Goal: Information Seeking & Learning: Learn about a topic

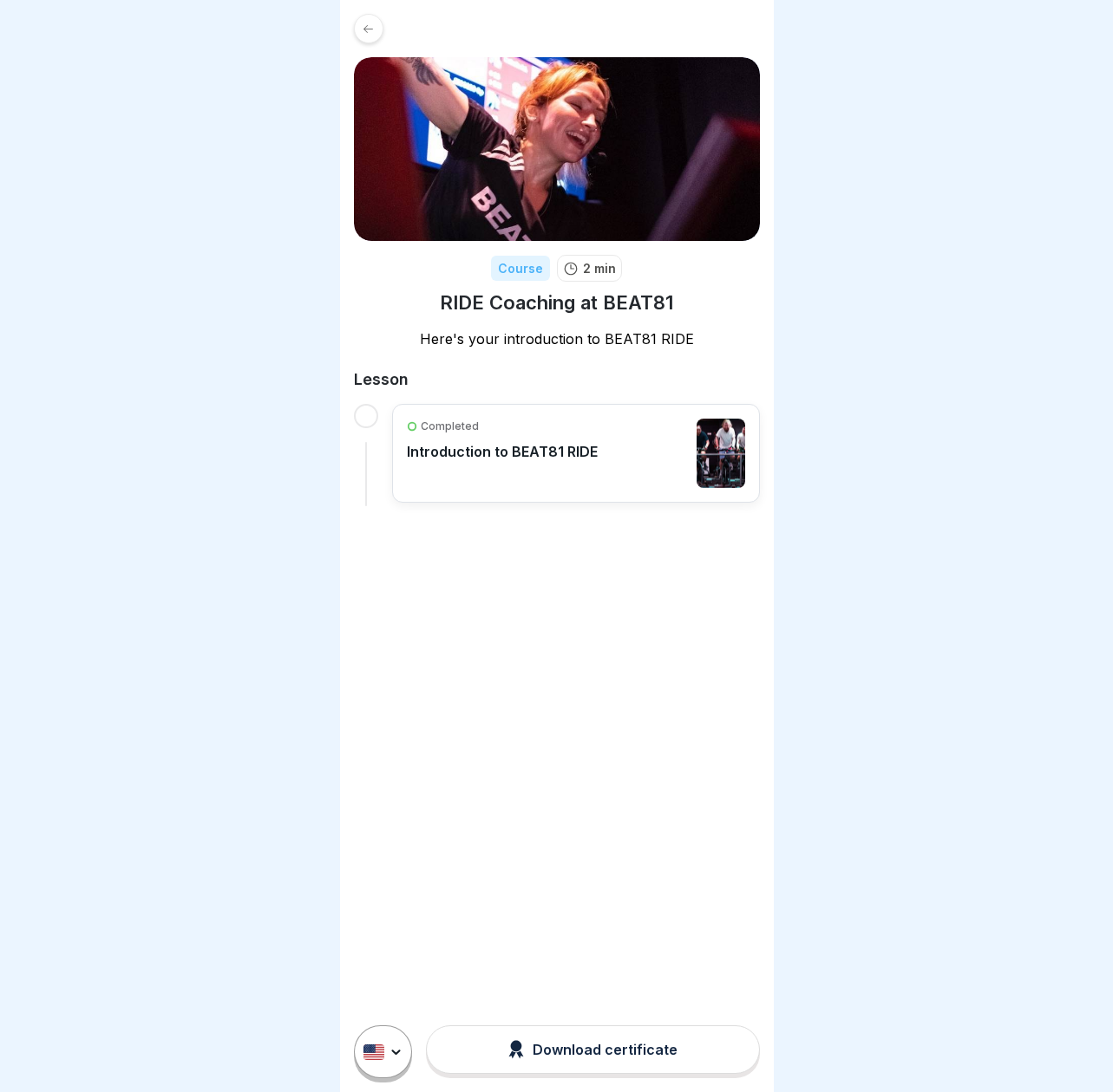
click at [564, 452] on p "Introduction to BEAT81 RIDE" at bounding box center [502, 451] width 190 height 17
click at [575, 1053] on div "Download certificate" at bounding box center [593, 1049] width 169 height 19
click at [519, 458] on p "Introduction to BEAT81 RIDE" at bounding box center [502, 451] width 190 height 17
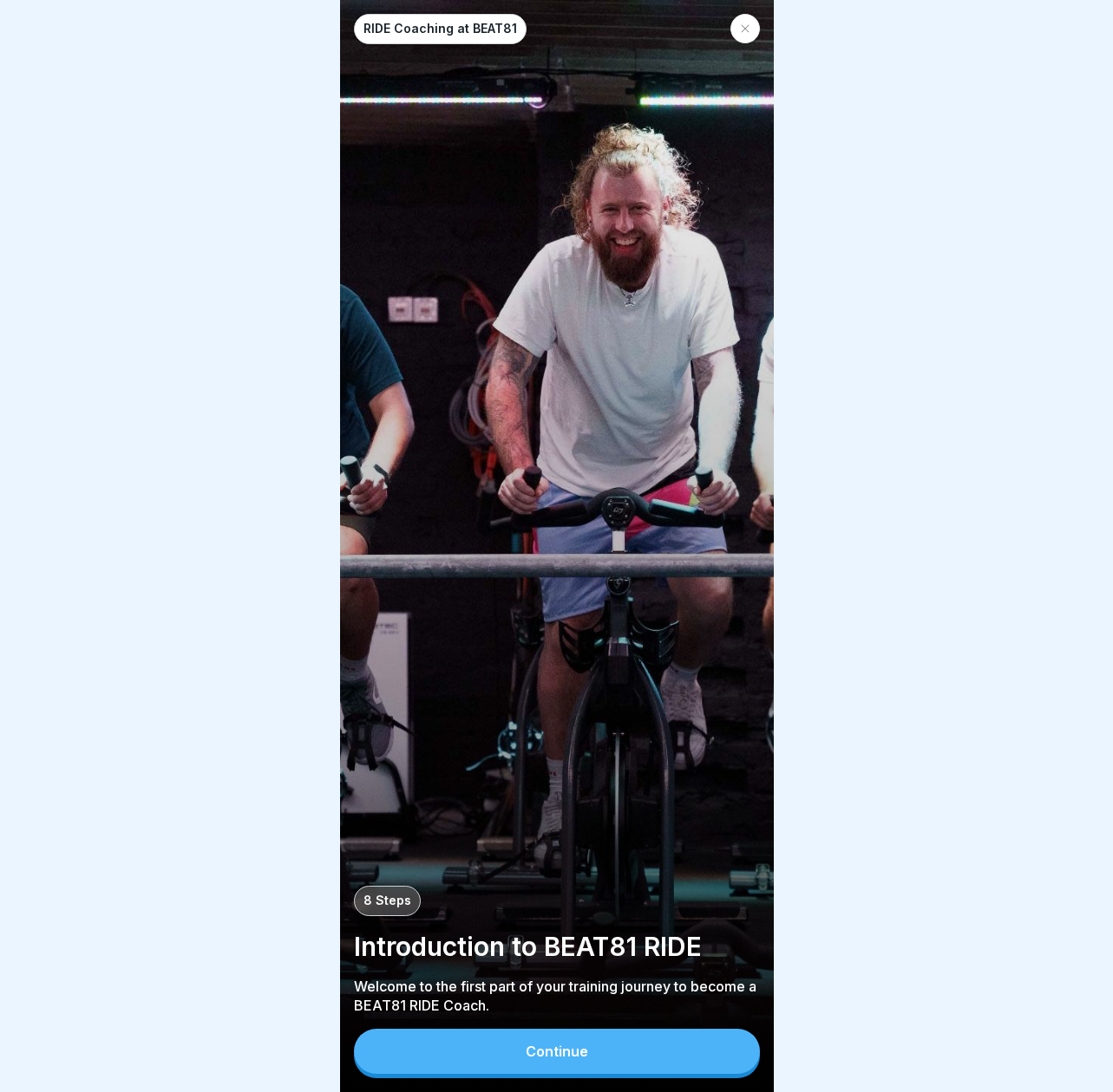
click at [594, 1061] on button "Continue" at bounding box center [557, 1052] width 406 height 45
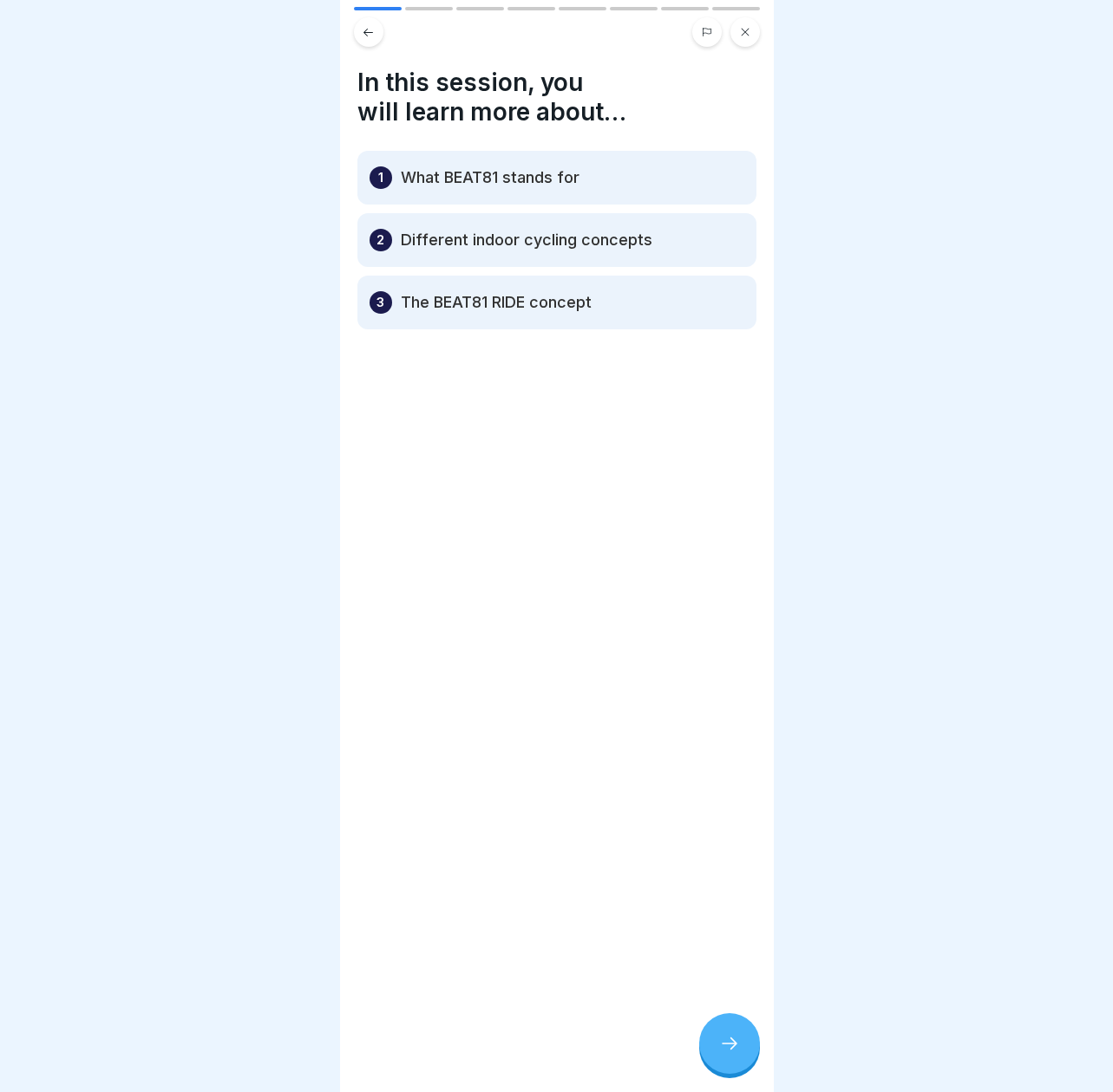
click at [734, 1039] on icon at bounding box center [729, 1043] width 21 height 21
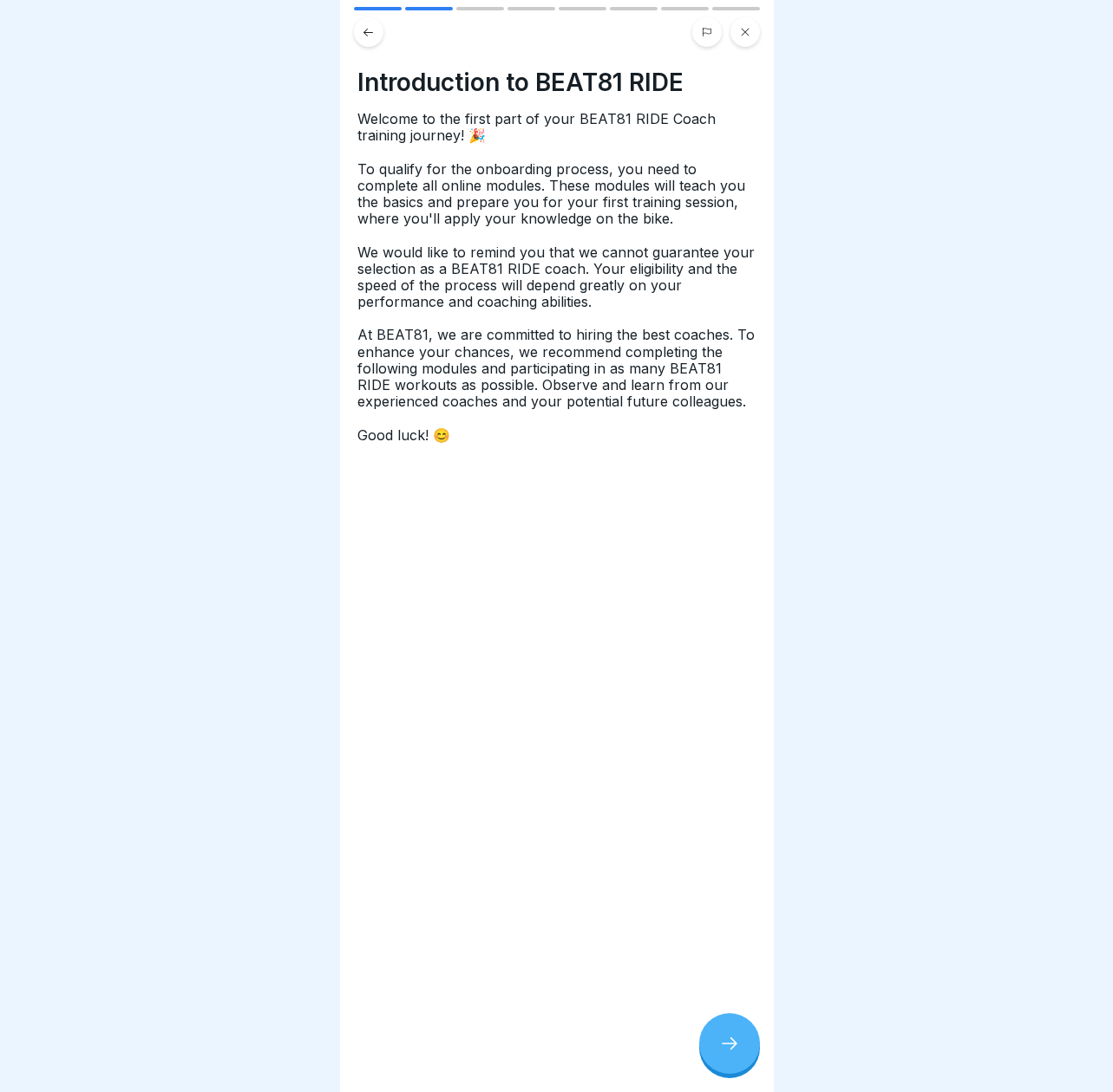
click at [731, 1039] on icon at bounding box center [729, 1043] width 21 height 21
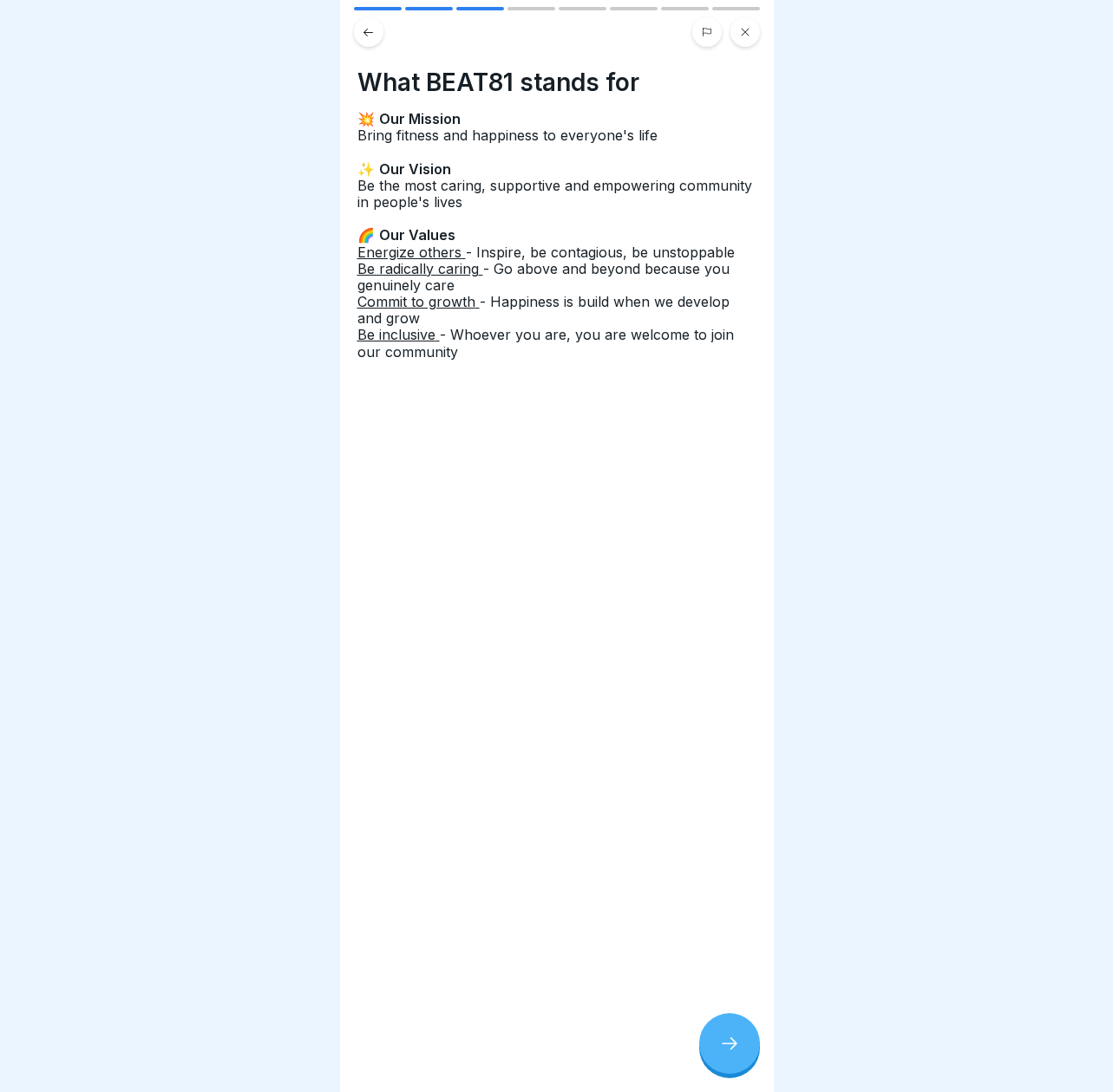
click at [365, 23] on button at bounding box center [368, 31] width 30 height 29
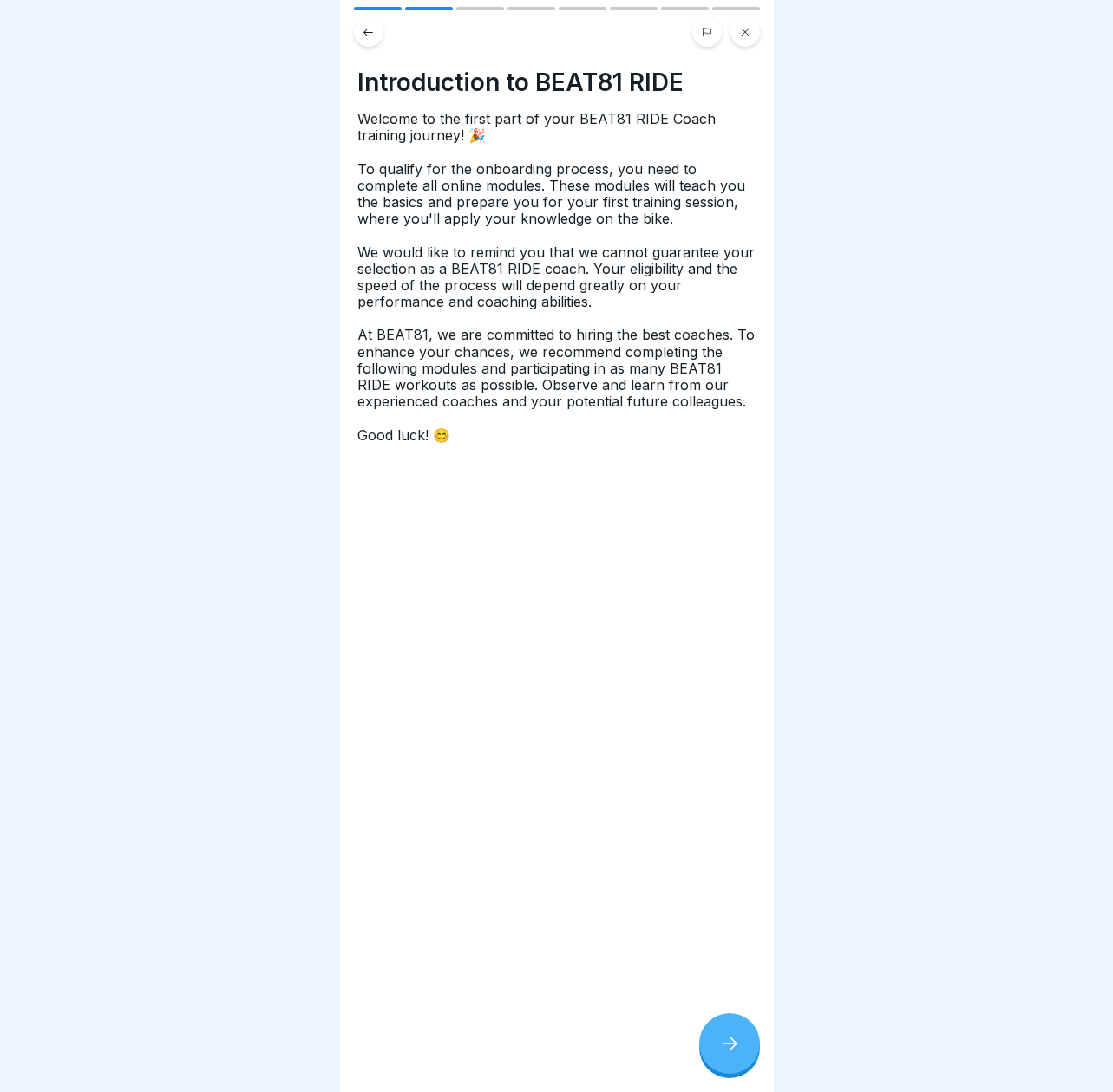
click at [727, 1031] on div at bounding box center [729, 1044] width 61 height 61
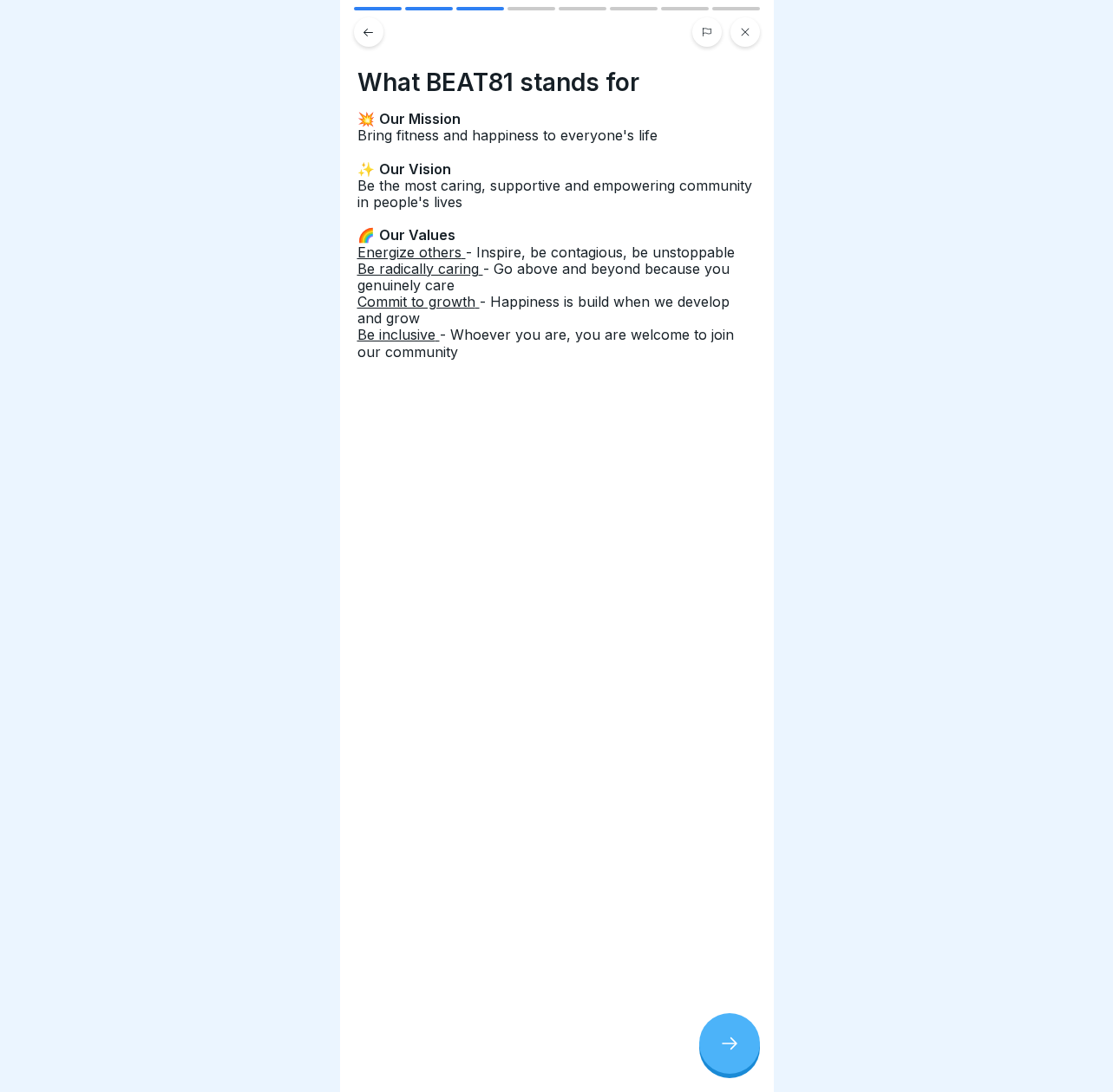
click at [727, 1033] on div at bounding box center [729, 1044] width 61 height 61
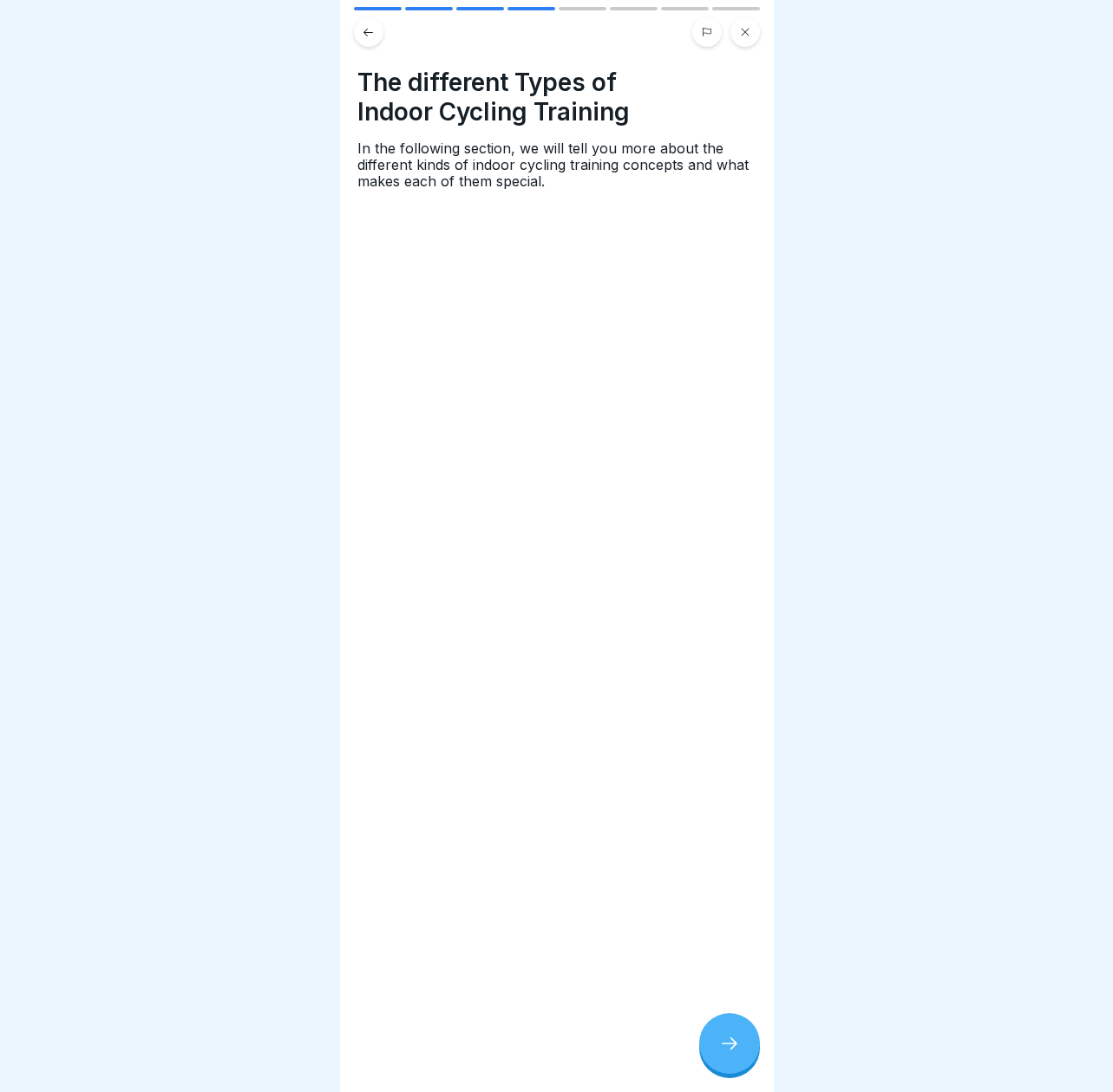
click at [727, 1033] on div at bounding box center [729, 1044] width 61 height 61
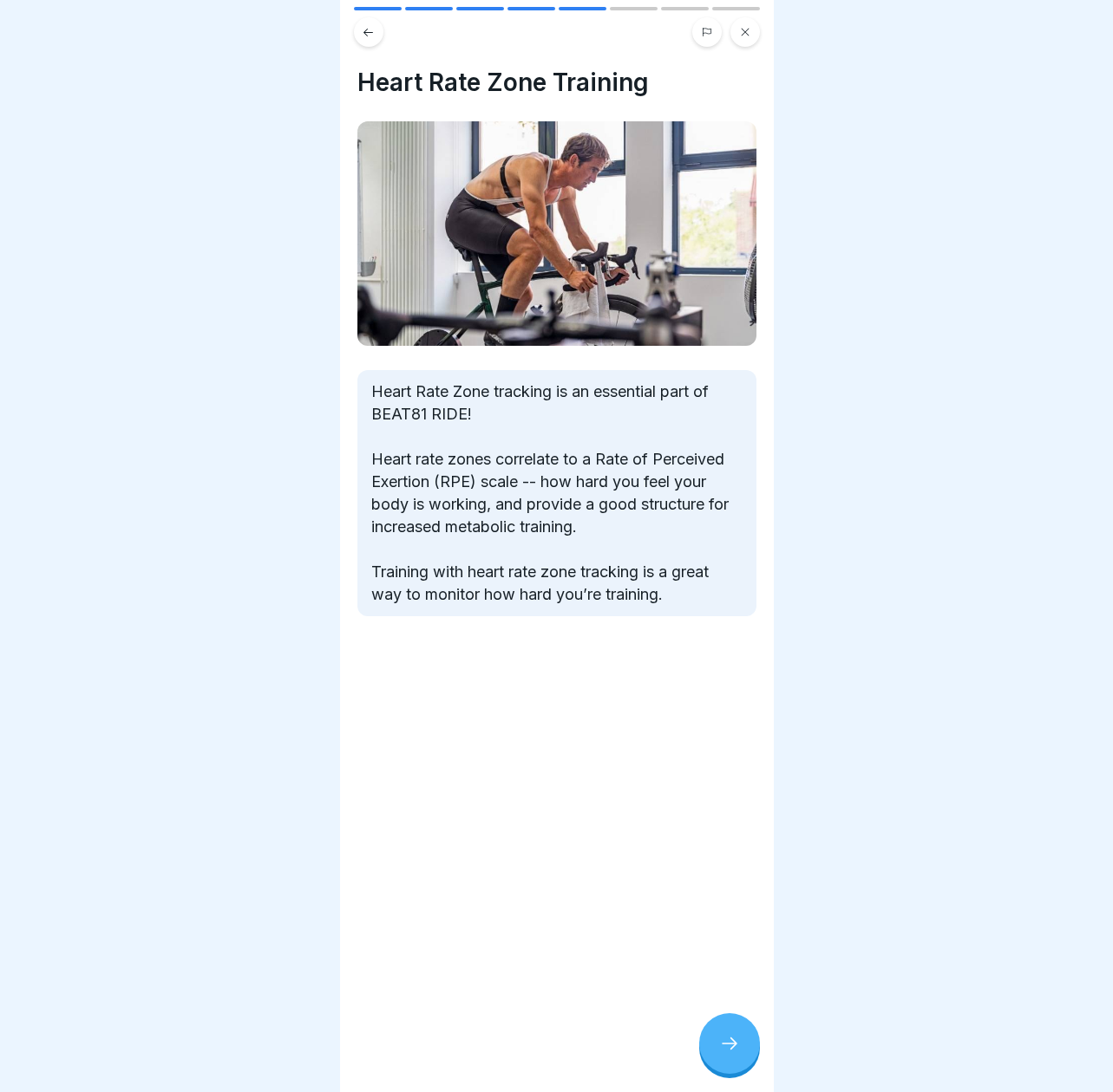
click at [727, 1033] on div at bounding box center [729, 1044] width 61 height 61
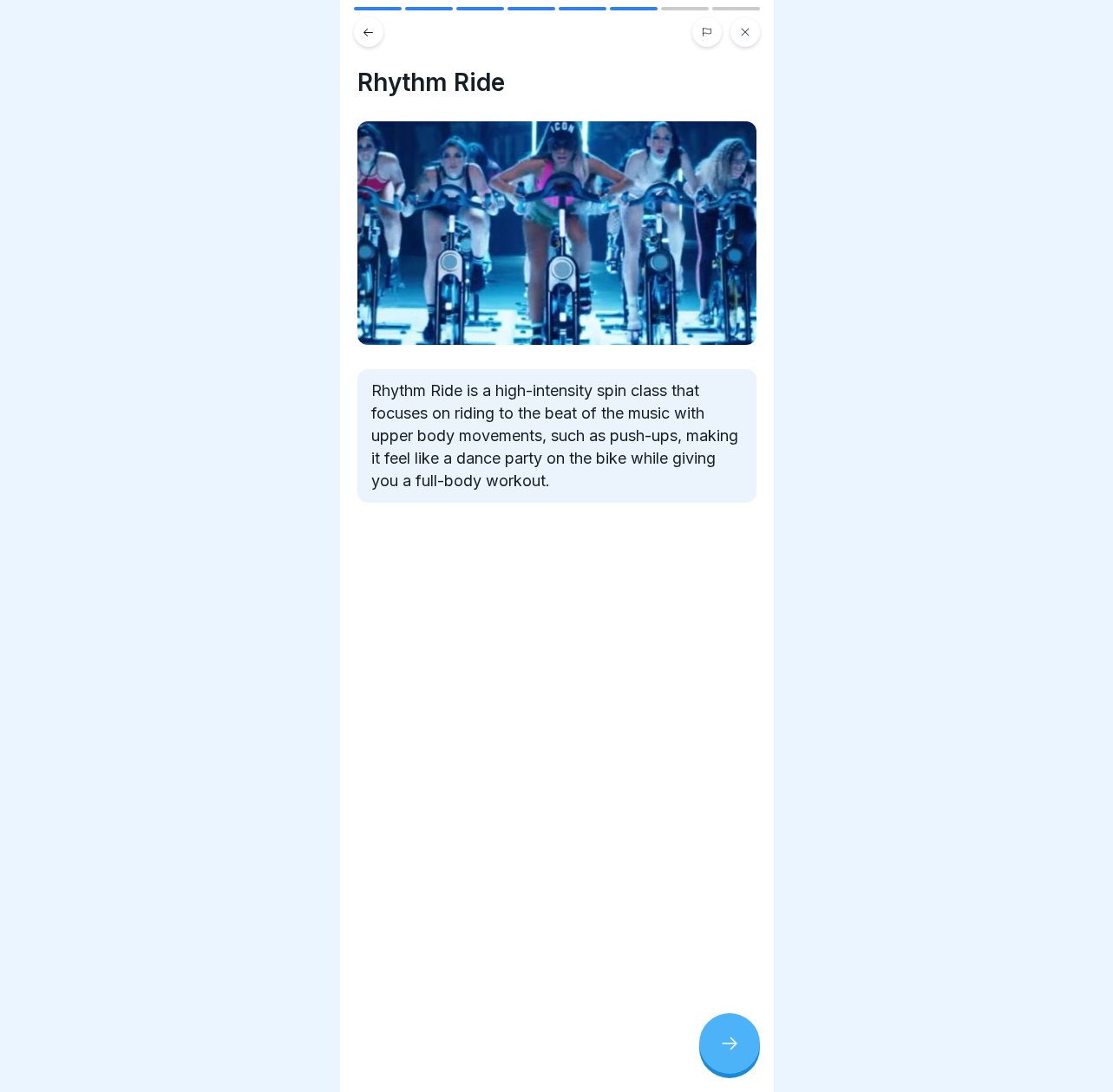
click at [727, 1033] on div at bounding box center [729, 1044] width 61 height 61
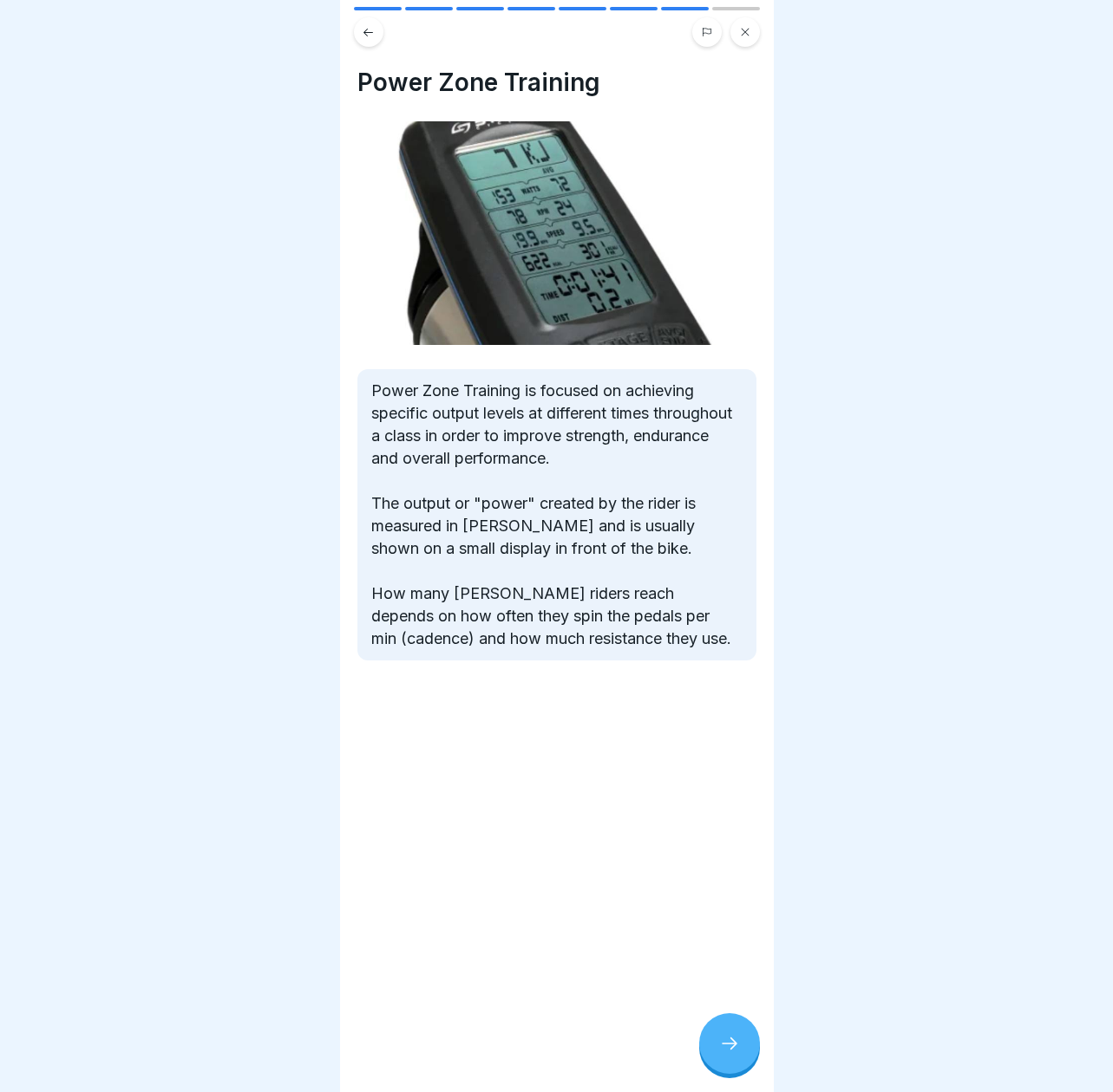
click at [365, 26] on icon at bounding box center [368, 32] width 13 height 13
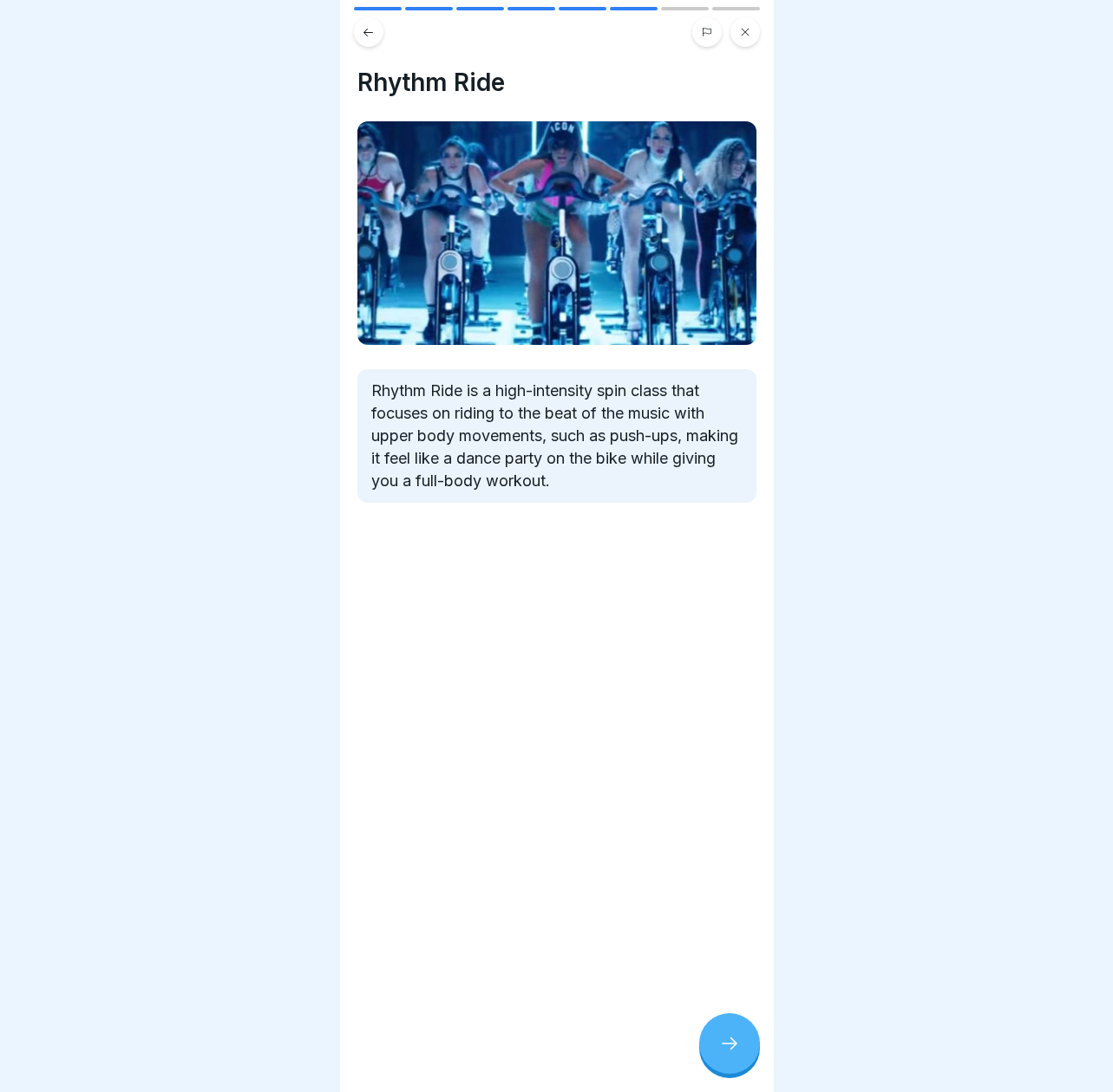
click at [366, 38] on icon at bounding box center [368, 32] width 13 height 13
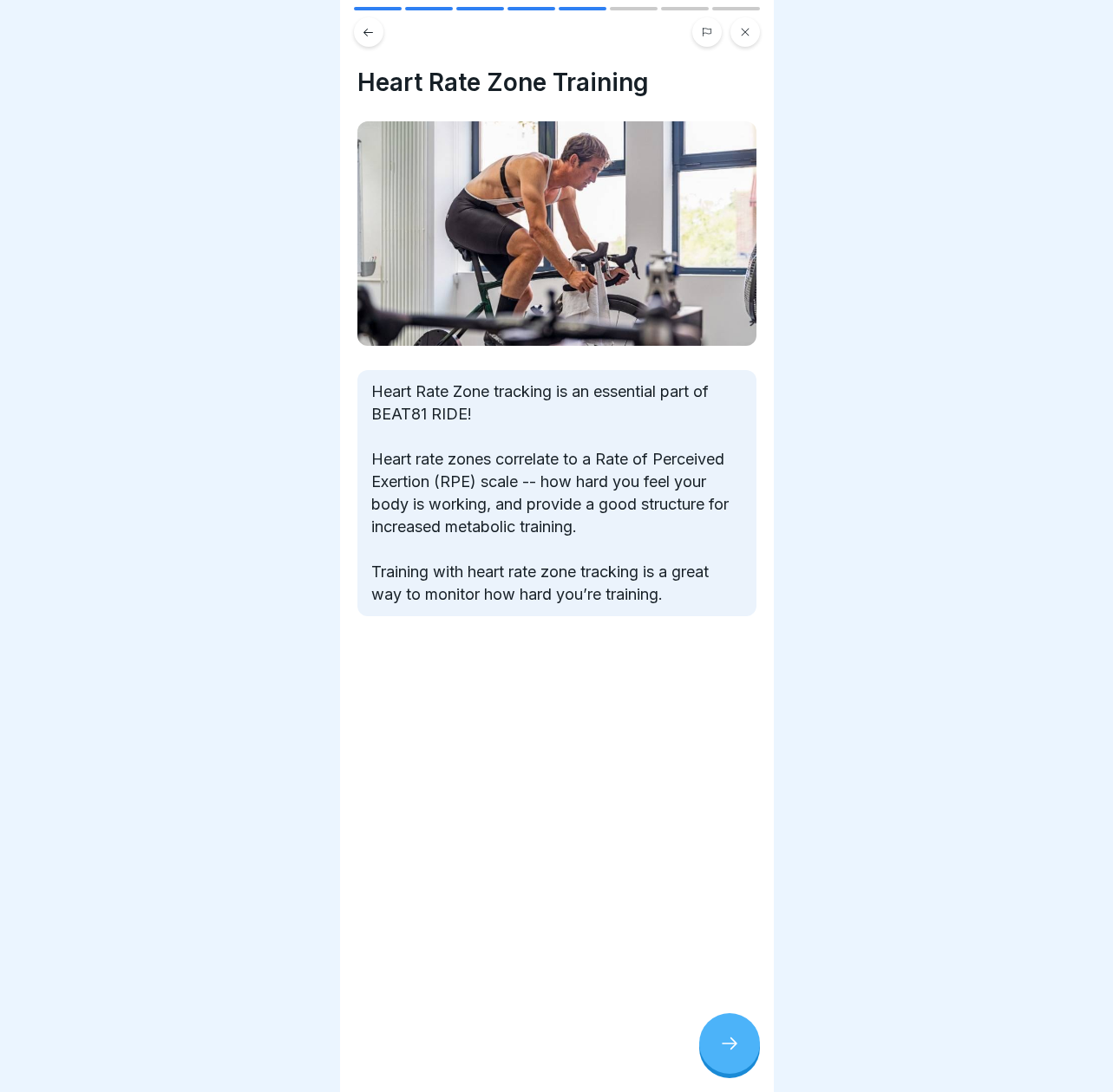
click at [716, 1032] on div at bounding box center [729, 1044] width 61 height 61
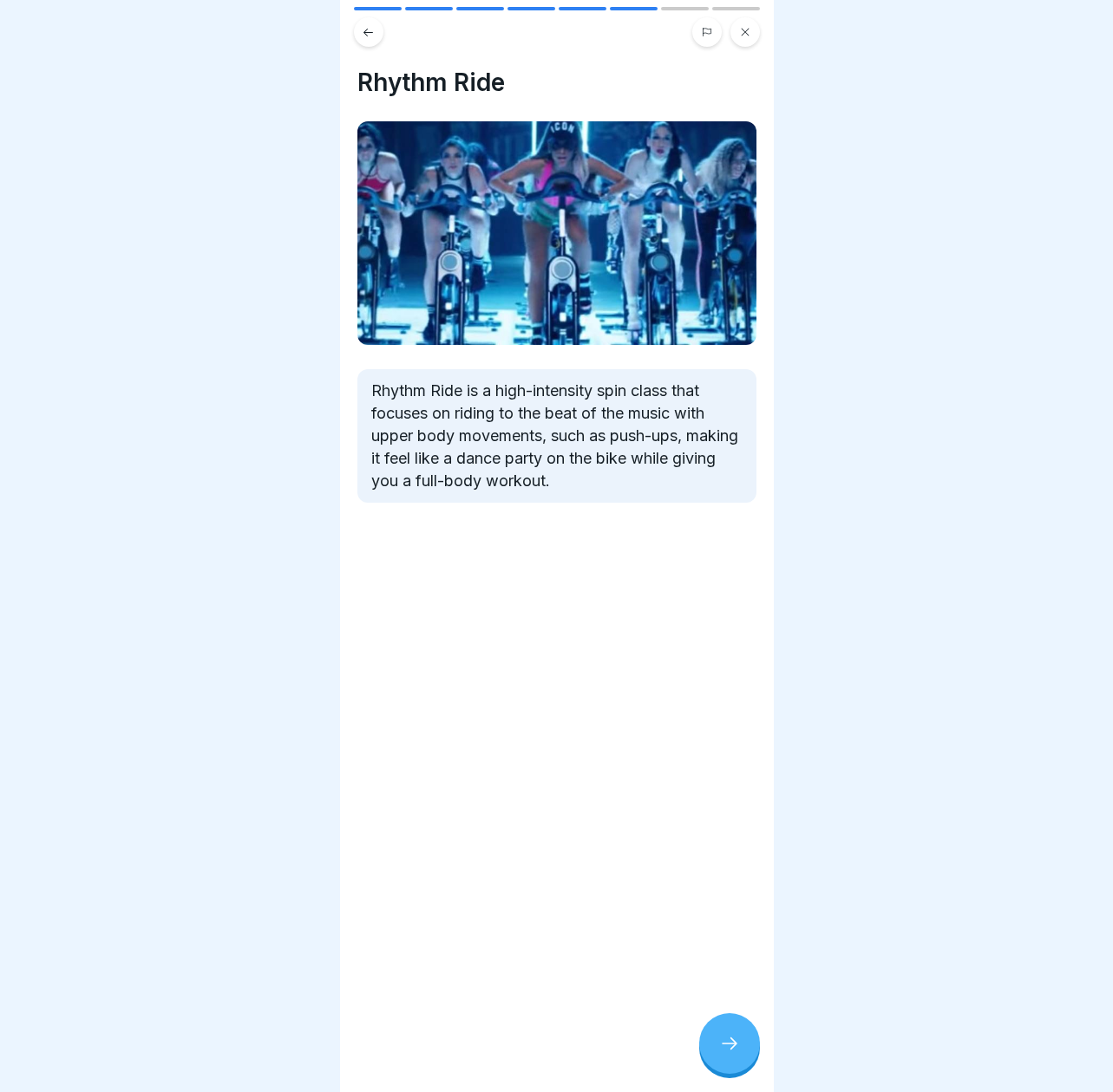
click at [716, 1032] on div at bounding box center [729, 1044] width 61 height 61
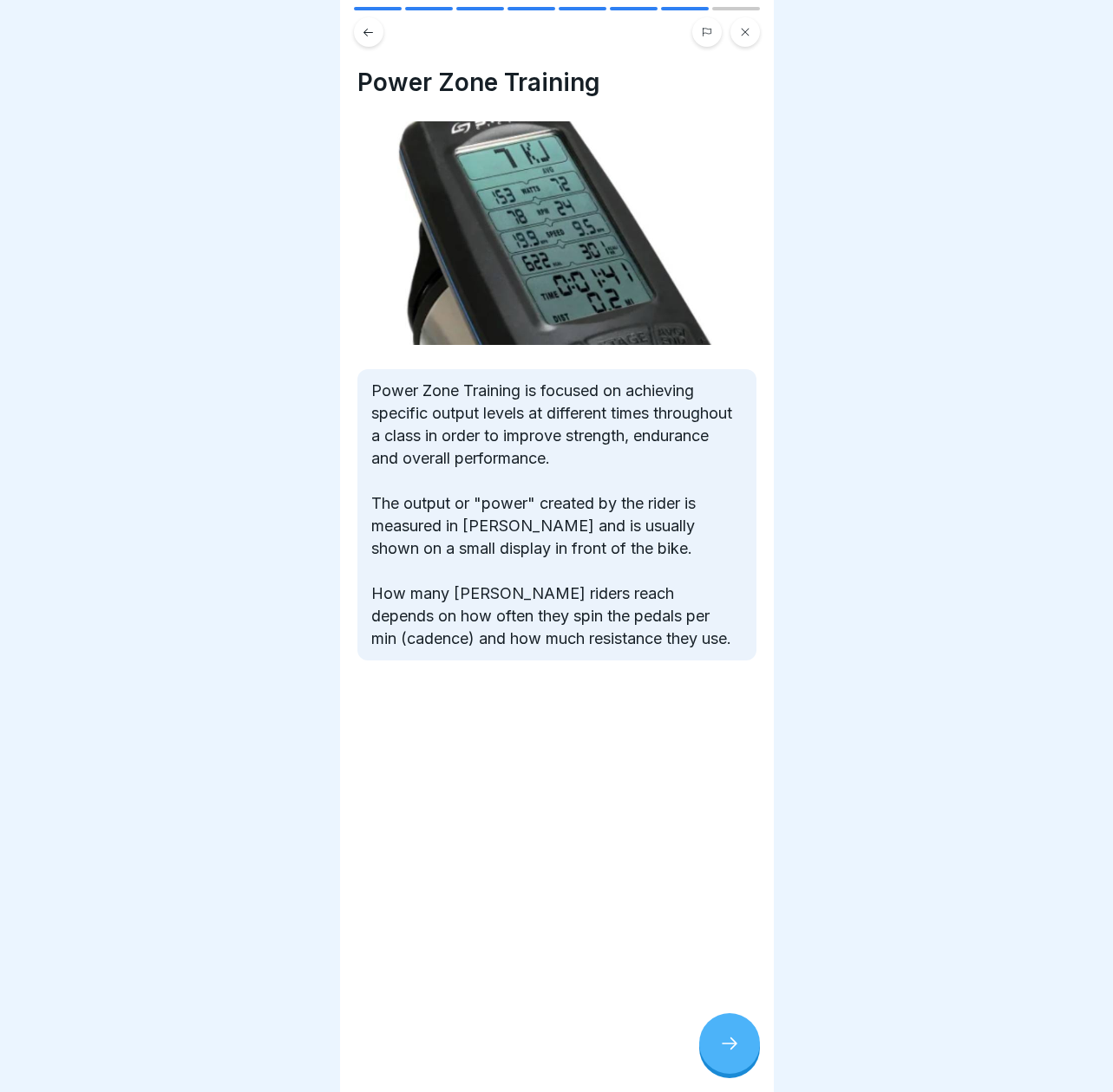
click at [716, 1032] on div at bounding box center [729, 1044] width 61 height 61
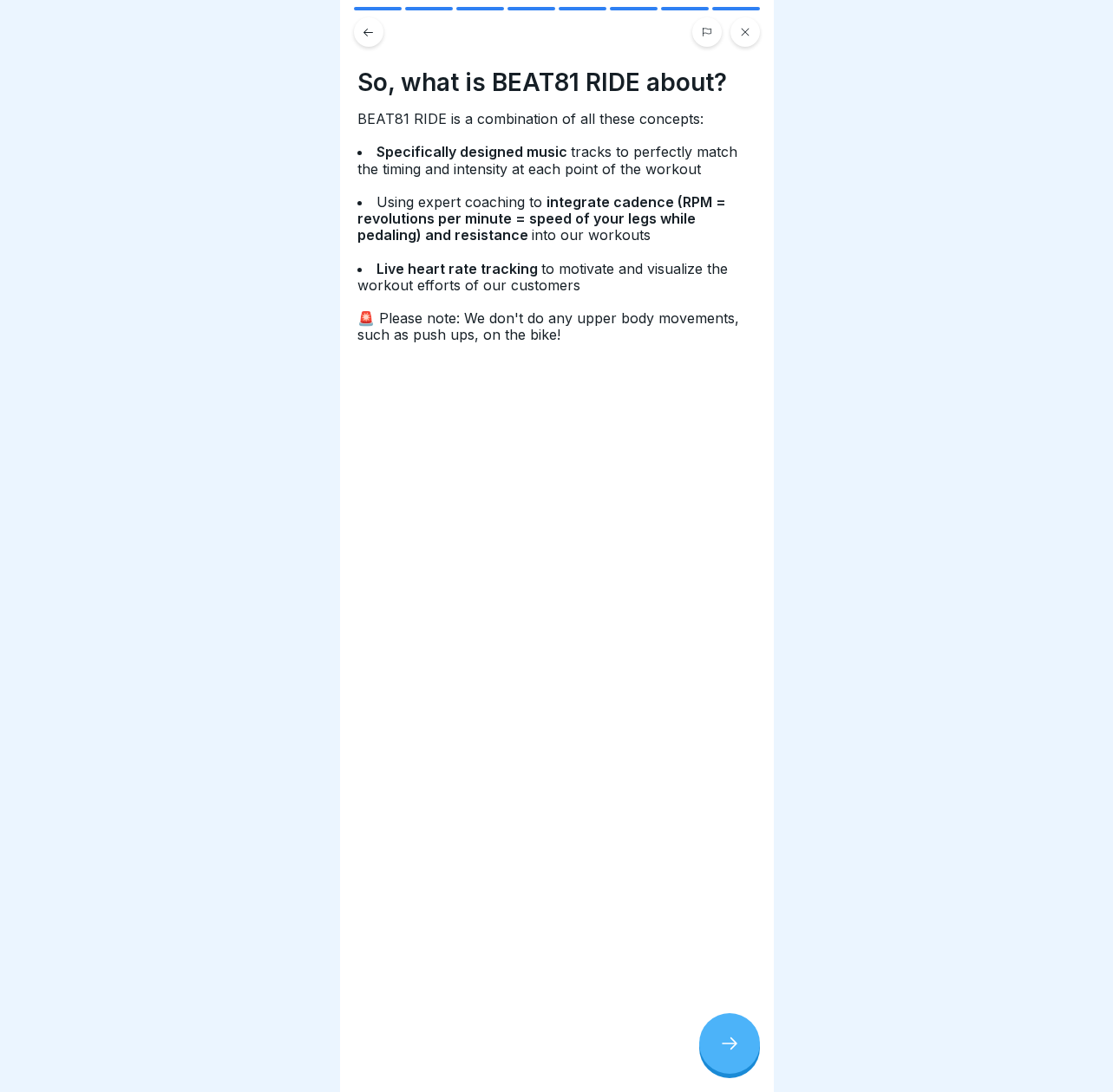
click at [715, 1032] on div at bounding box center [729, 1044] width 61 height 61
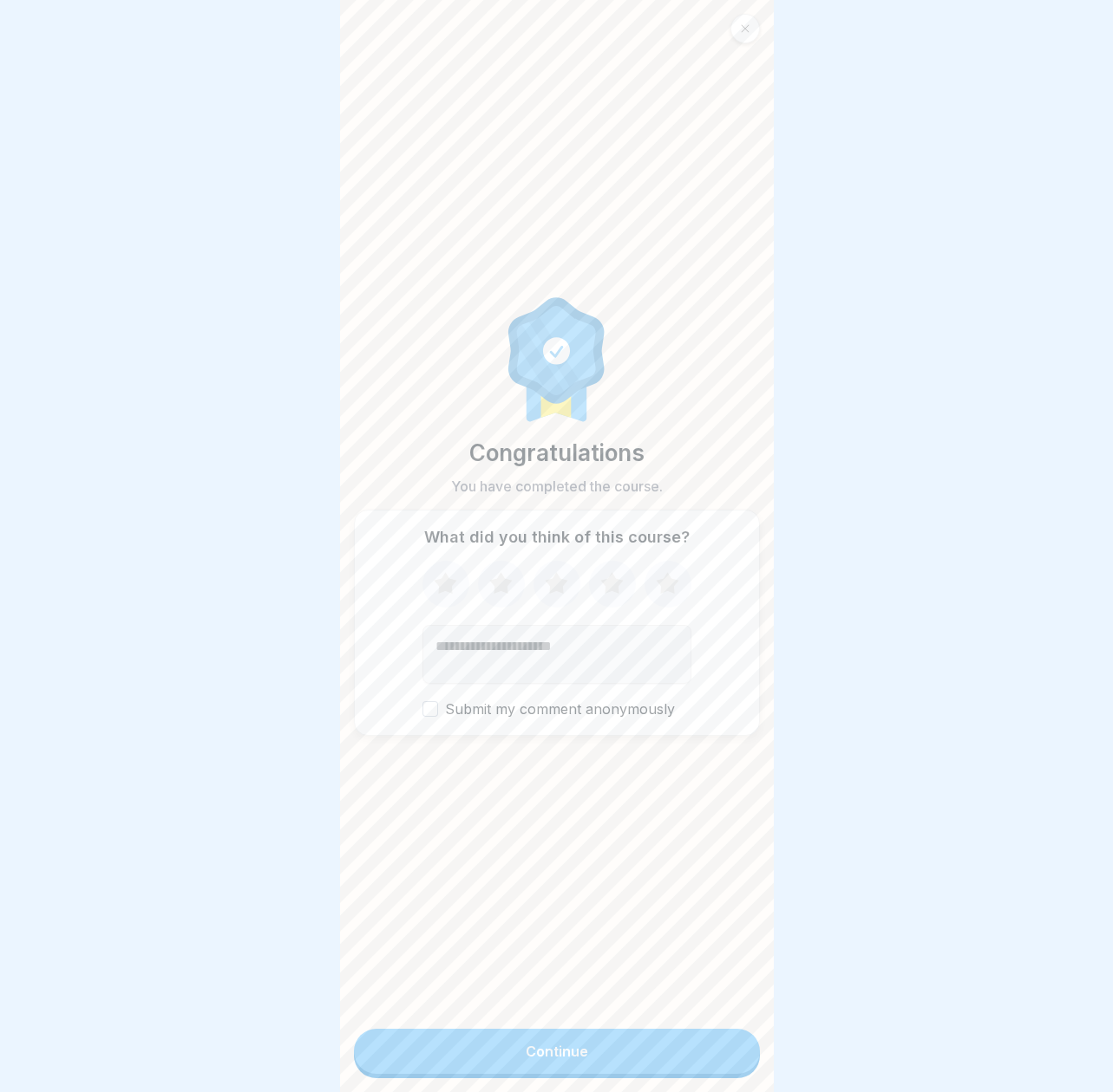
click at [696, 1041] on button "Continue" at bounding box center [557, 1052] width 406 height 45
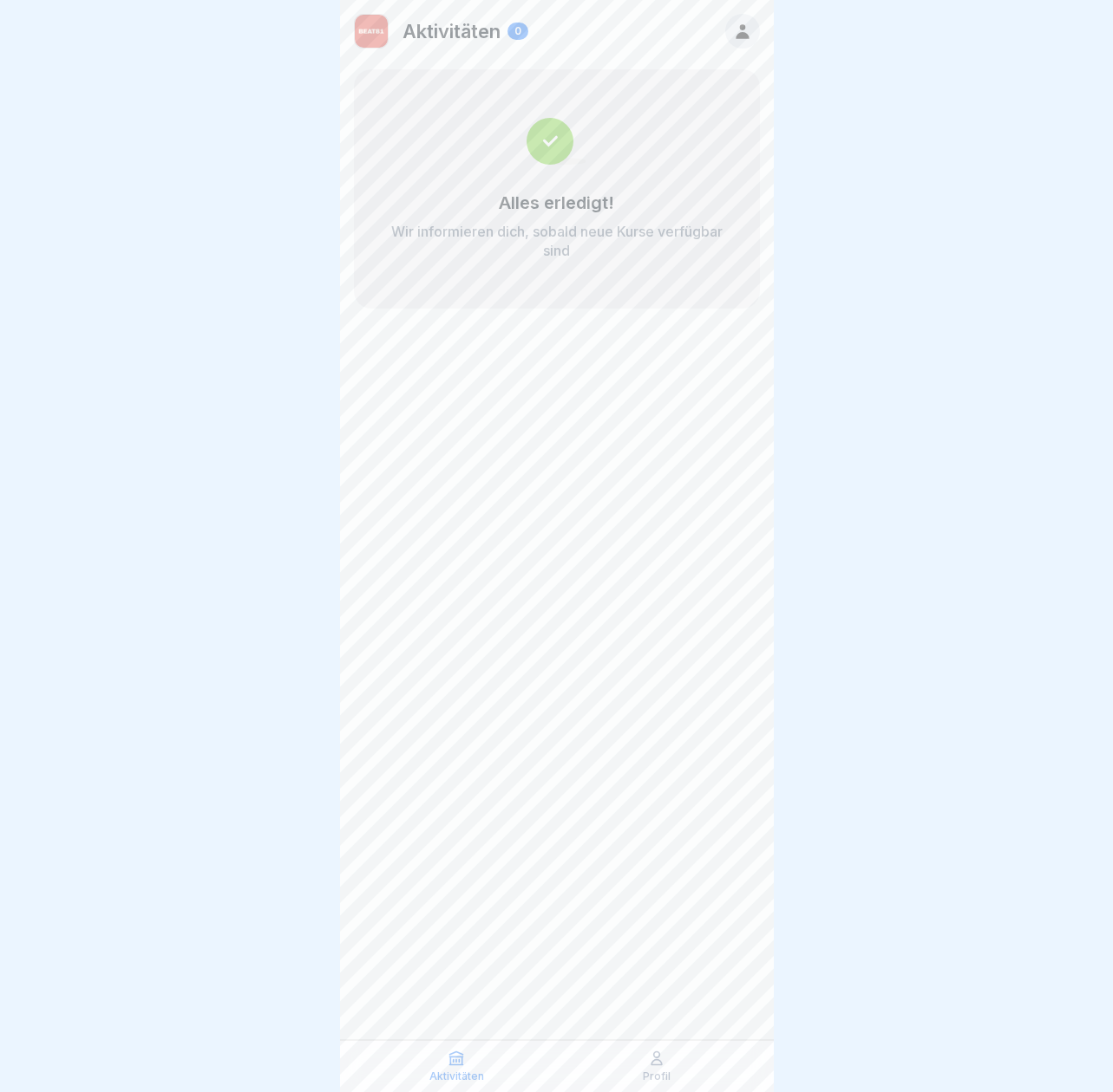
click at [649, 1066] on icon at bounding box center [656, 1058] width 17 height 17
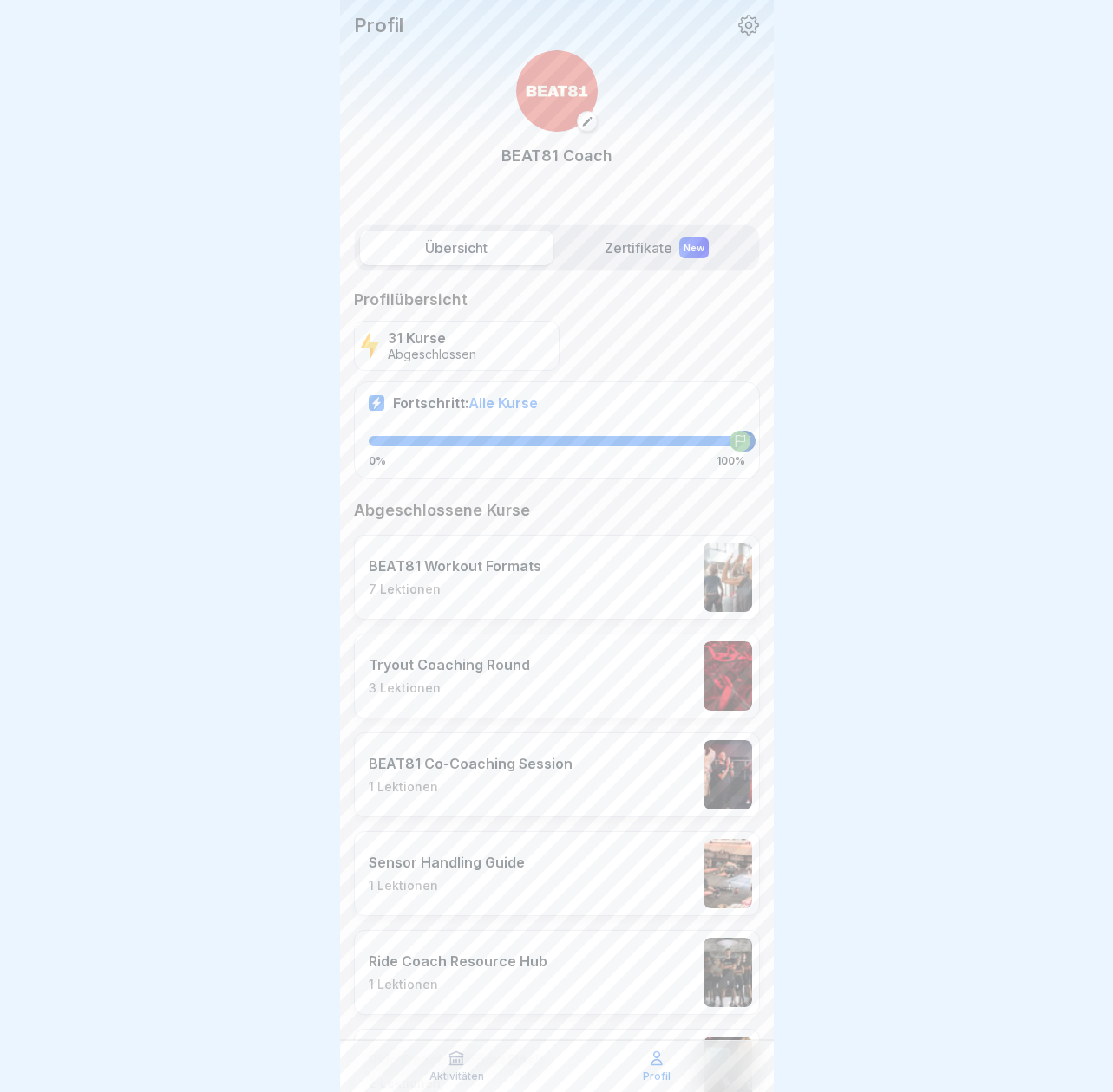
click at [619, 245] on label "Zertifikate New" at bounding box center [657, 248] width 193 height 35
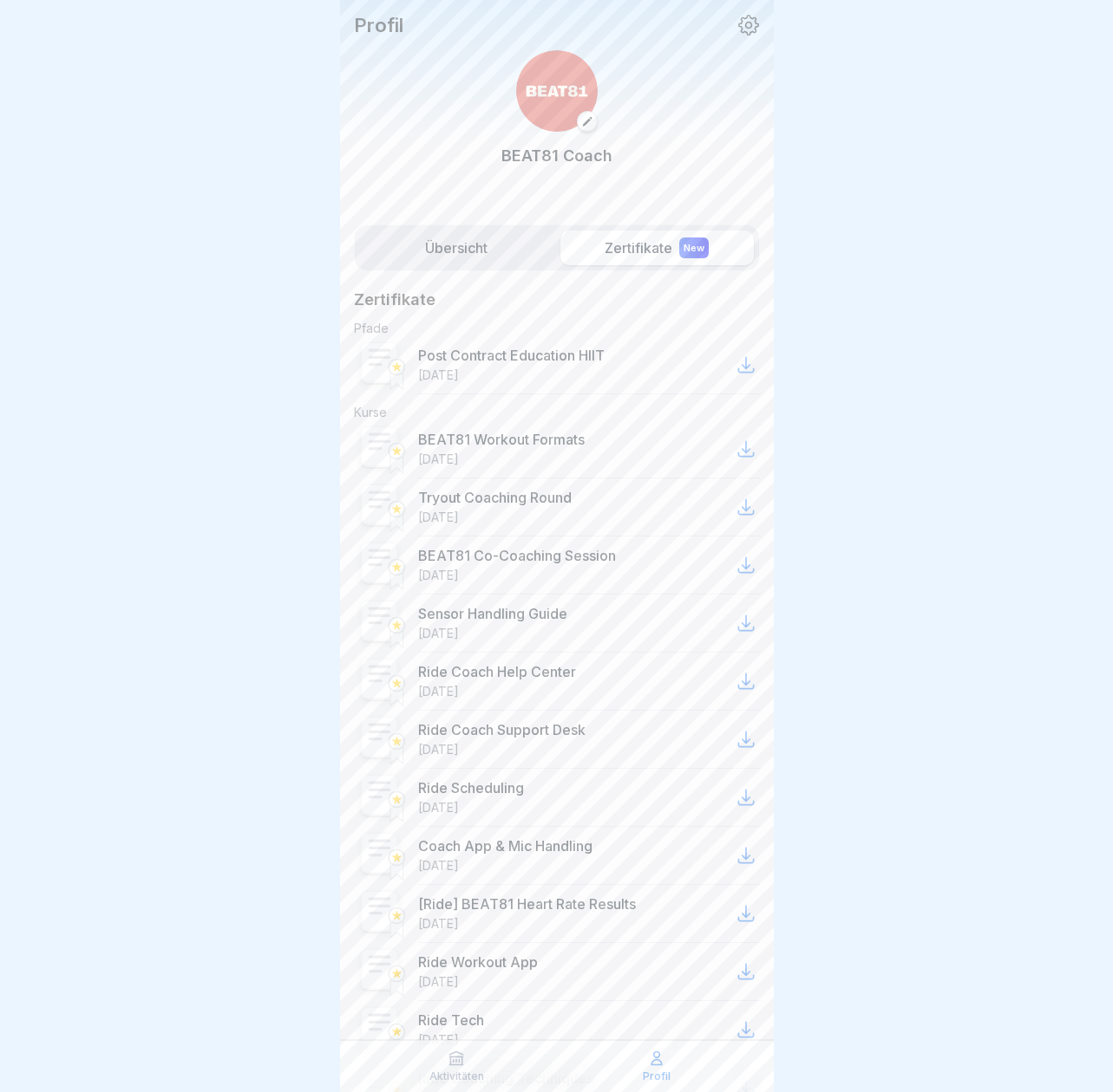
click at [586, 354] on p "Post Contract Education HIIT" at bounding box center [511, 355] width 187 height 17
click at [485, 245] on label "Übersicht" at bounding box center [457, 248] width 193 height 35
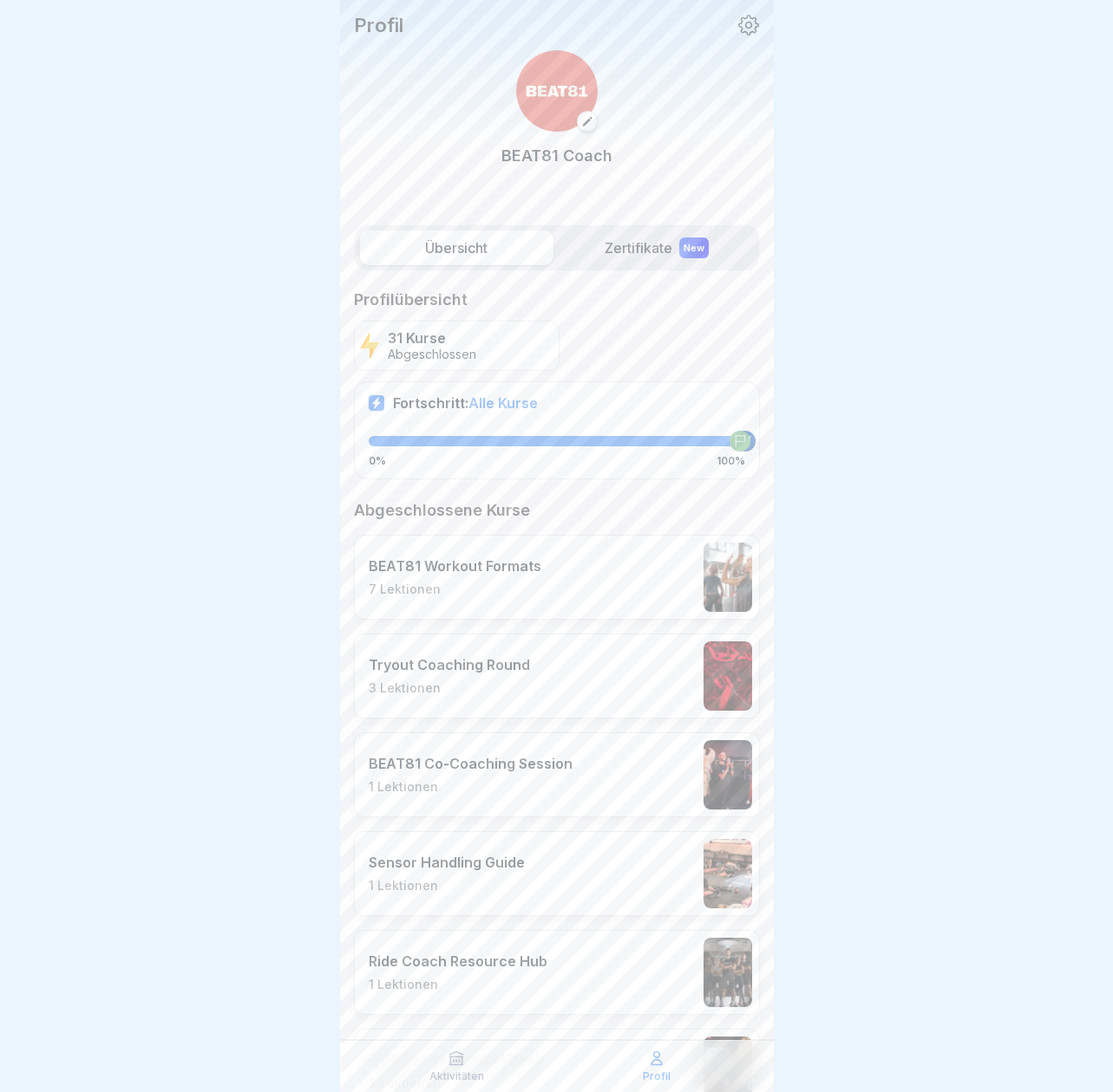
click at [509, 665] on p "Tryout Coaching Round" at bounding box center [449, 664] width 161 height 17
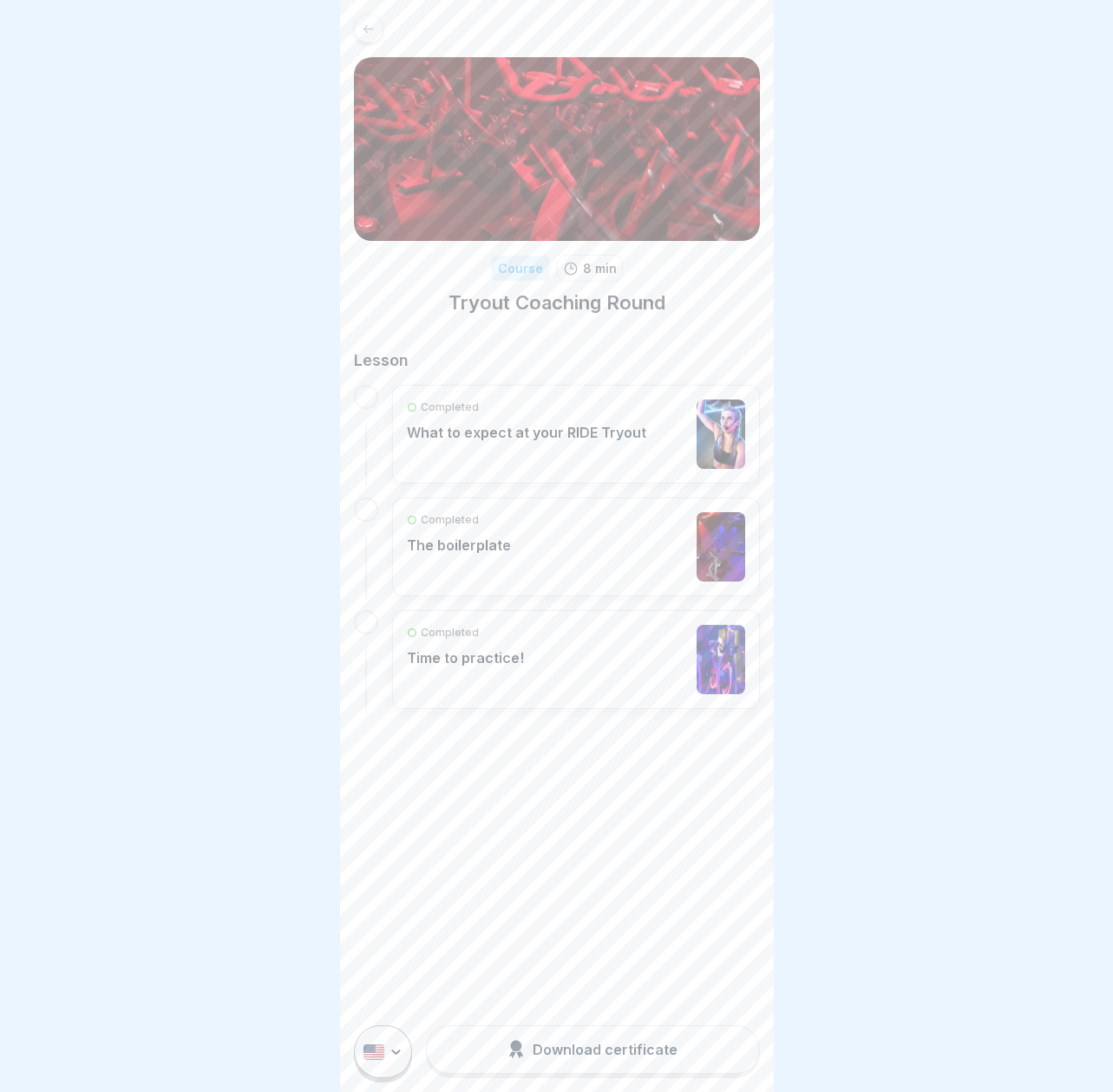
click at [567, 451] on div "Completed What to expect at your RIDE Tryout" at bounding box center [527, 434] width 240 height 70
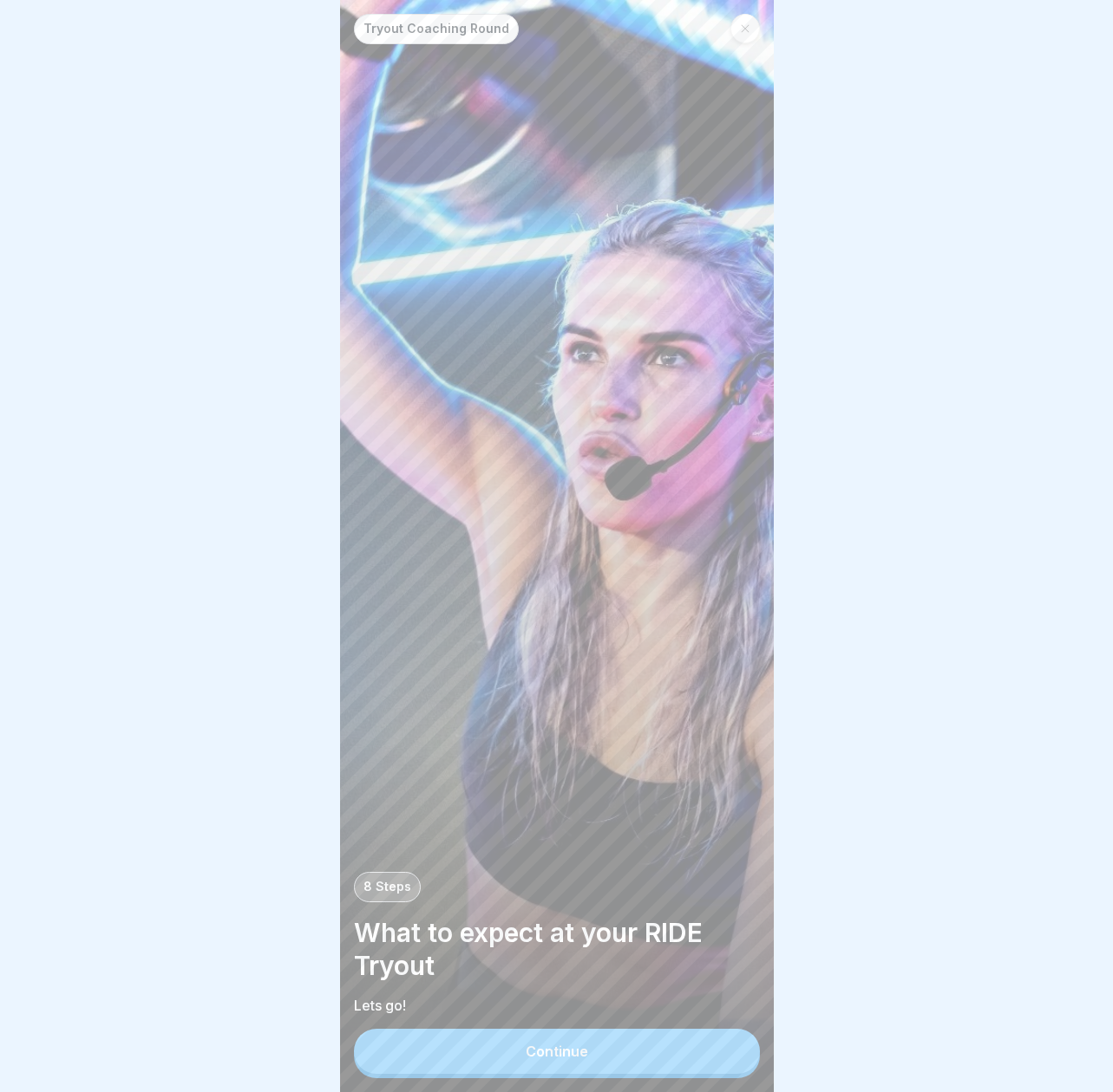
click at [593, 1052] on button "Continue" at bounding box center [557, 1052] width 406 height 45
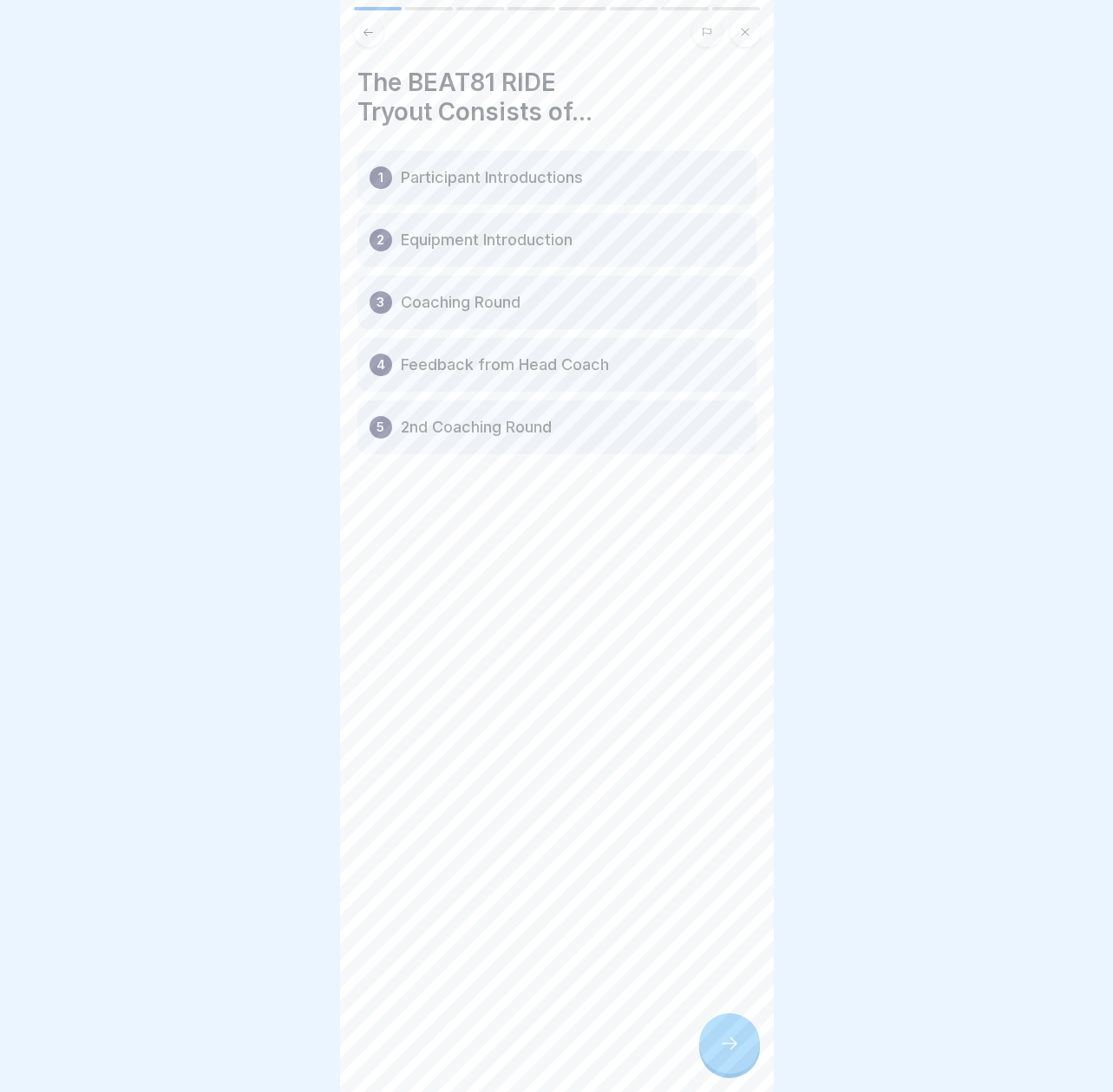
click at [735, 1040] on icon at bounding box center [729, 1043] width 21 height 21
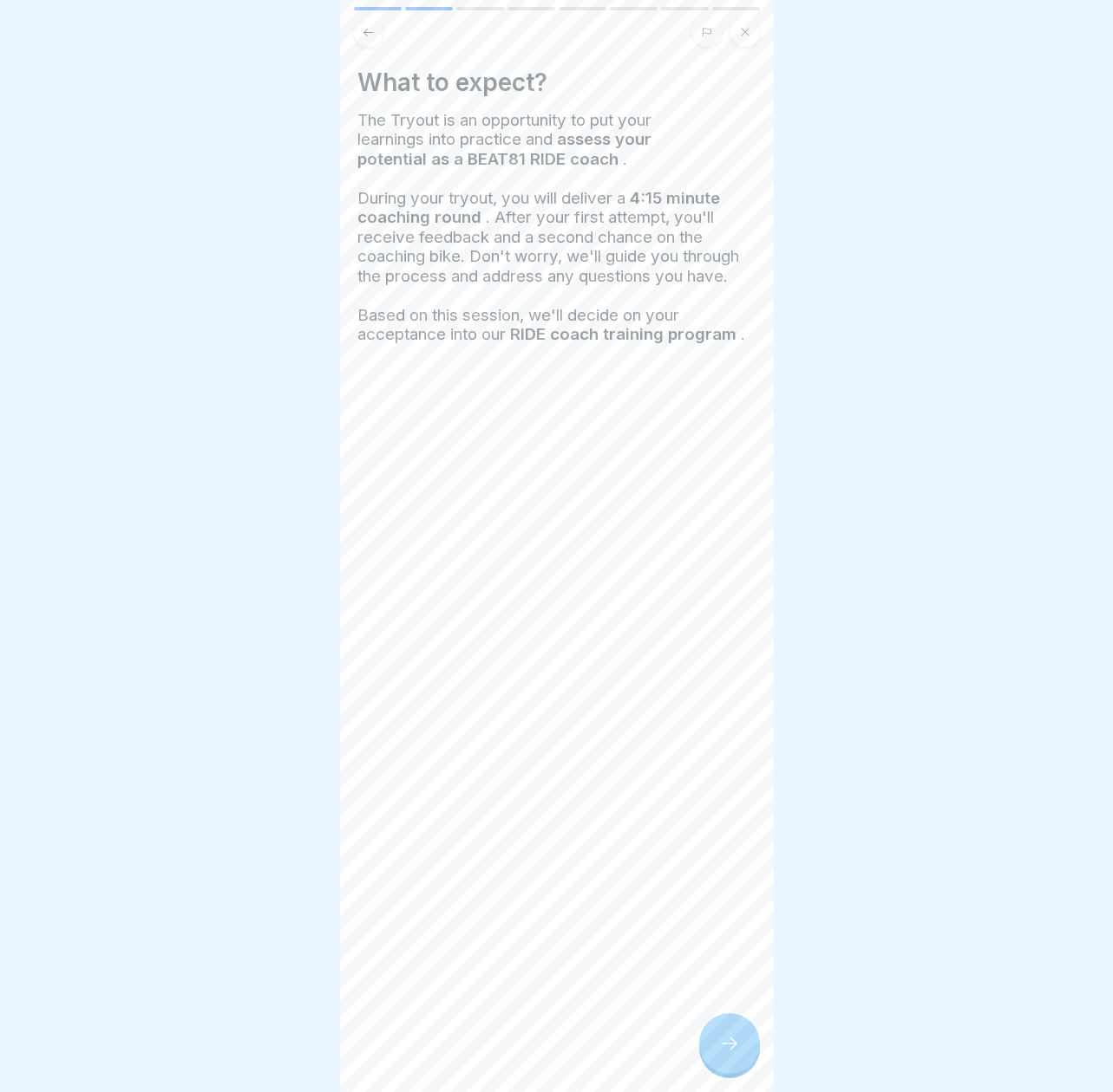
click at [728, 1041] on icon at bounding box center [729, 1043] width 21 height 21
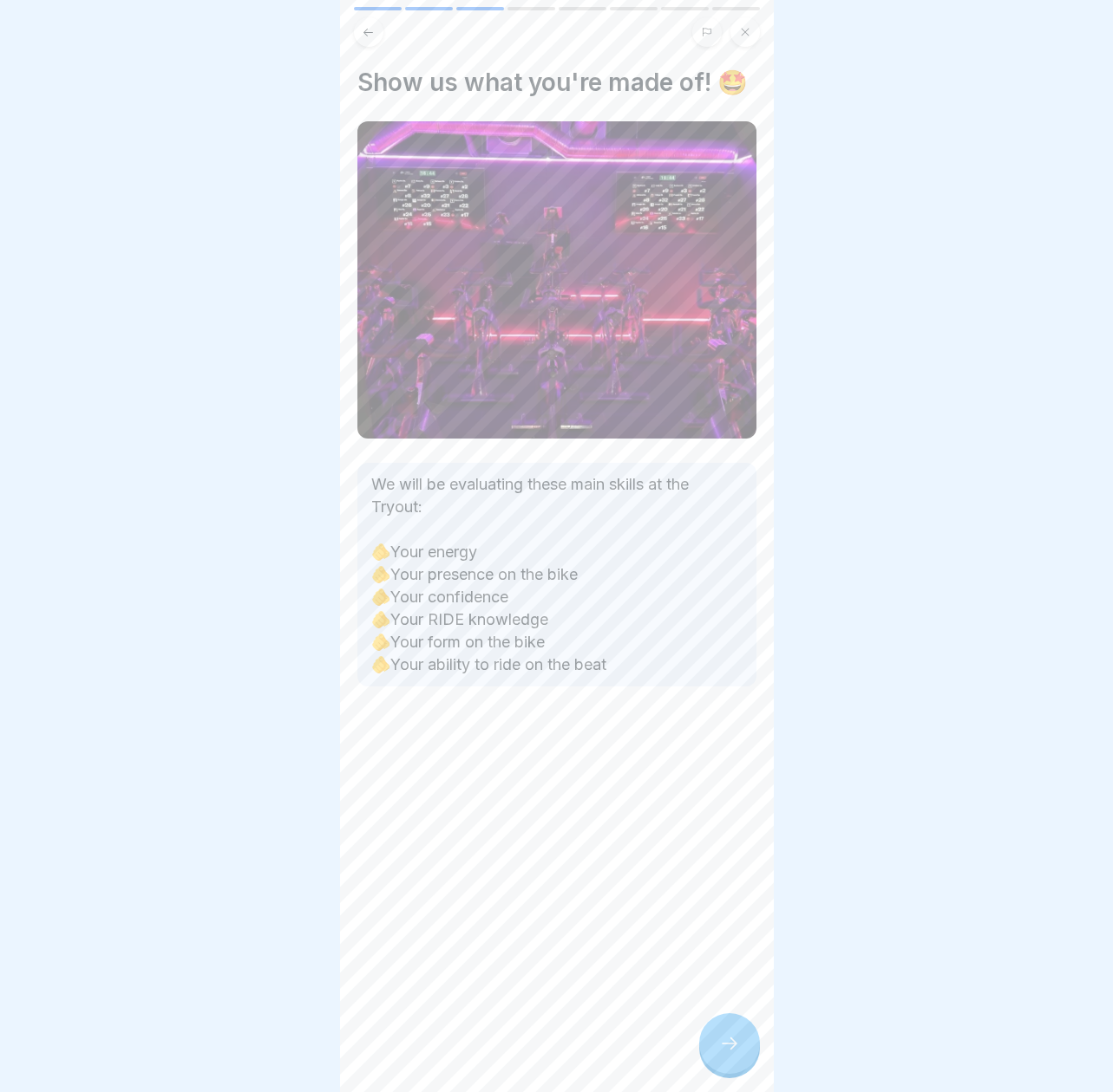
click at [728, 1041] on icon at bounding box center [729, 1043] width 21 height 21
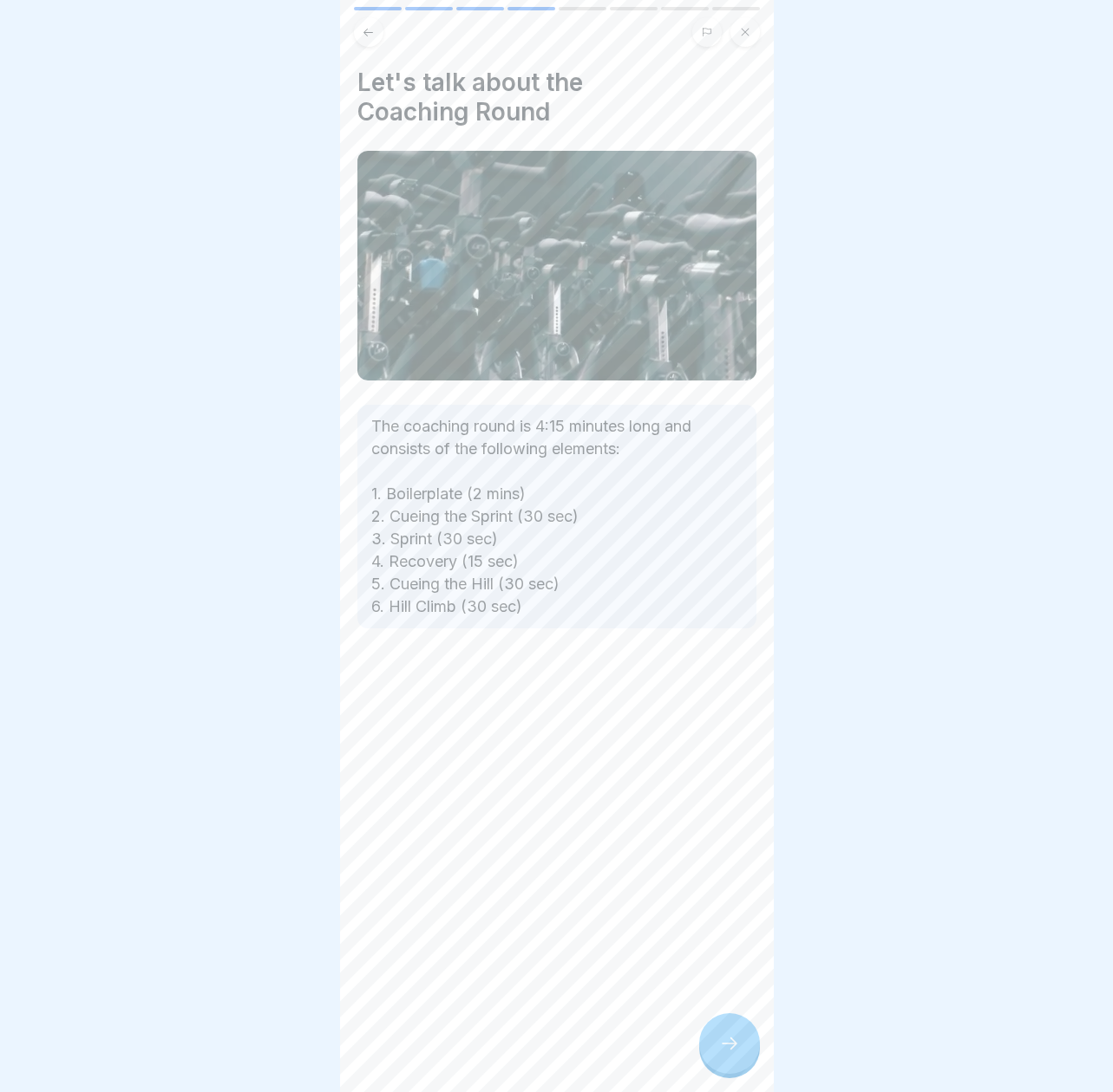
click at [728, 1041] on icon at bounding box center [729, 1043] width 21 height 21
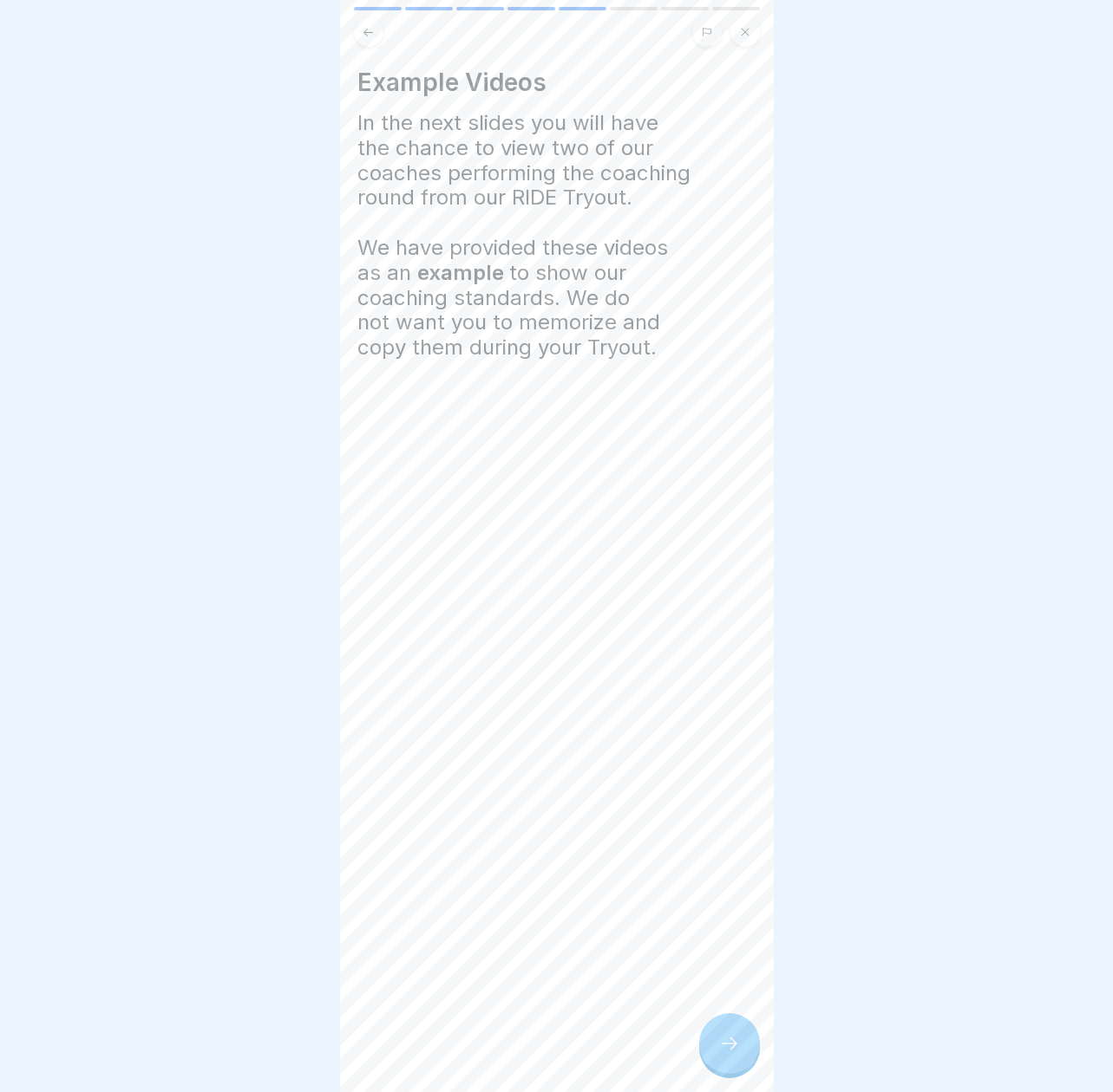
click at [728, 1041] on icon at bounding box center [729, 1043] width 21 height 21
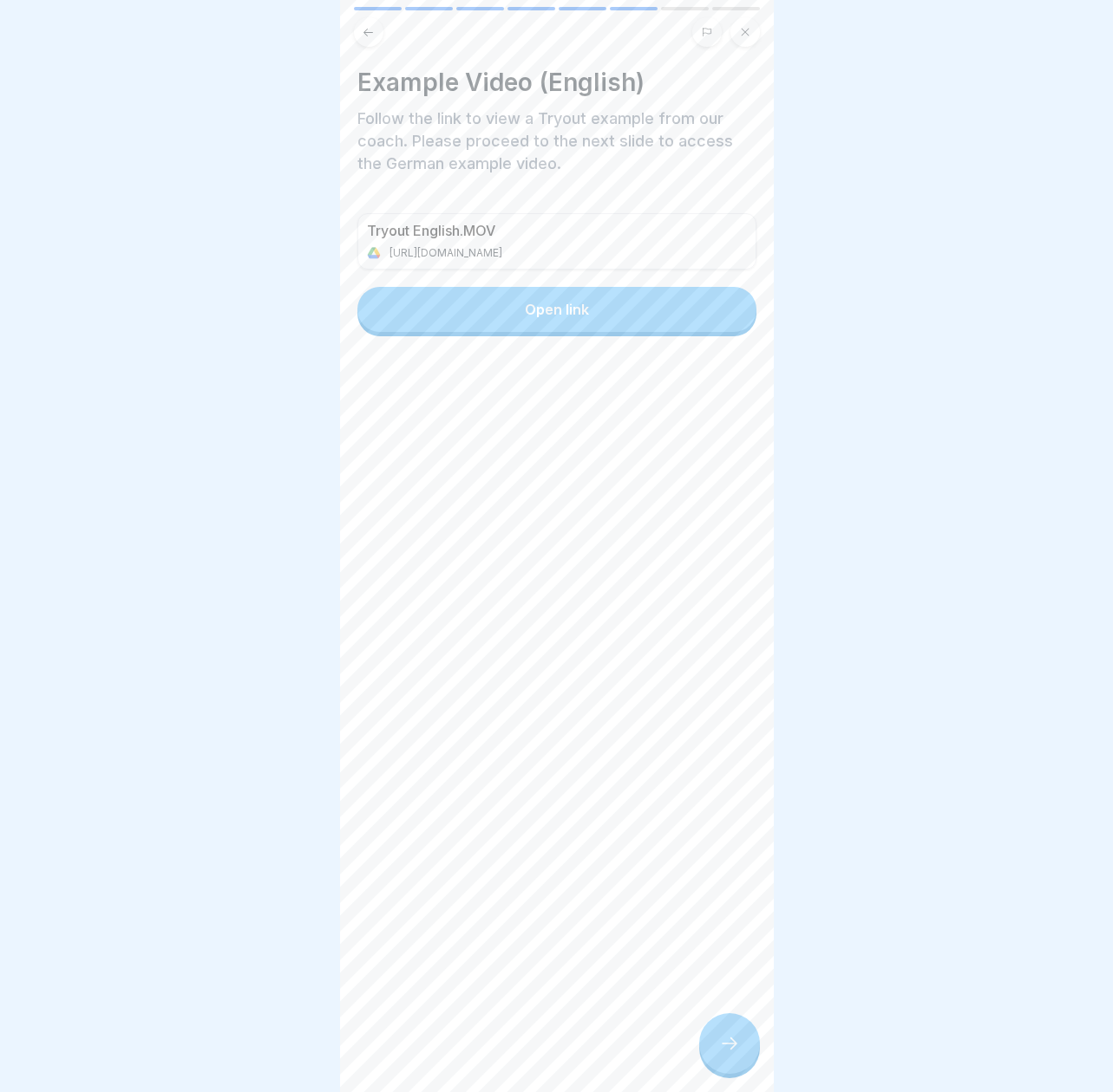
click at [728, 1041] on icon at bounding box center [729, 1043] width 21 height 21
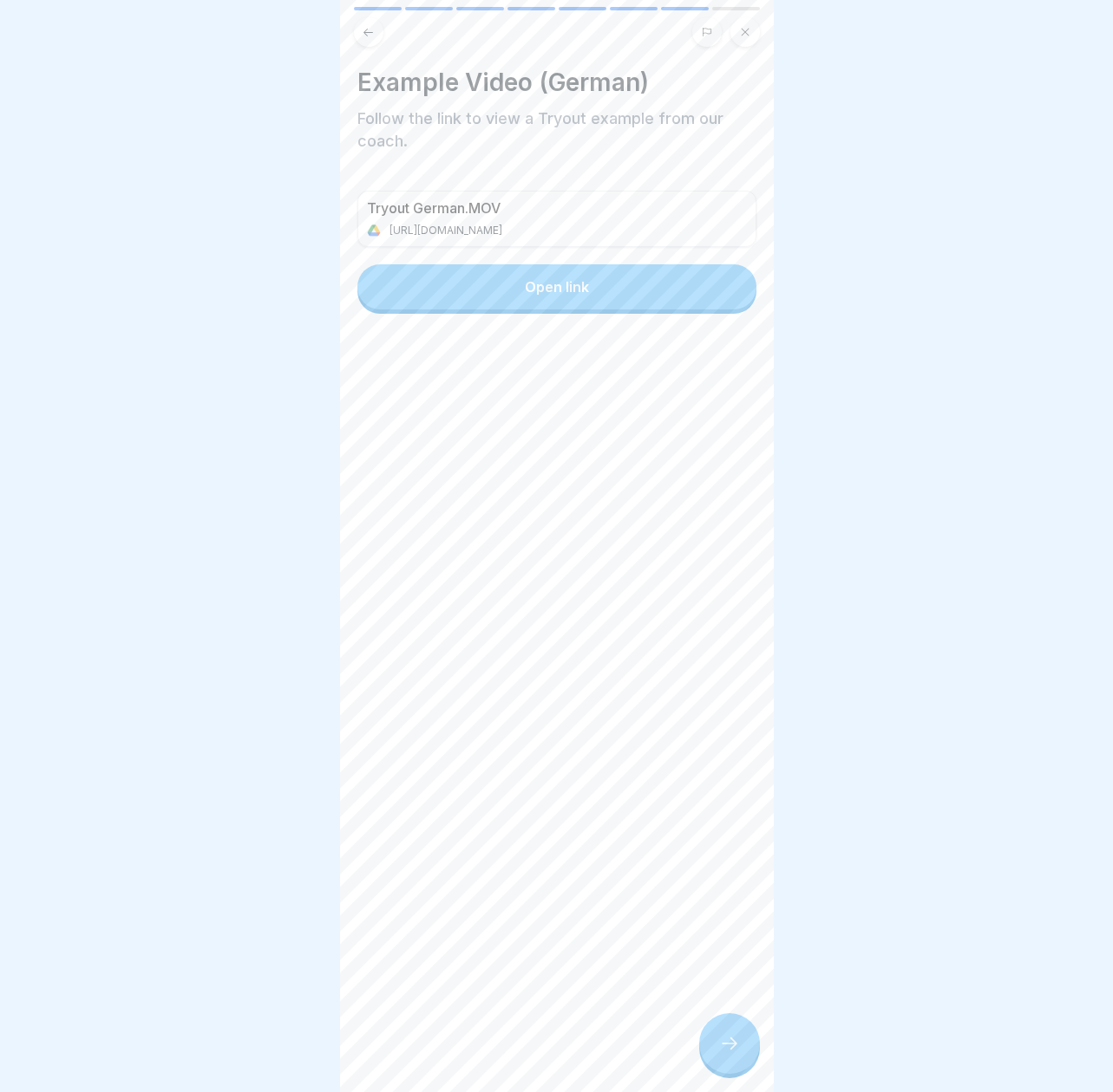
click at [728, 1041] on icon at bounding box center [729, 1043] width 21 height 21
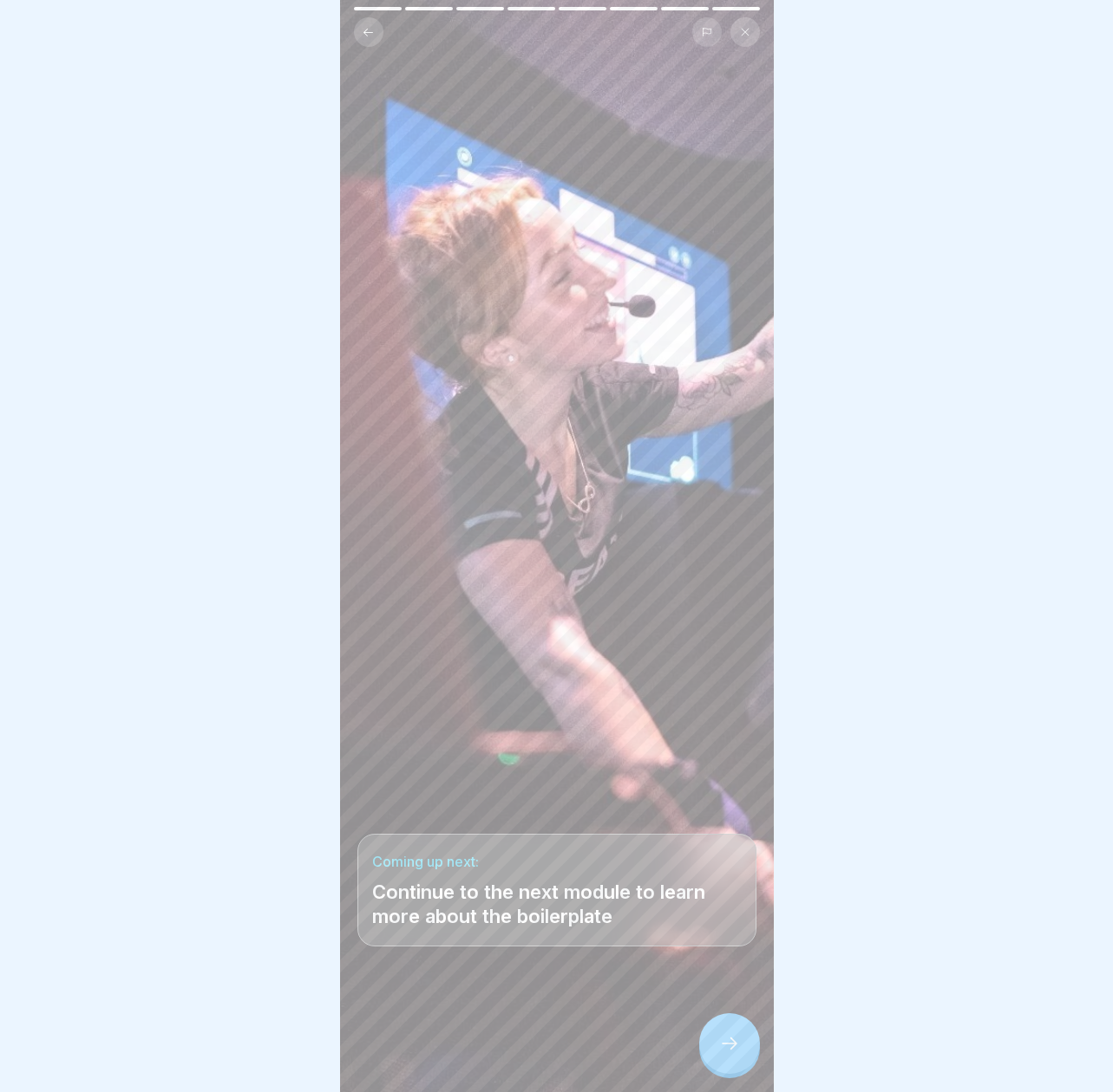
click at [745, 1041] on div at bounding box center [729, 1044] width 61 height 61
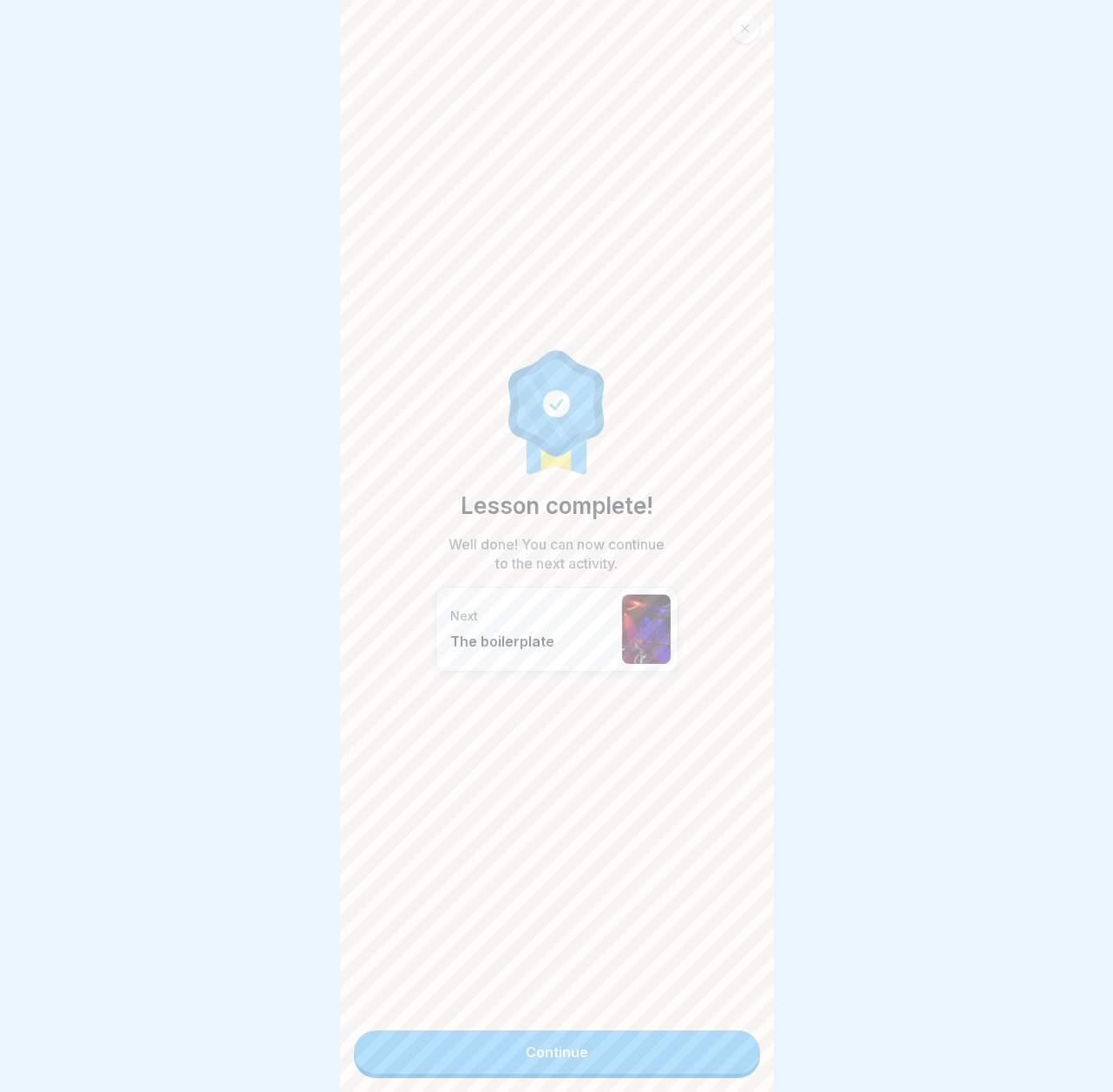
click at [725, 1046] on link "Continue" at bounding box center [557, 1053] width 406 height 44
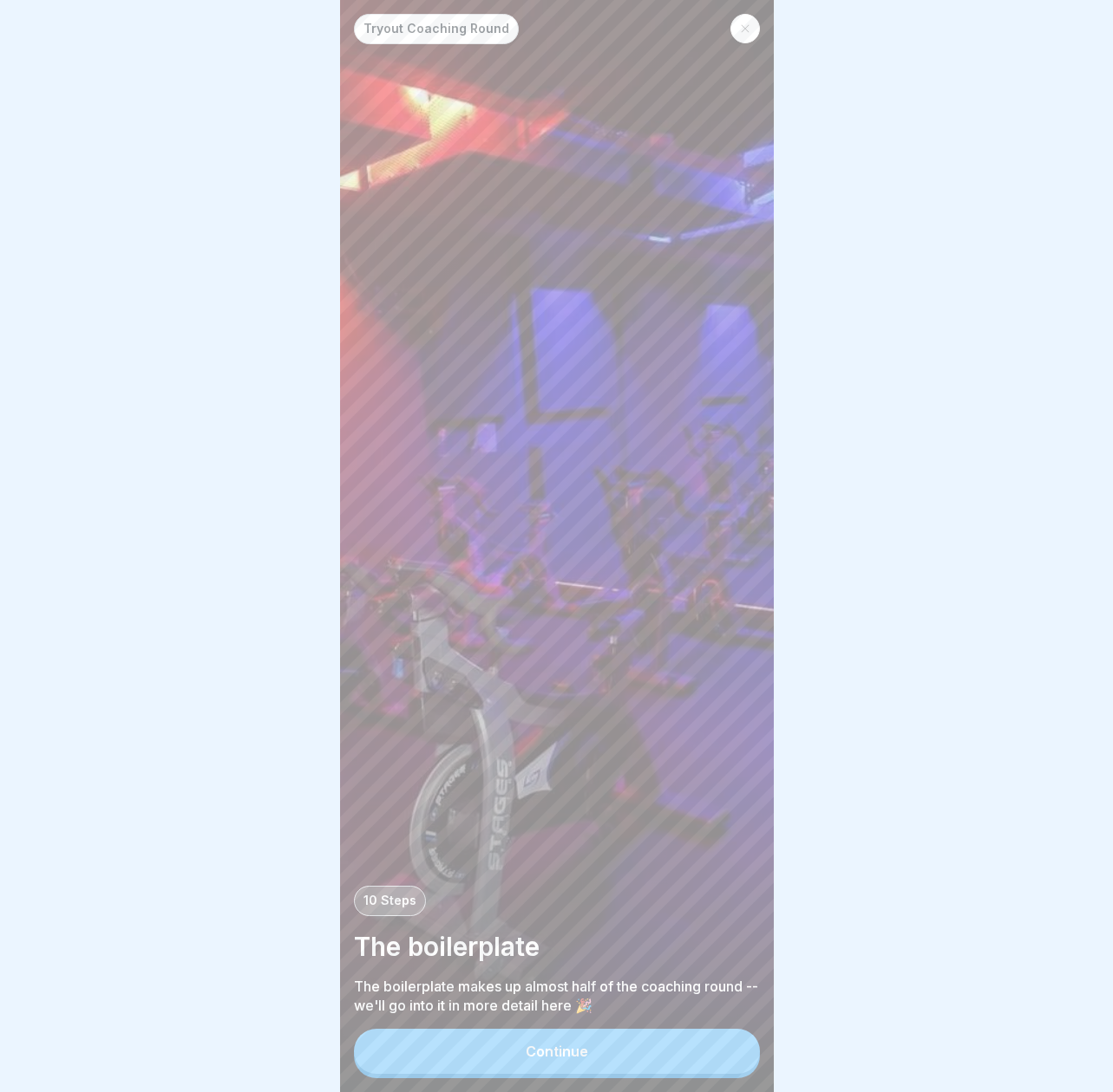
click at [659, 1049] on button "Continue" at bounding box center [557, 1052] width 406 height 45
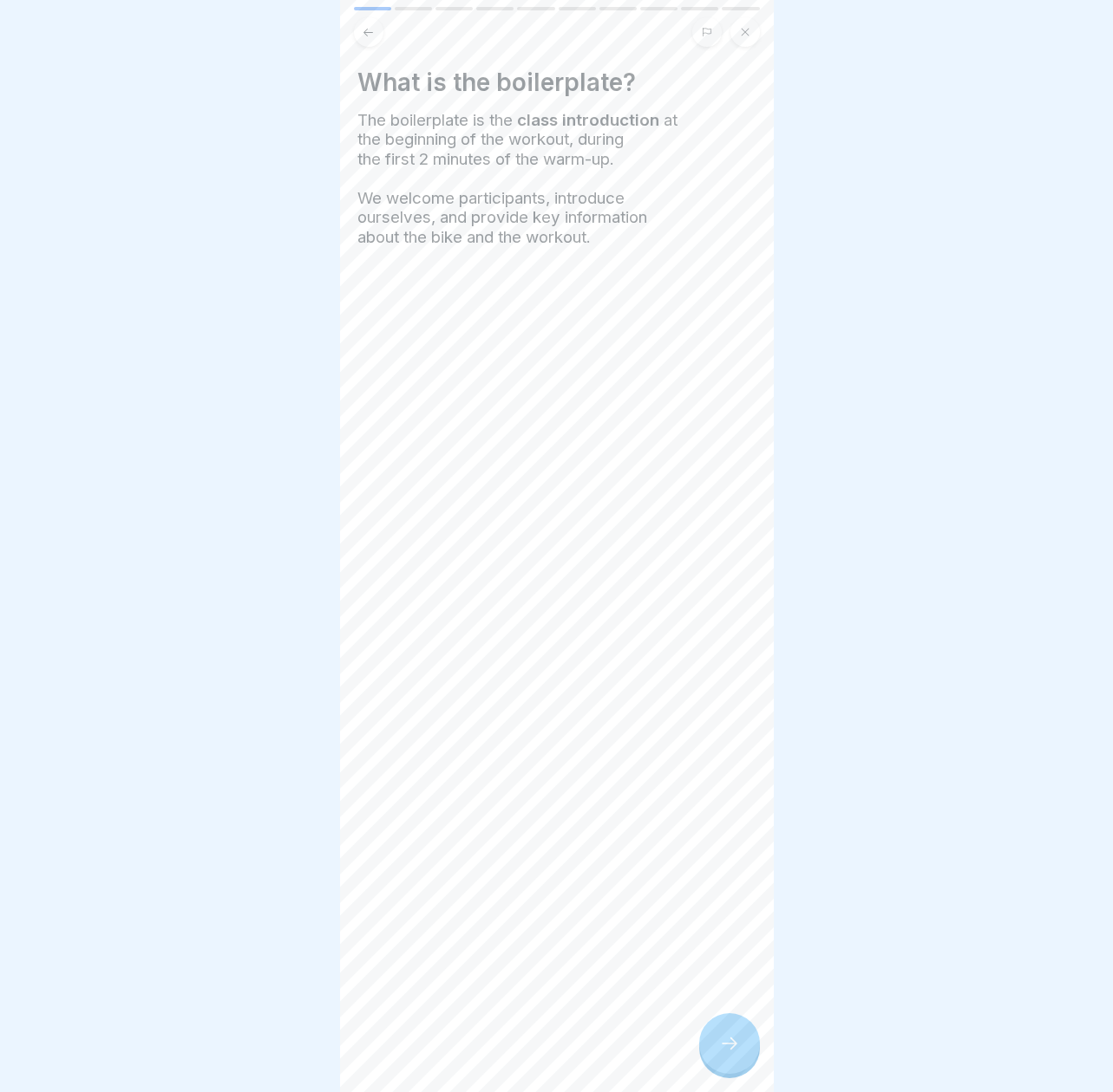
click at [735, 1044] on icon at bounding box center [729, 1043] width 21 height 21
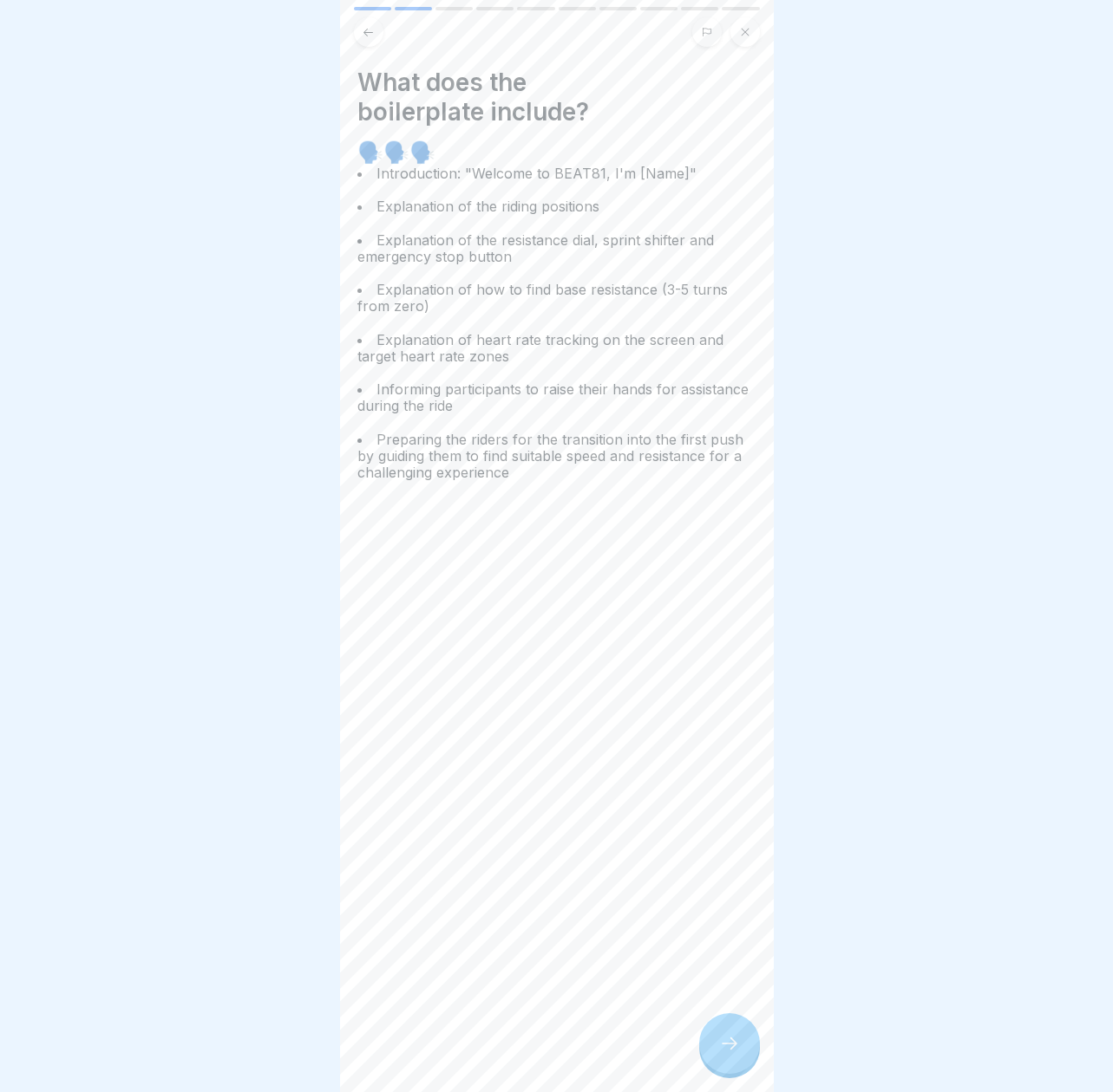
click at [735, 1044] on icon at bounding box center [729, 1043] width 21 height 21
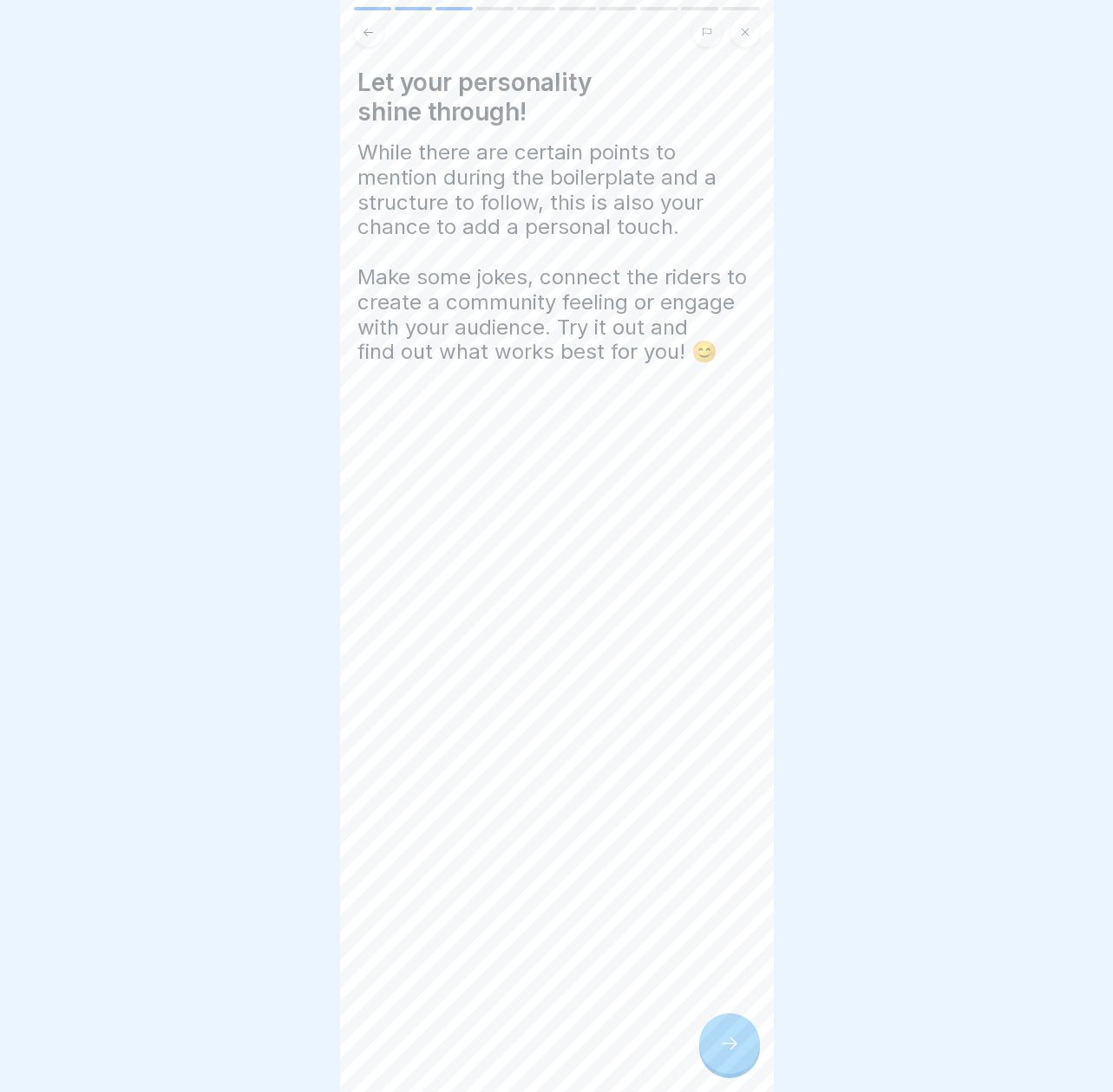
click at [735, 1044] on icon at bounding box center [729, 1043] width 21 height 21
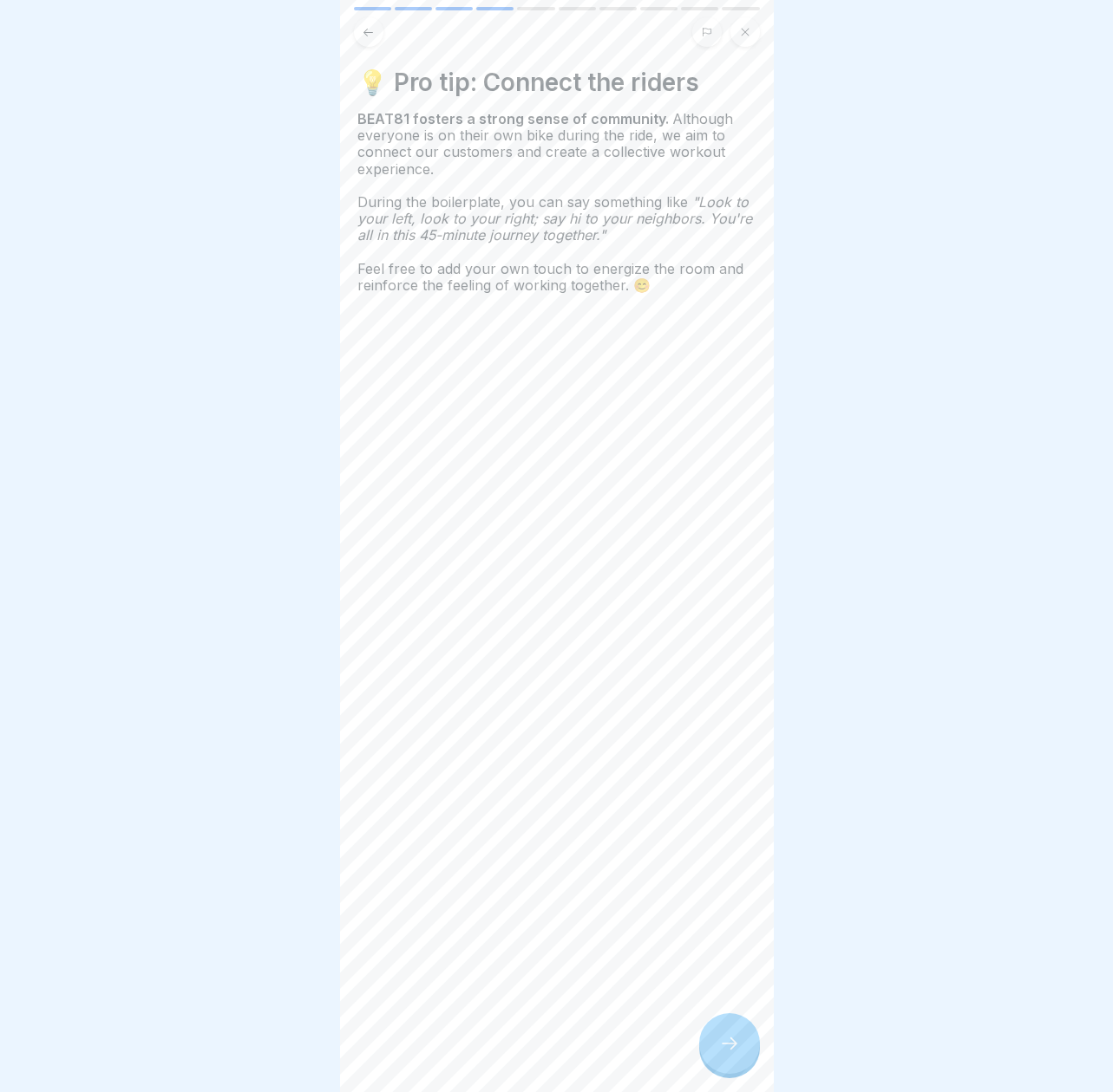
click at [735, 1044] on icon at bounding box center [729, 1043] width 21 height 21
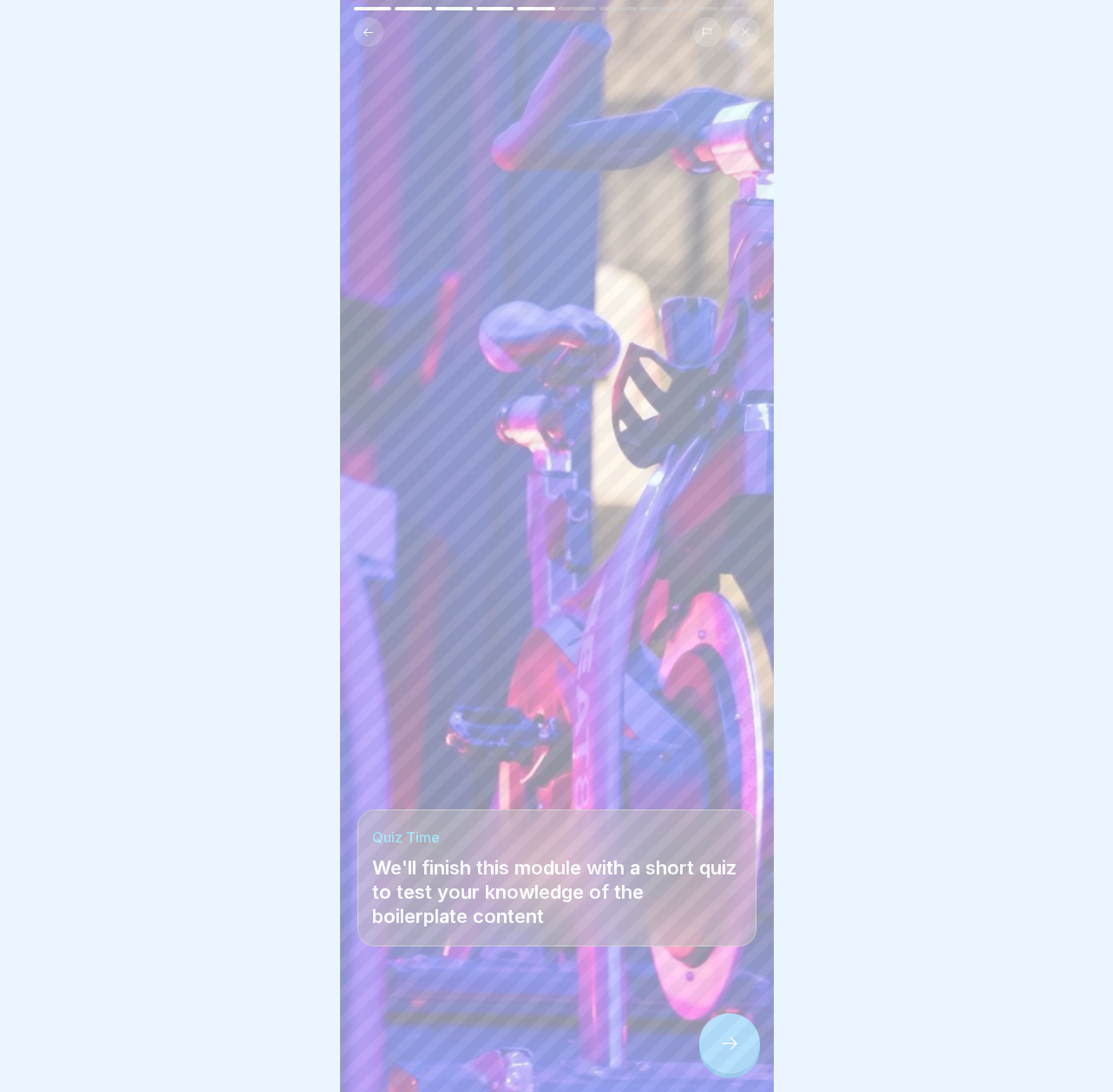
click at [735, 1044] on icon at bounding box center [729, 1043] width 21 height 21
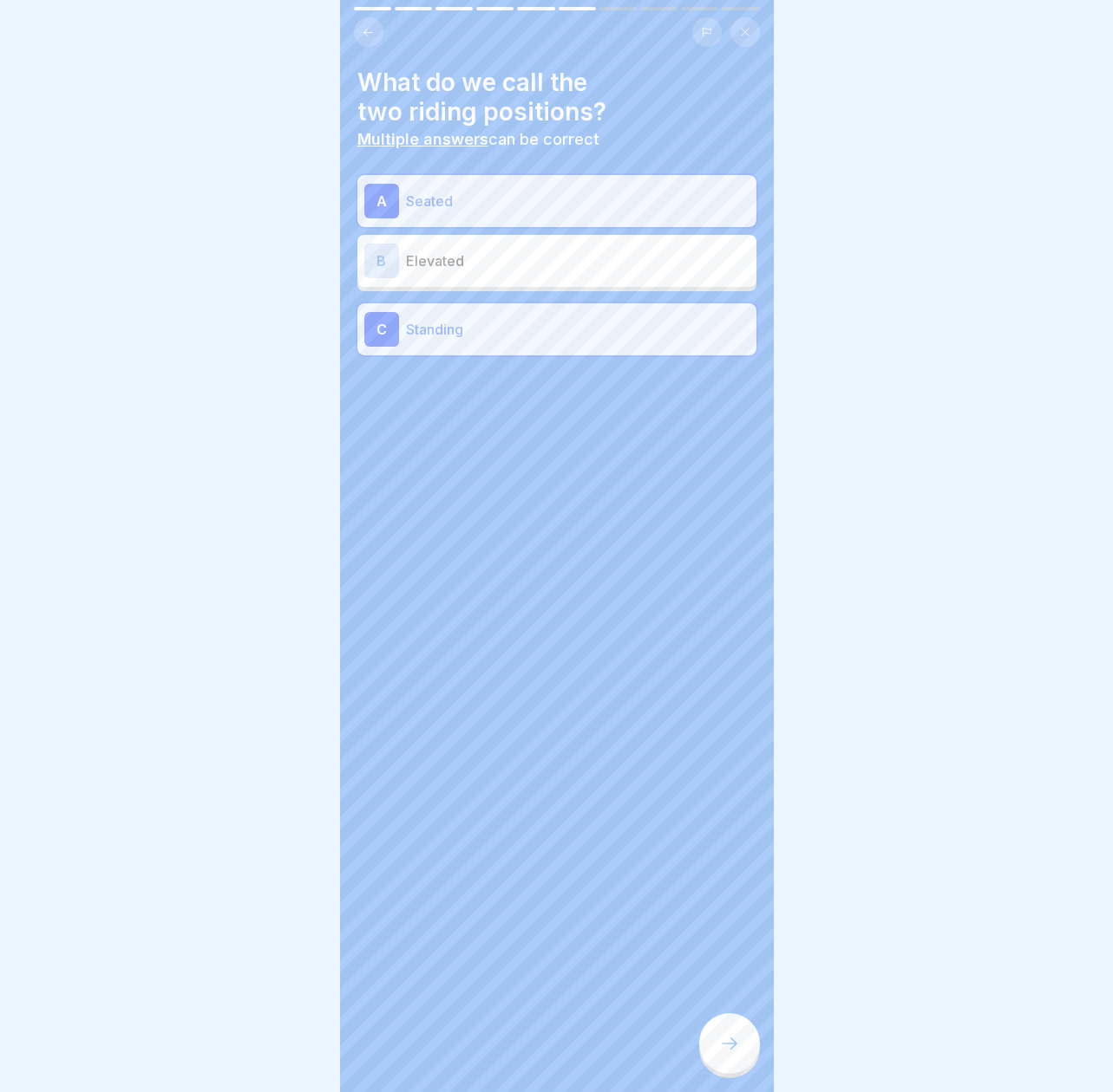
click at [735, 1044] on icon at bounding box center [729, 1043] width 21 height 21
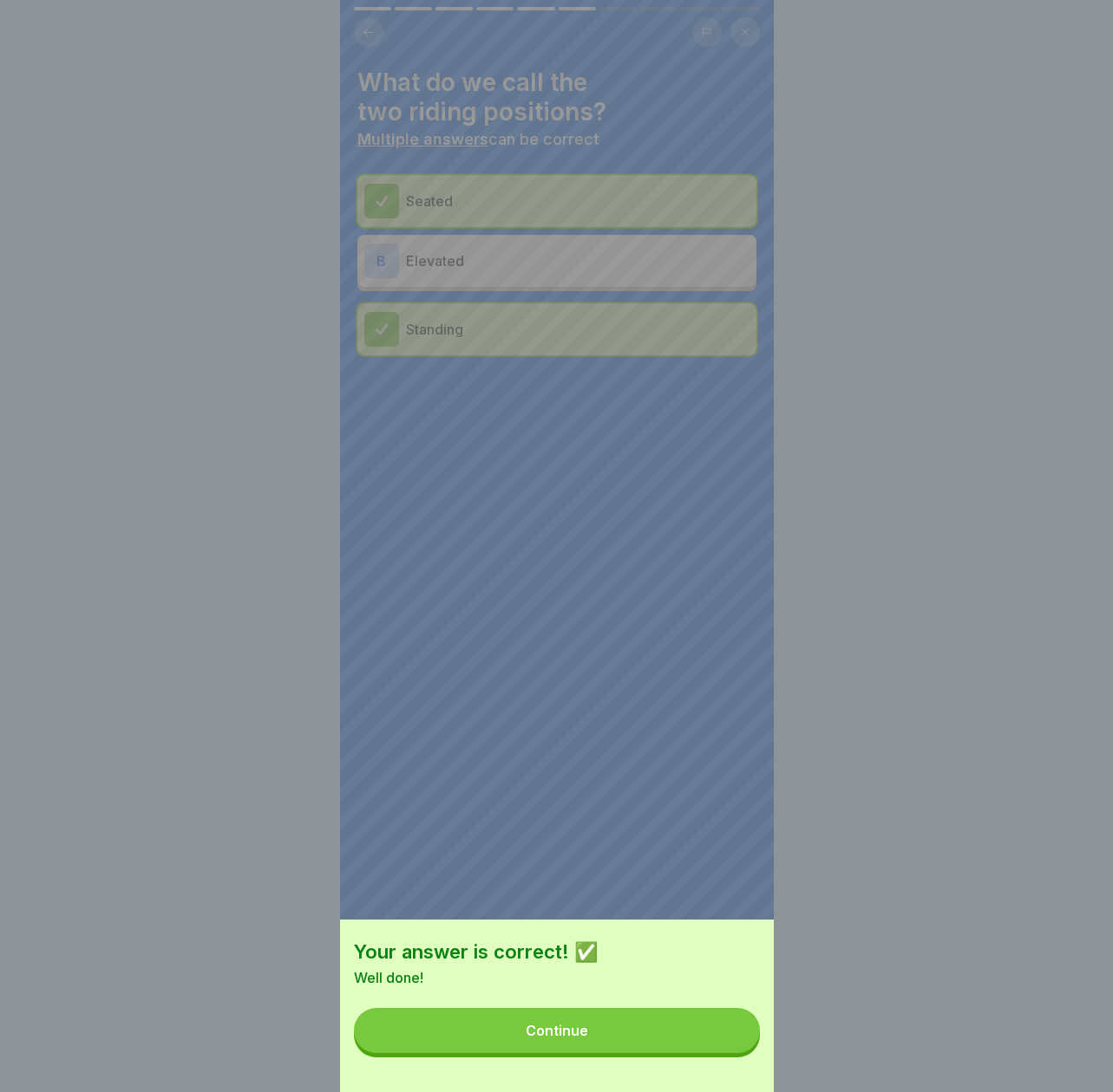
click at [735, 1044] on button "Continue" at bounding box center [557, 1030] width 406 height 45
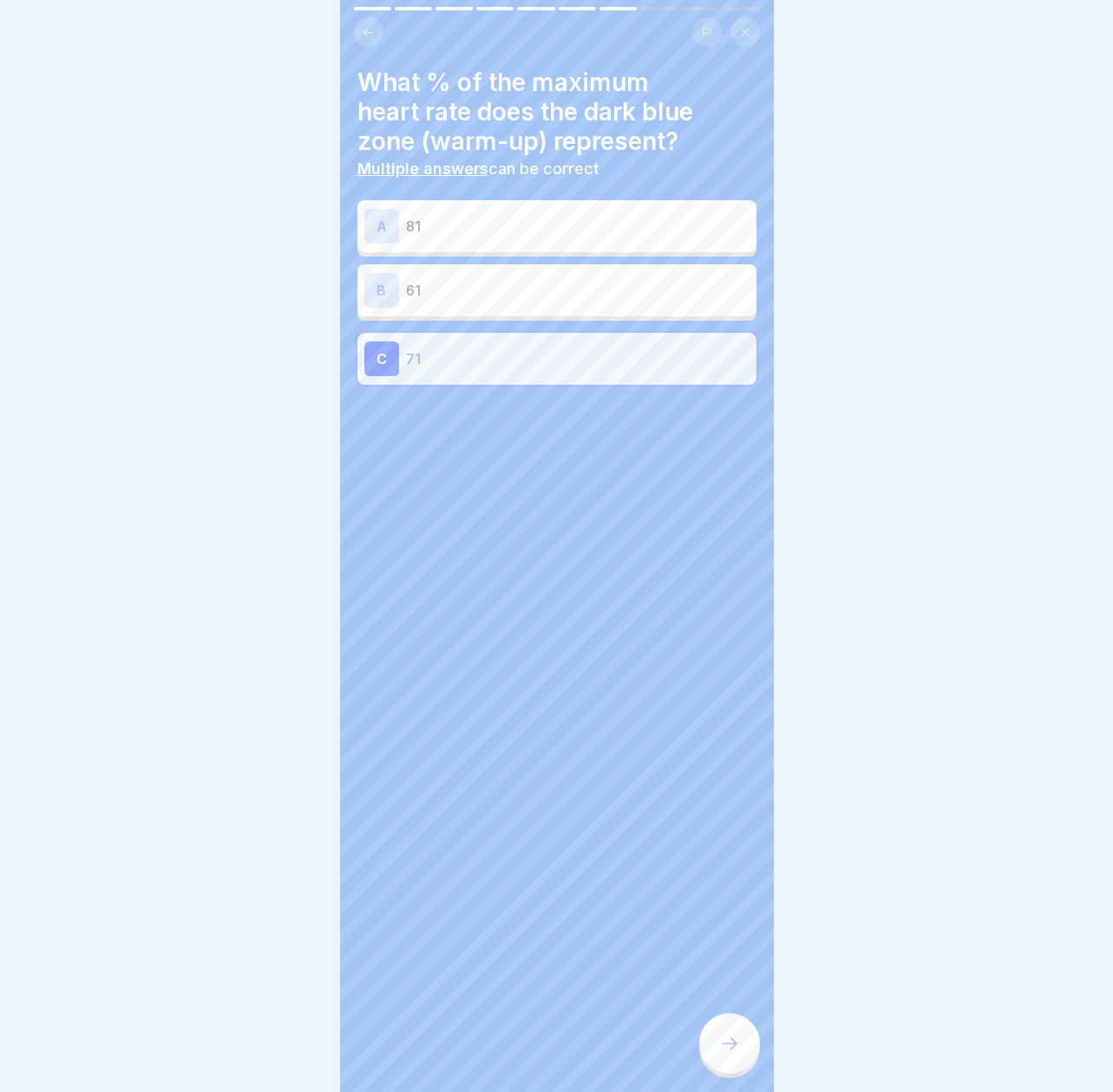
click at [737, 1043] on icon at bounding box center [729, 1043] width 21 height 21
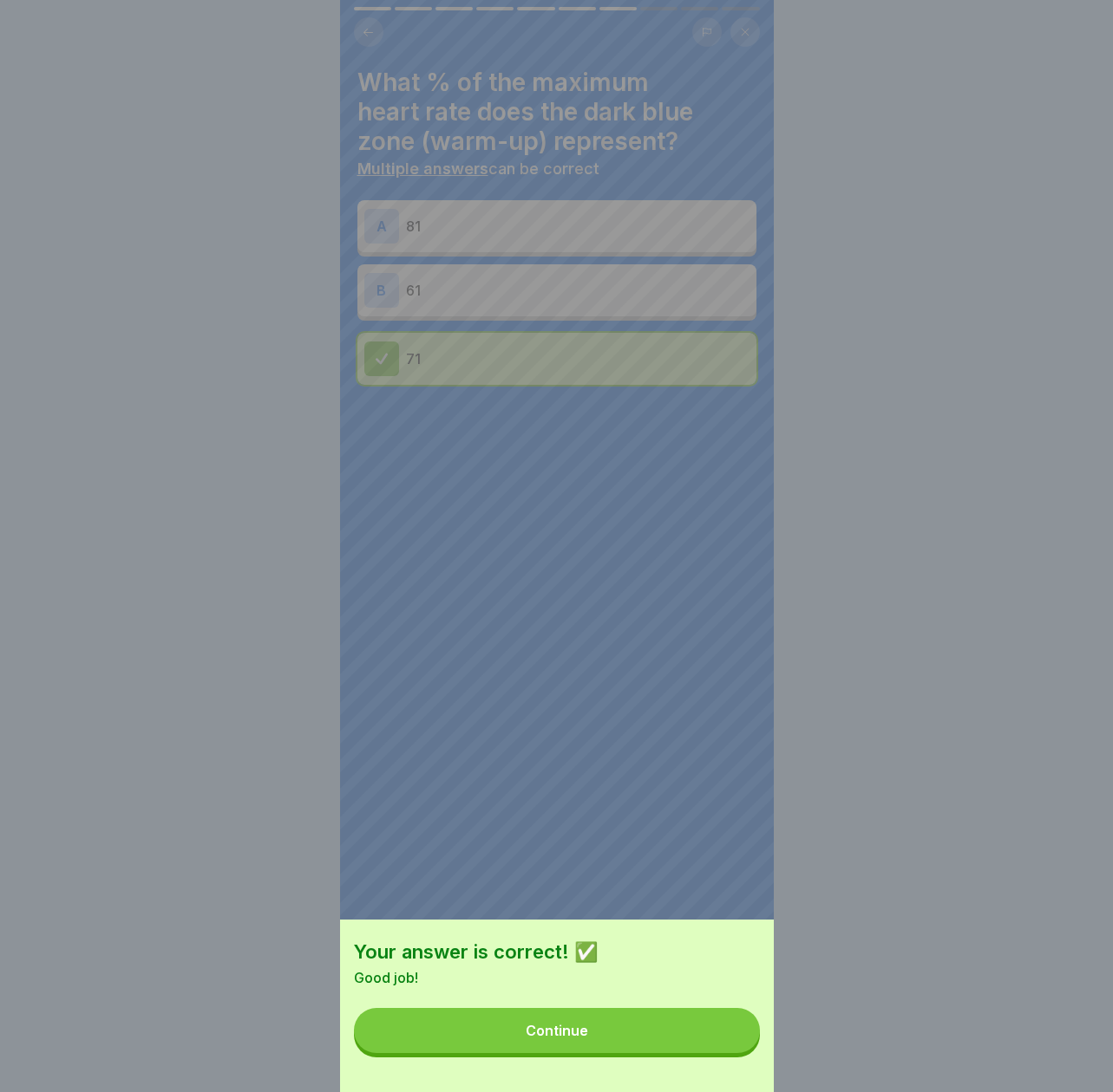
click at [737, 1043] on button "Continue" at bounding box center [557, 1030] width 406 height 45
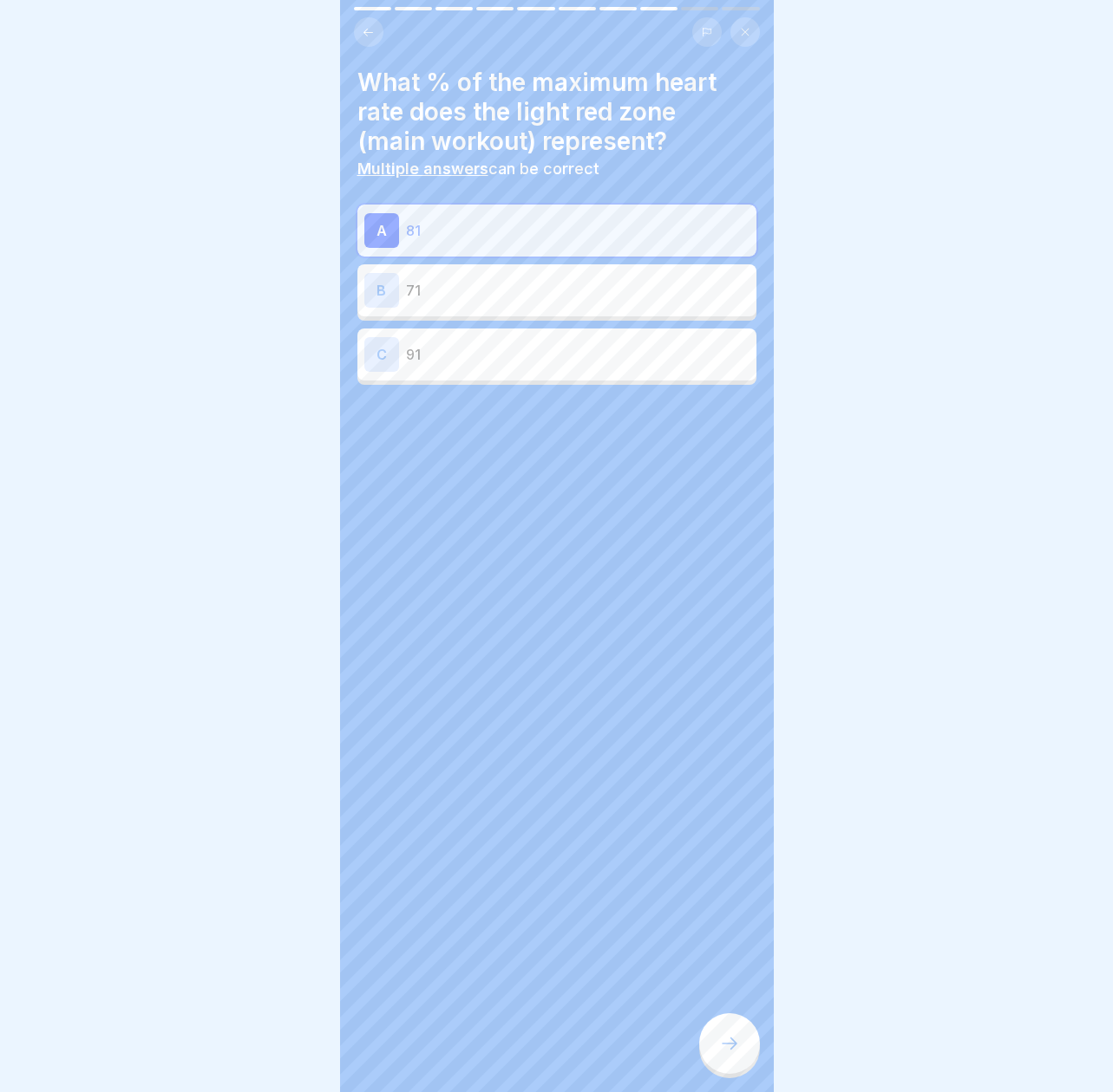
click at [737, 1043] on icon at bounding box center [729, 1043] width 21 height 21
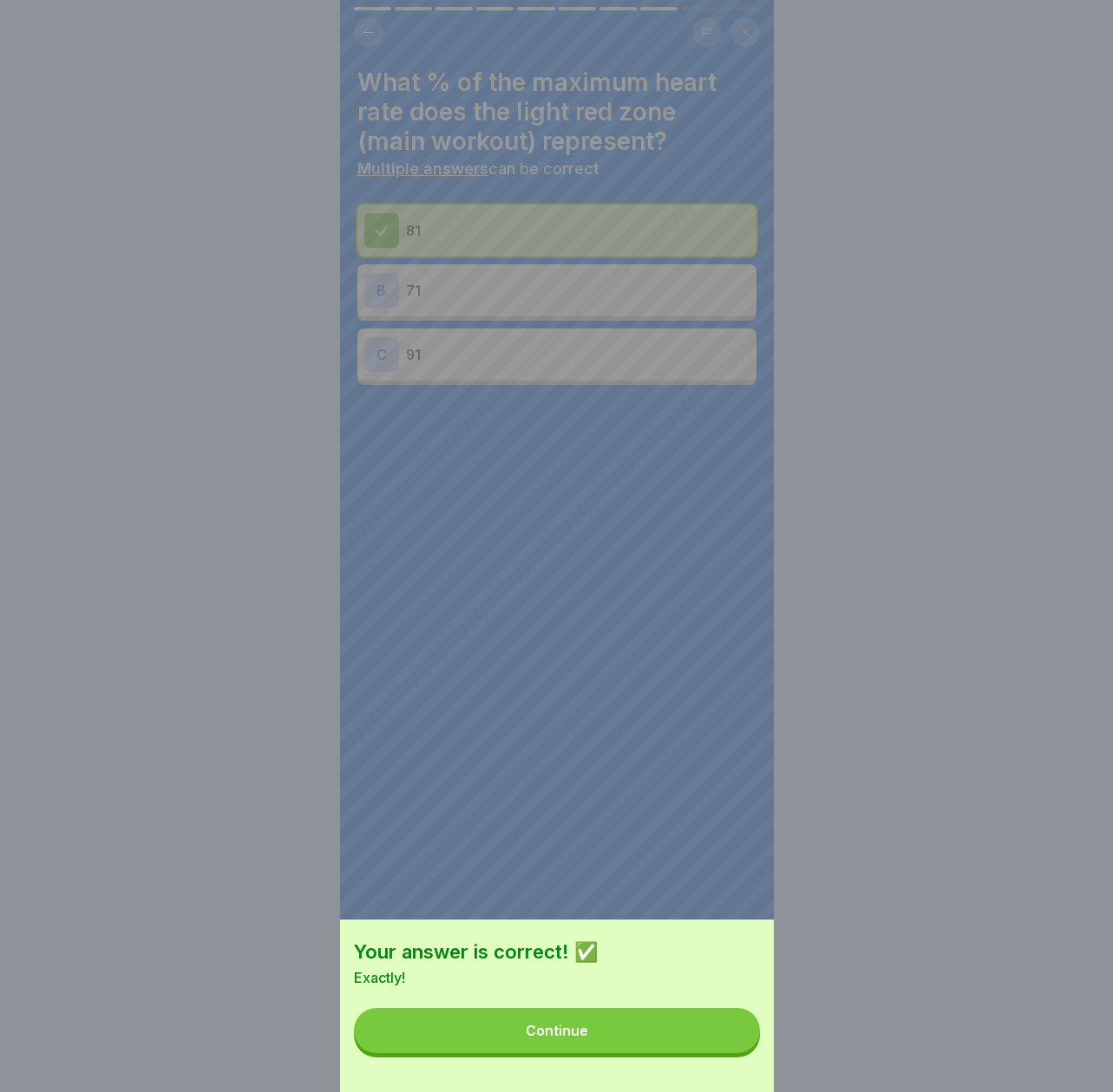
click at [737, 1043] on button "Continue" at bounding box center [557, 1030] width 406 height 45
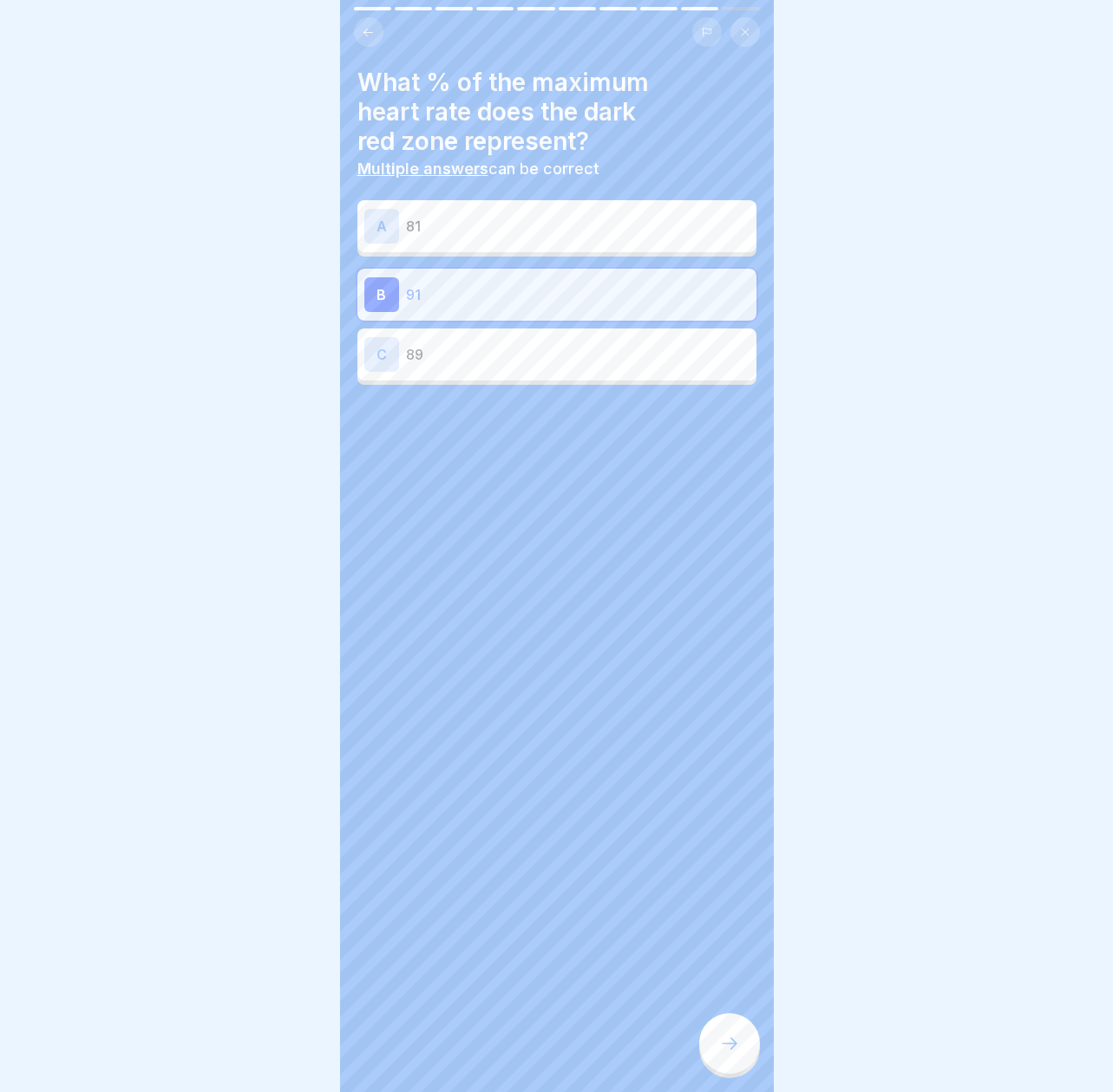
click at [737, 1043] on icon at bounding box center [729, 1043] width 21 height 21
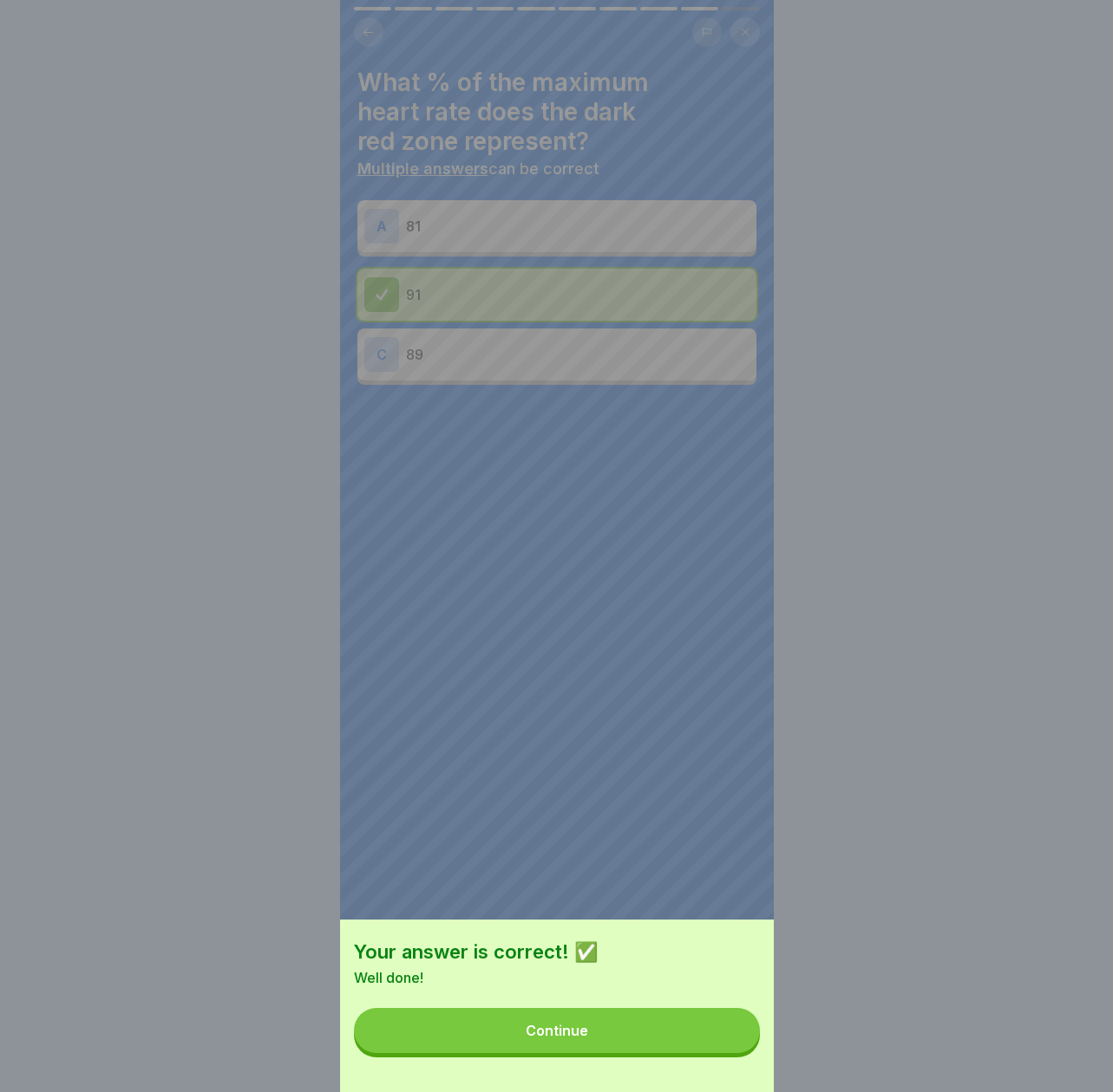
click at [737, 1043] on button "Continue" at bounding box center [557, 1030] width 406 height 45
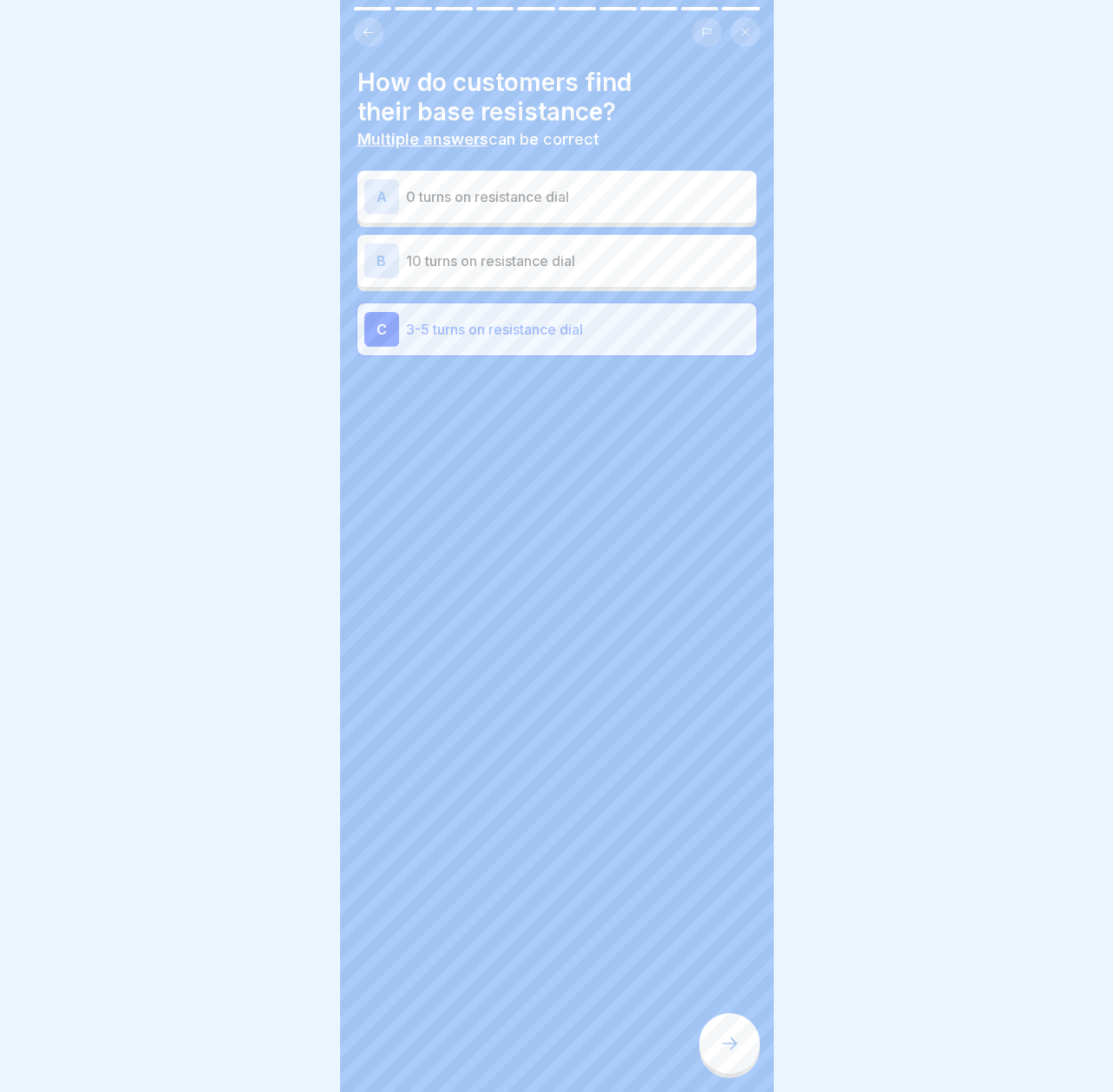
click at [736, 1042] on icon at bounding box center [729, 1043] width 21 height 21
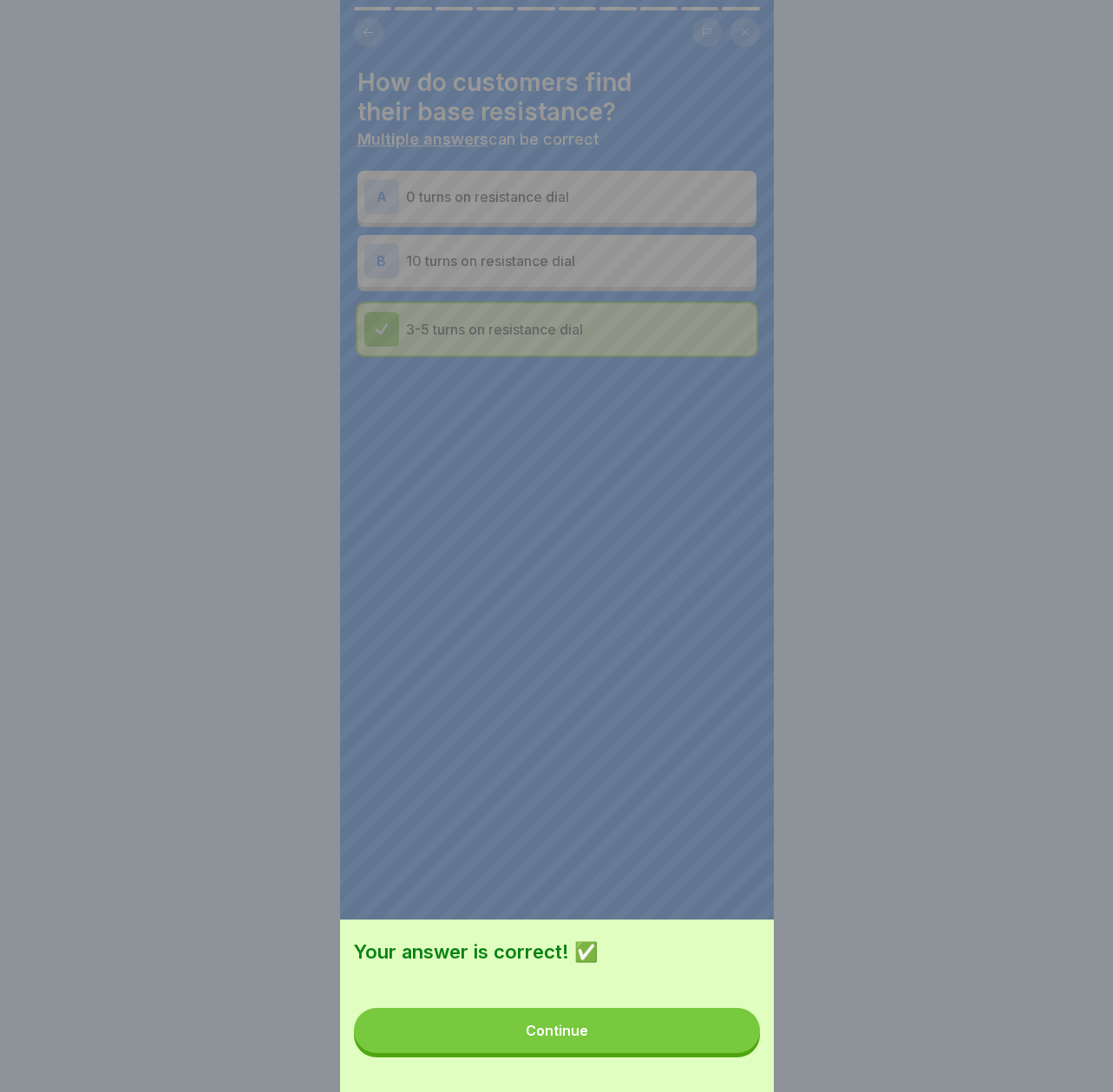
click at [736, 1042] on button "Continue" at bounding box center [557, 1030] width 406 height 45
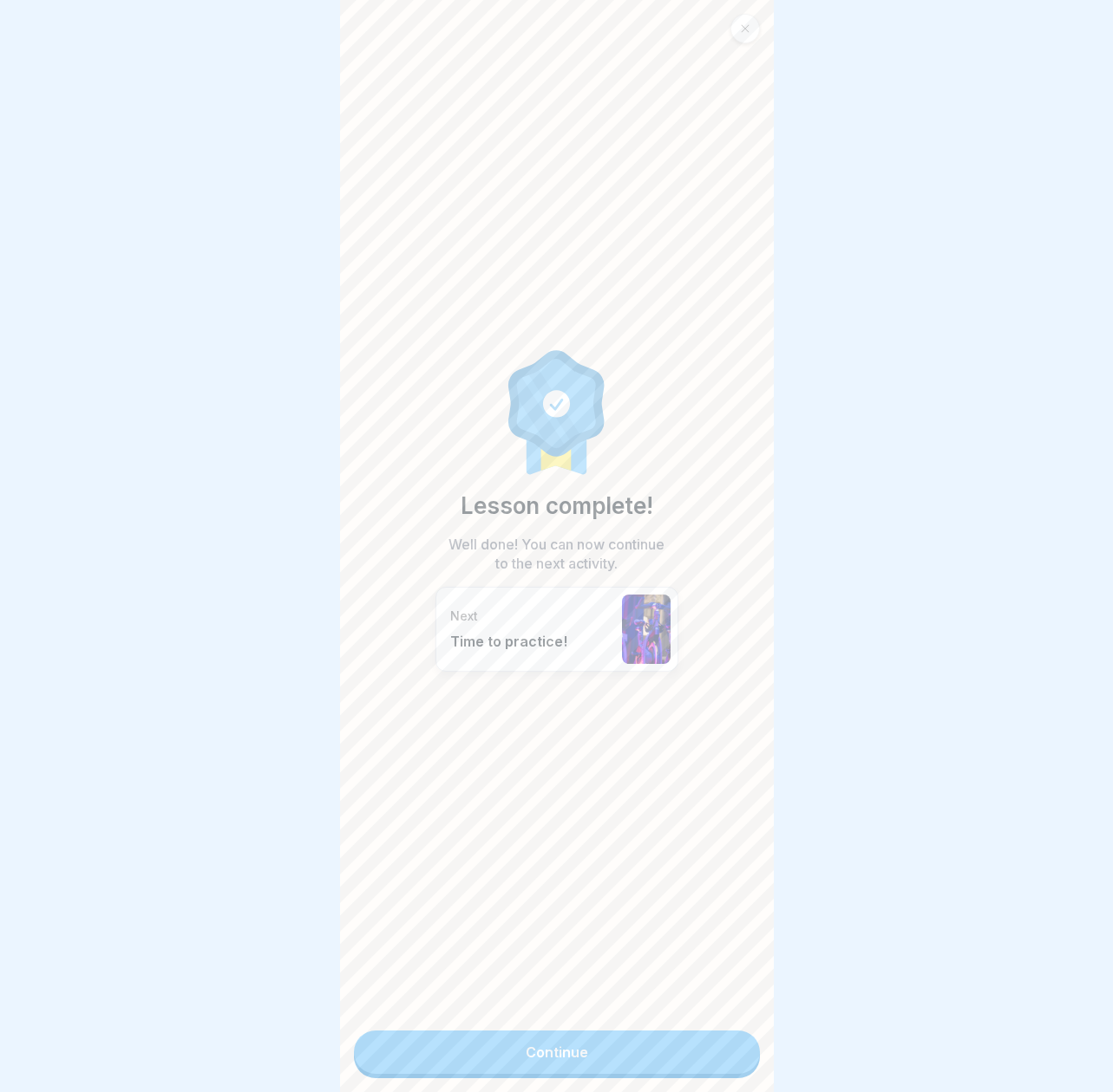
click at [736, 1042] on link "Continue" at bounding box center [557, 1053] width 406 height 44
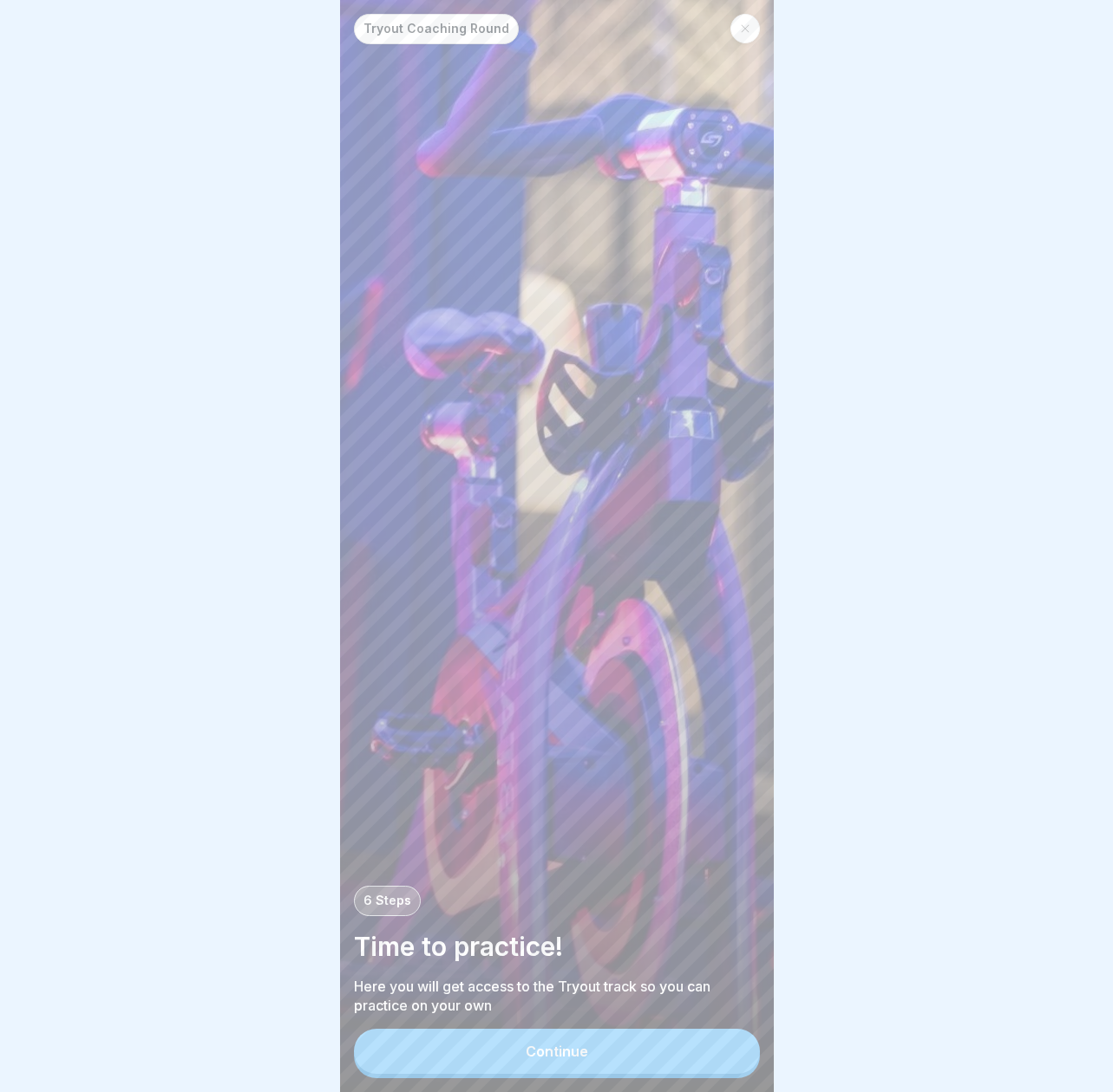
click at [692, 1055] on button "Continue" at bounding box center [557, 1052] width 406 height 45
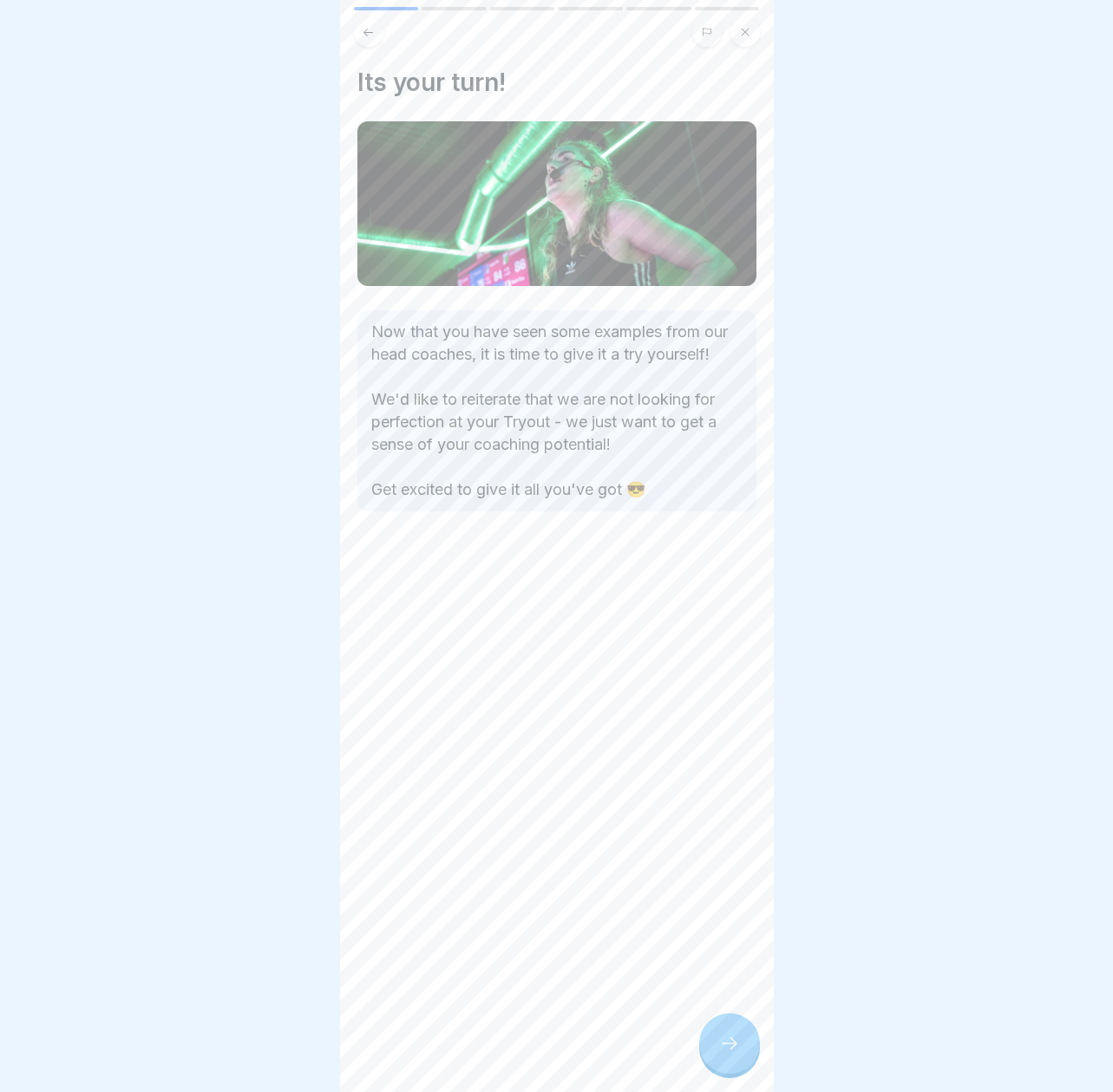
click at [736, 1042] on icon at bounding box center [729, 1043] width 21 height 21
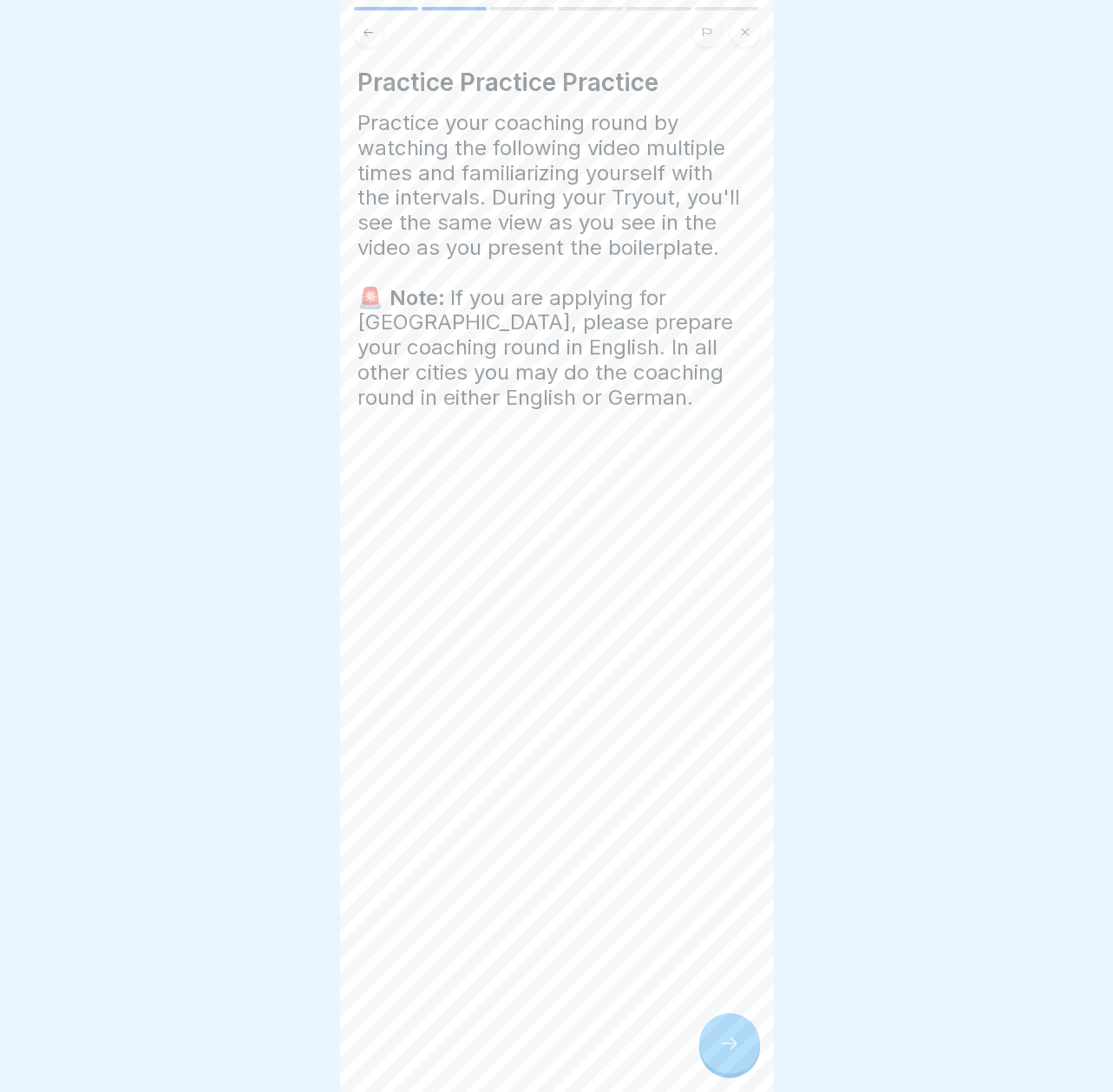
click at [726, 1037] on icon at bounding box center [729, 1043] width 21 height 21
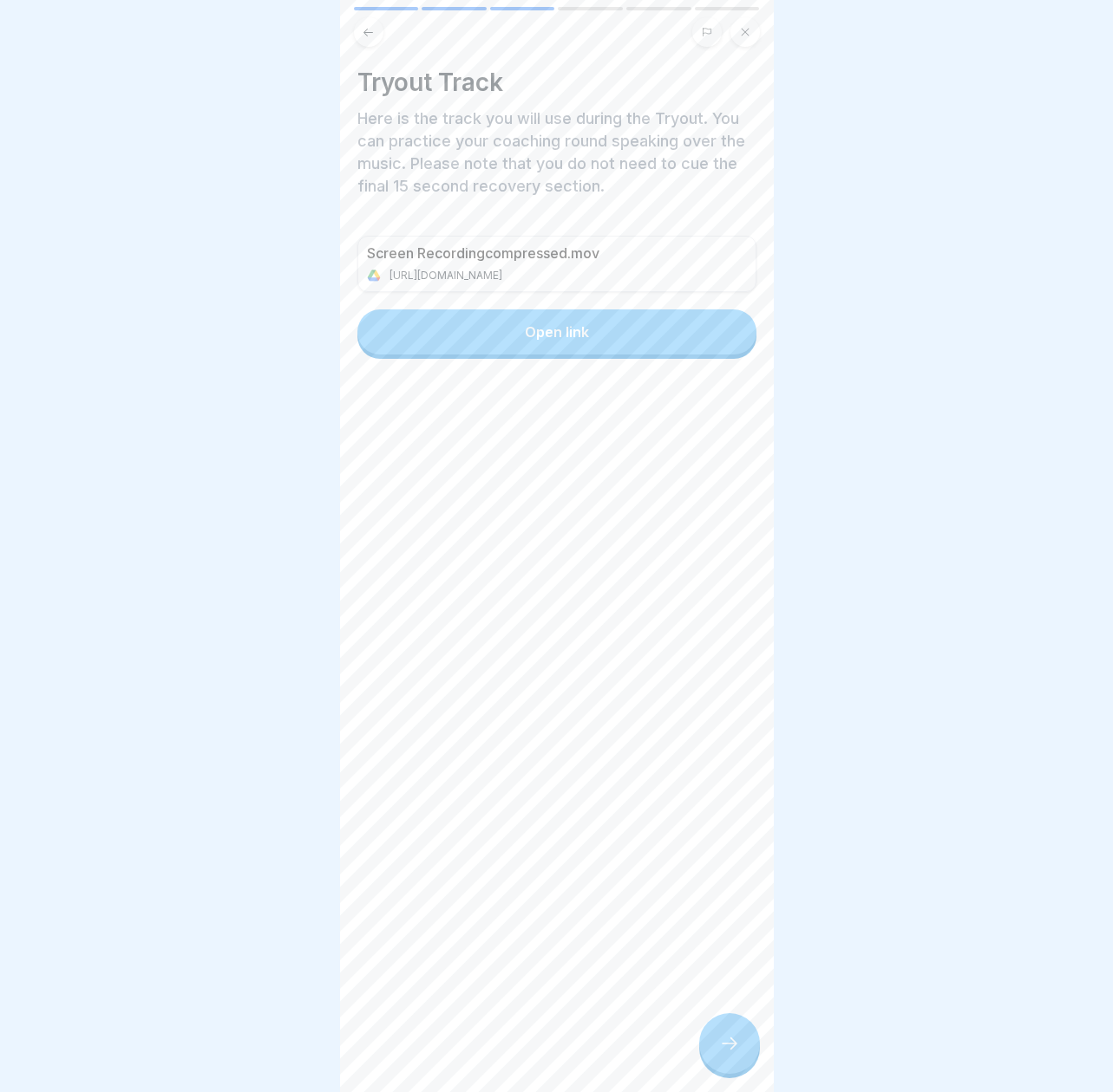
click at [726, 1037] on icon at bounding box center [729, 1043] width 21 height 21
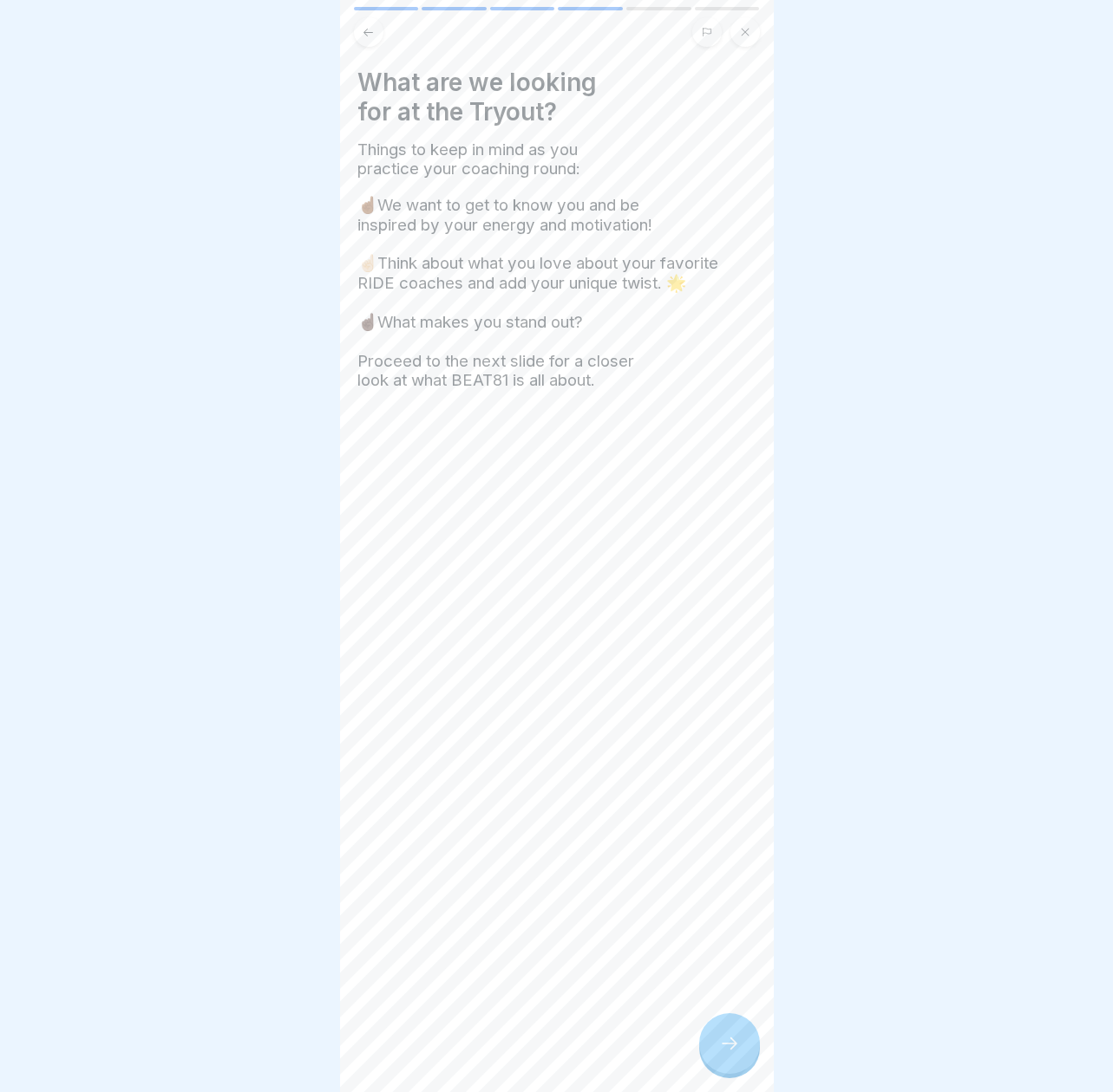
click at [726, 1037] on icon at bounding box center [729, 1043] width 21 height 21
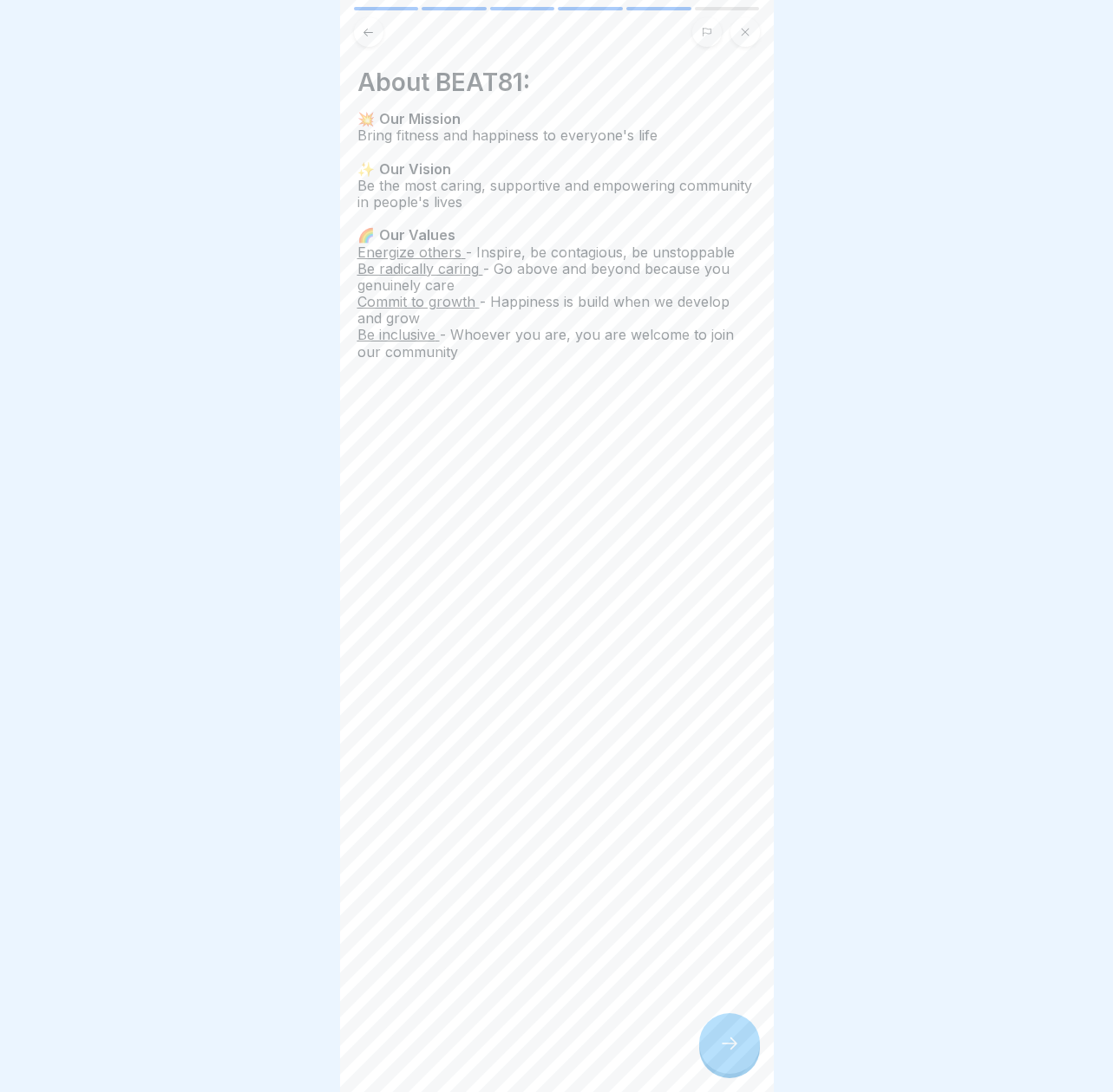
click at [726, 1037] on icon at bounding box center [729, 1043] width 21 height 21
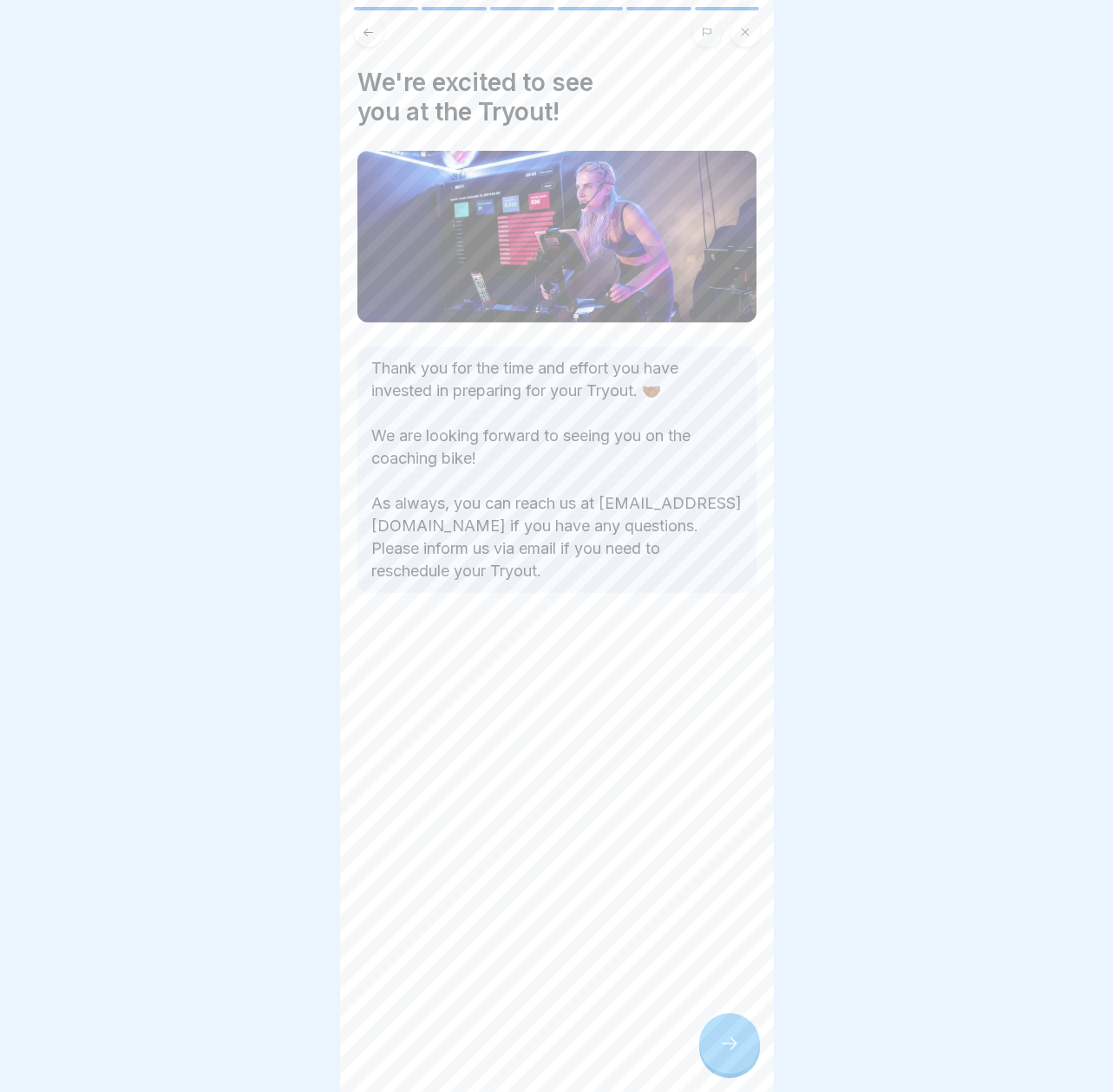
click at [726, 1037] on icon at bounding box center [729, 1043] width 21 height 21
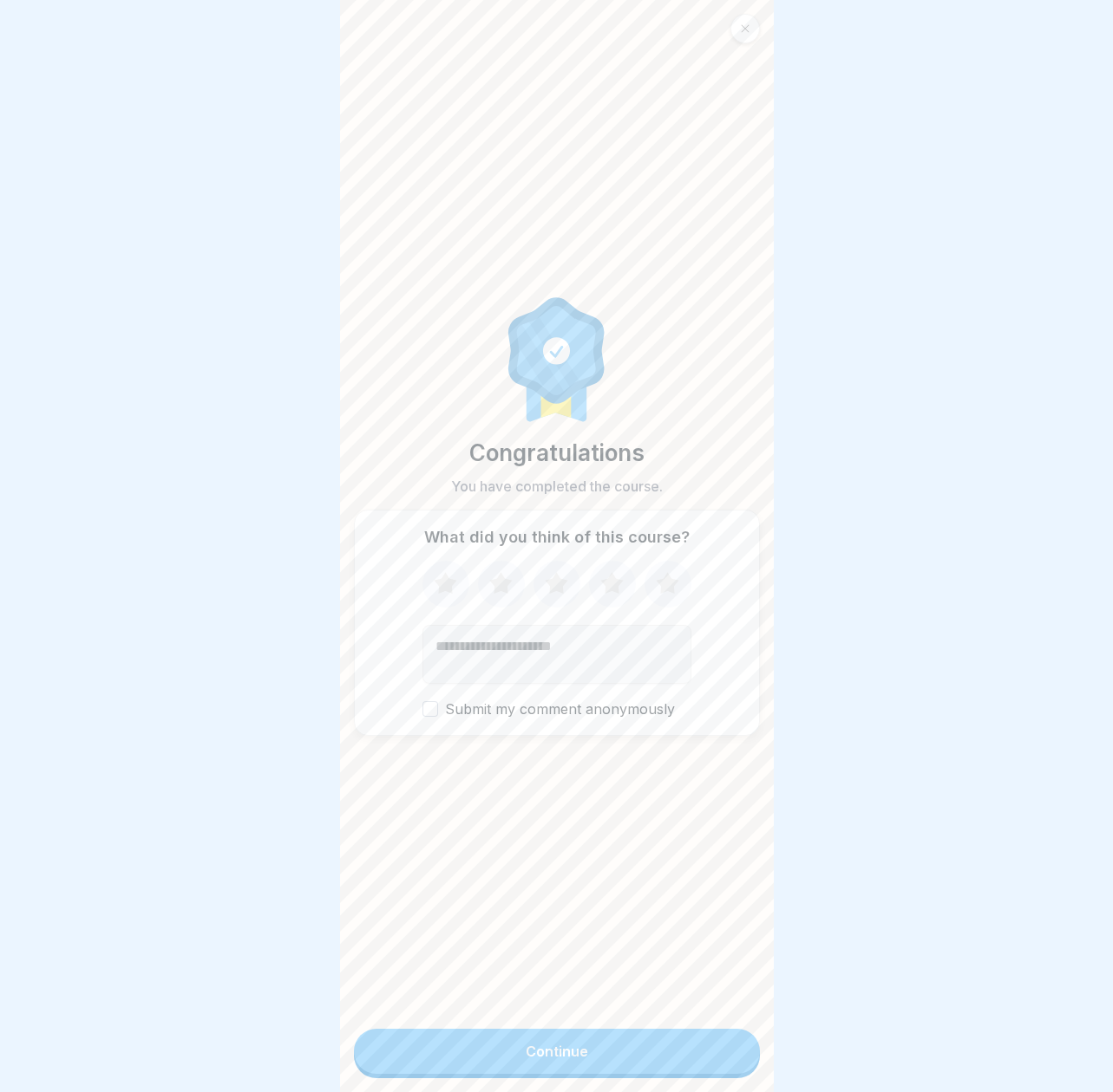
click at [726, 1037] on button "Continue" at bounding box center [557, 1052] width 406 height 45
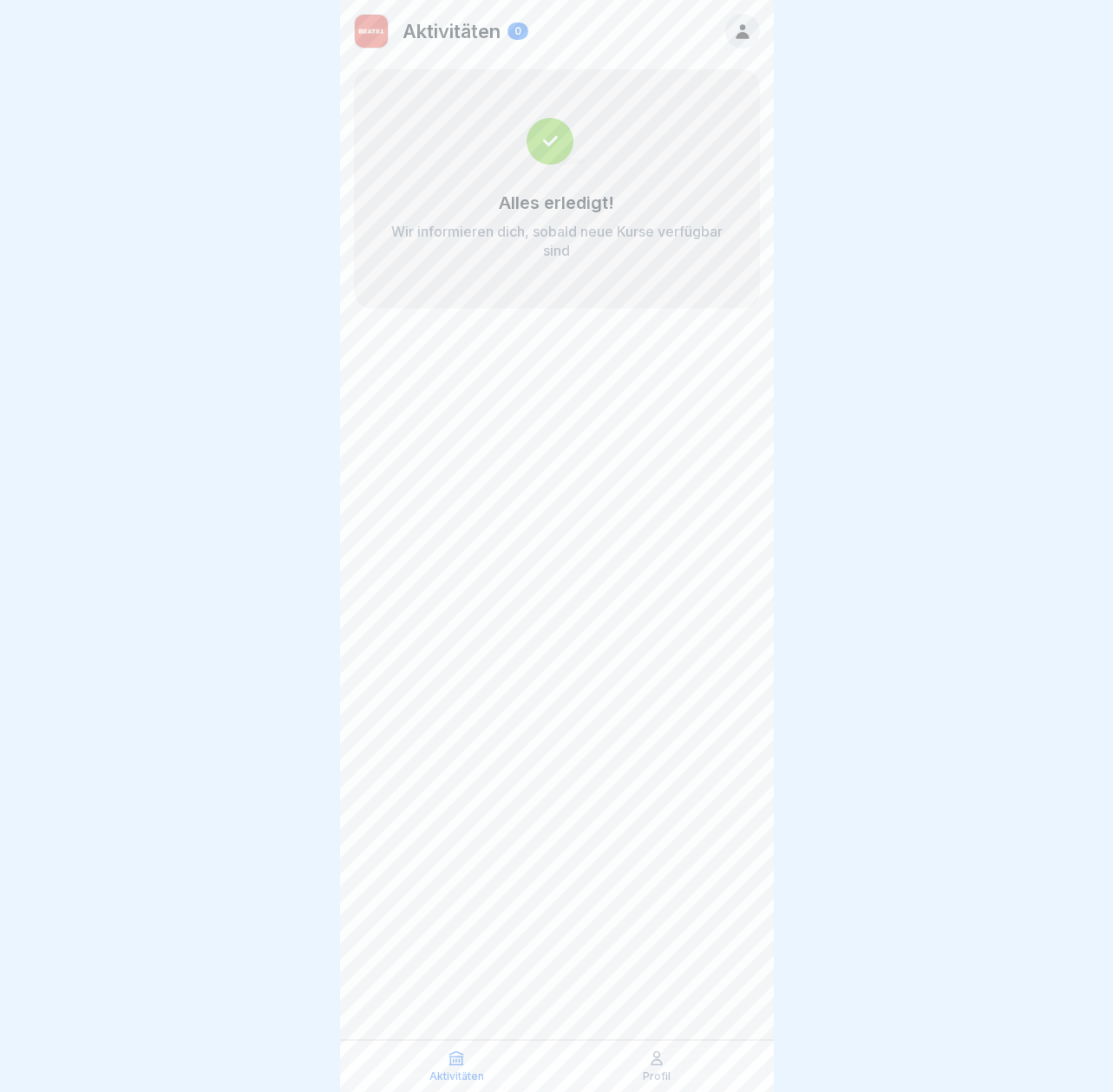
click at [449, 24] on p "Aktivitäten" at bounding box center [451, 30] width 98 height 22
click at [363, 29] on img at bounding box center [371, 30] width 33 height 33
click at [734, 23] on icon at bounding box center [742, 30] width 19 height 19
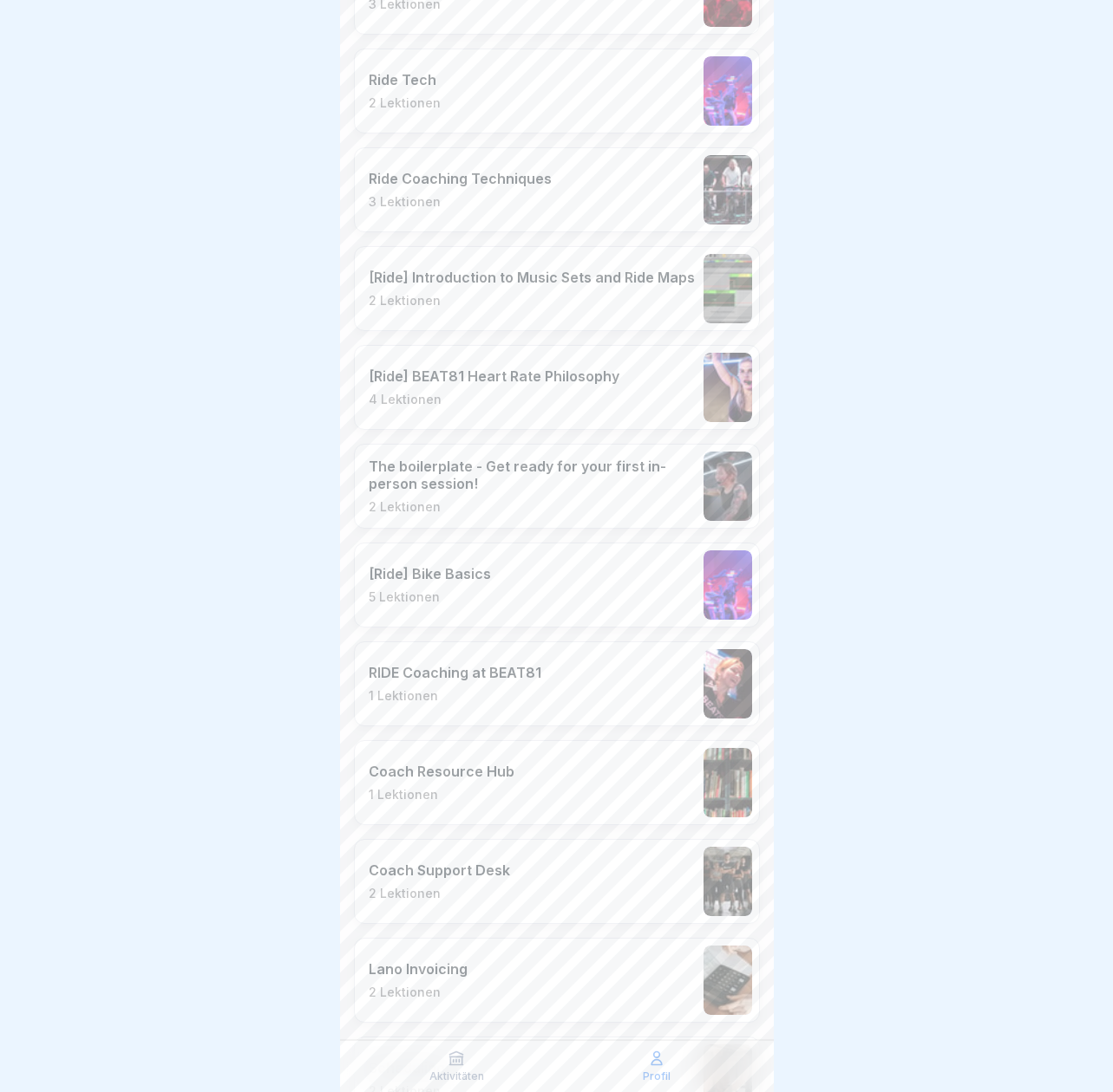
scroll to position [1480, 0]
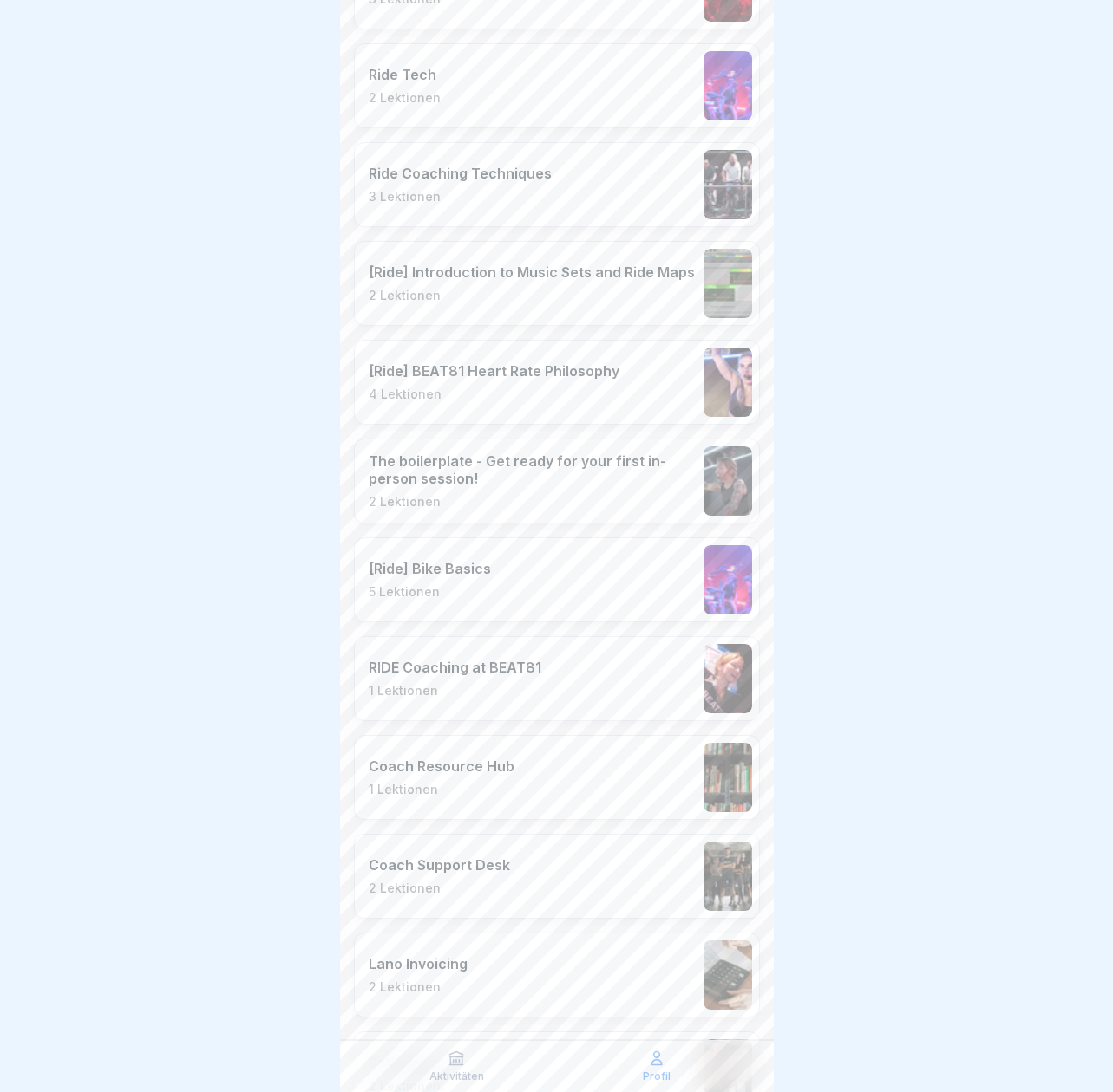
click at [639, 502] on p "2 Lektionen" at bounding box center [531, 501] width 326 height 15
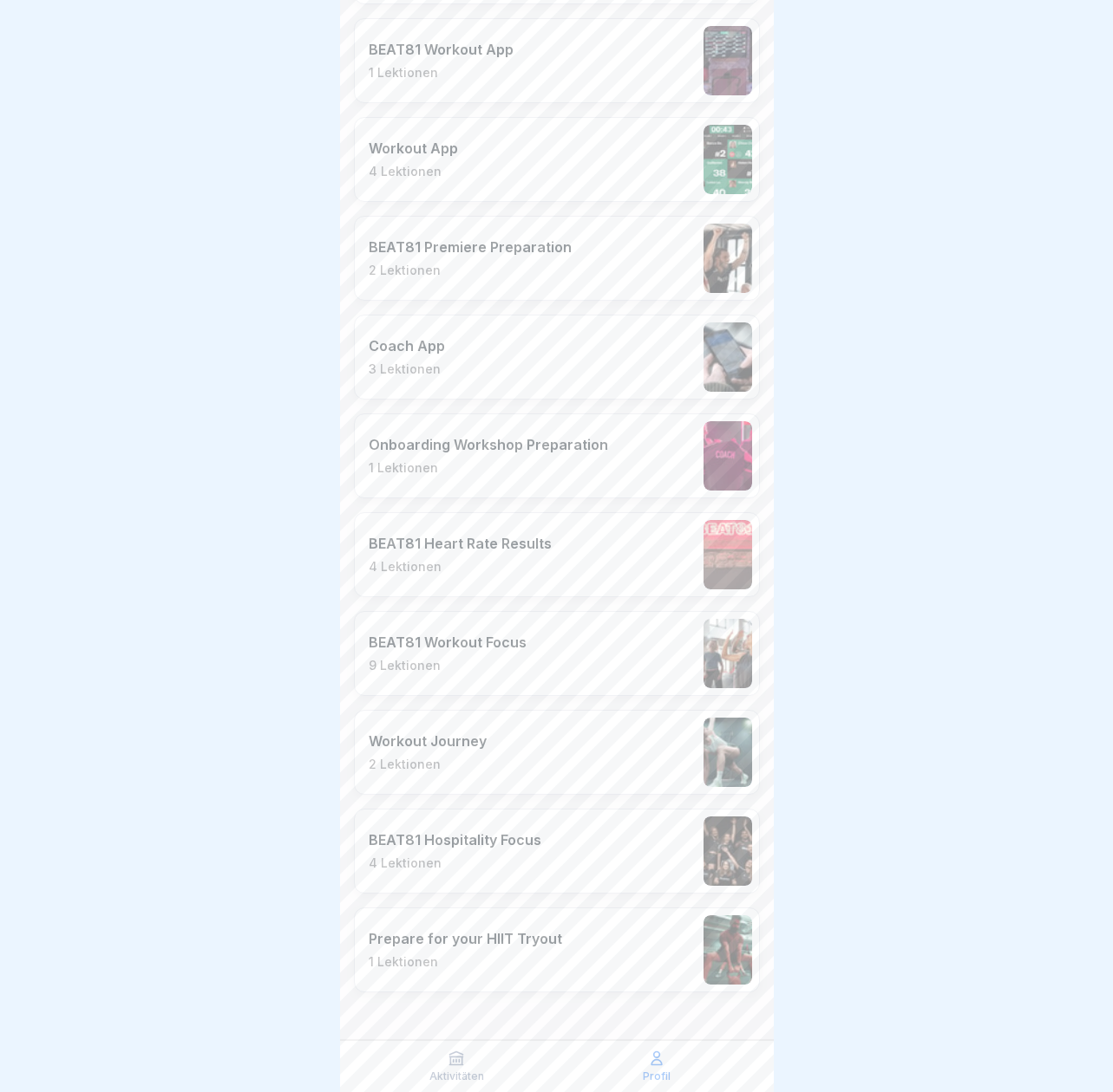
scroll to position [2591, 0]
click at [596, 911] on div "Prepare for your HIIT Tryout 1 Lektionen" at bounding box center [557, 951] width 406 height 85
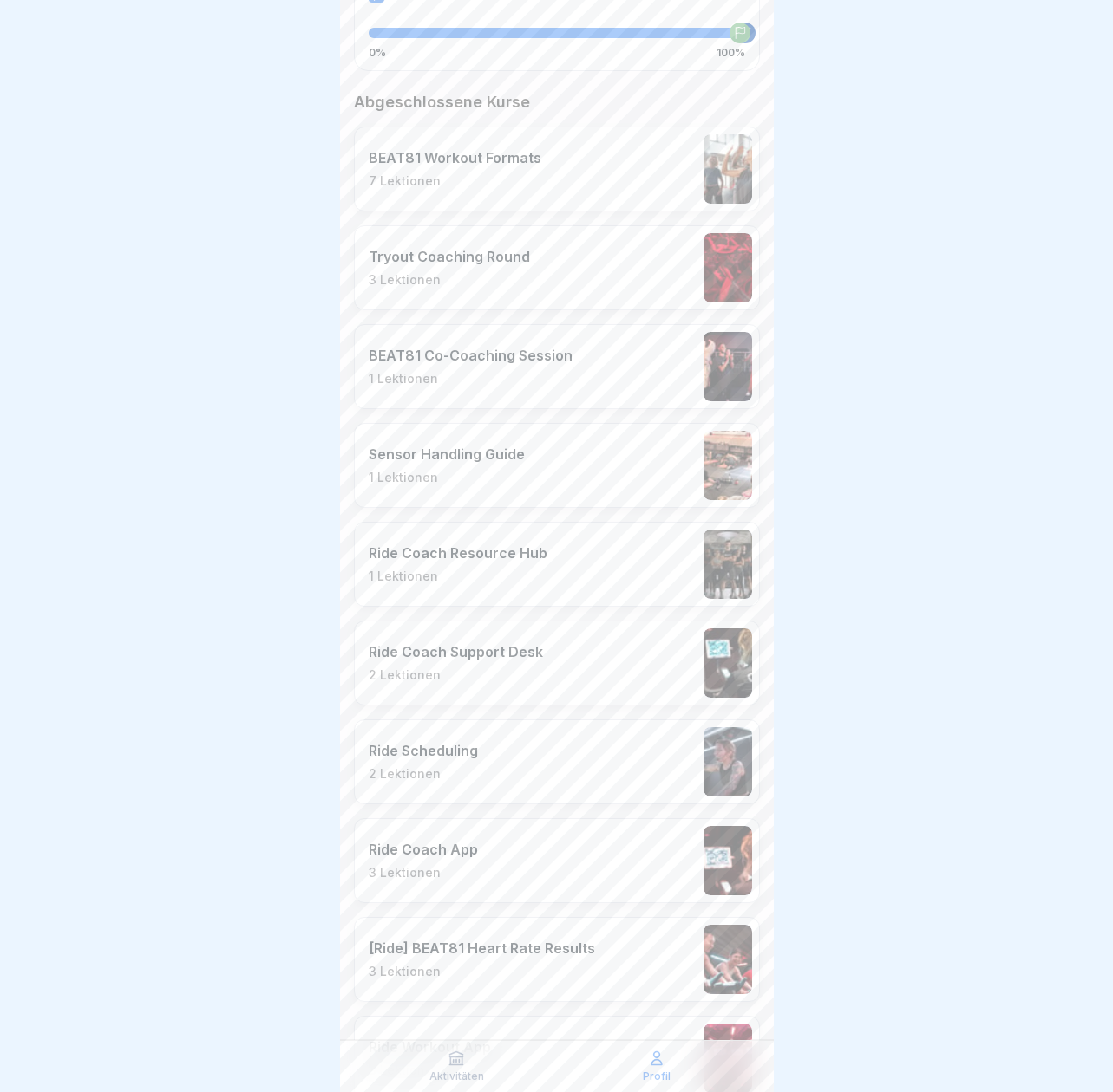
scroll to position [415, 0]
